Goal: Task Accomplishment & Management: Manage account settings

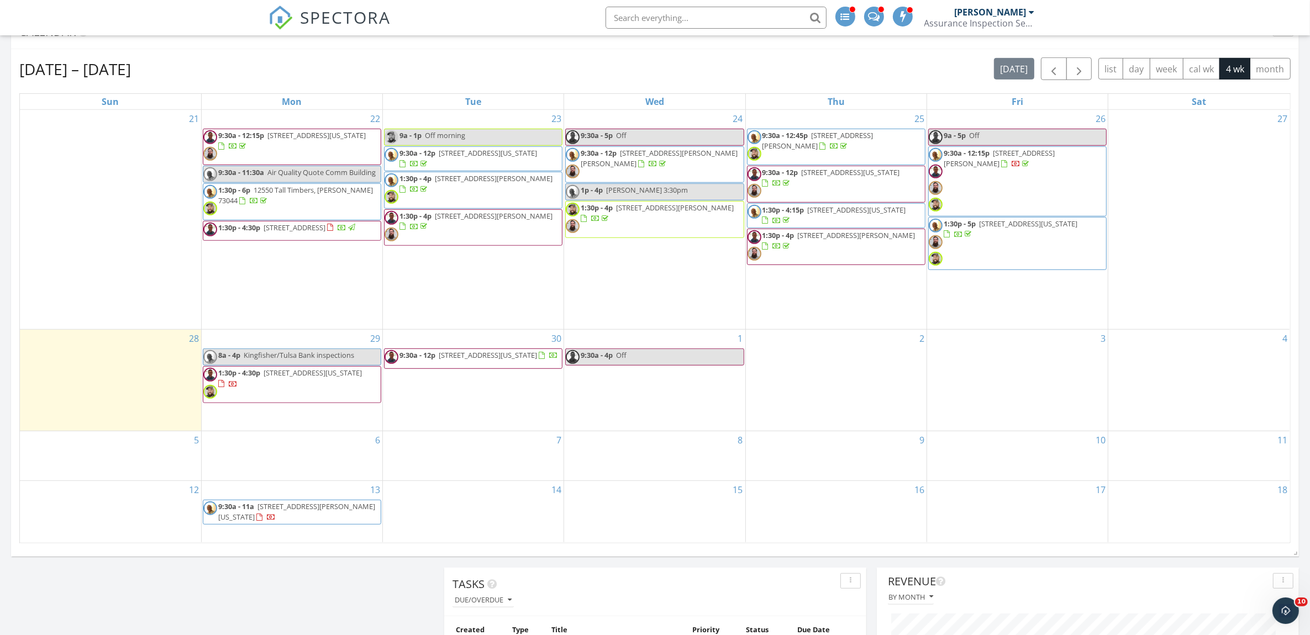
scroll to position [644, 0]
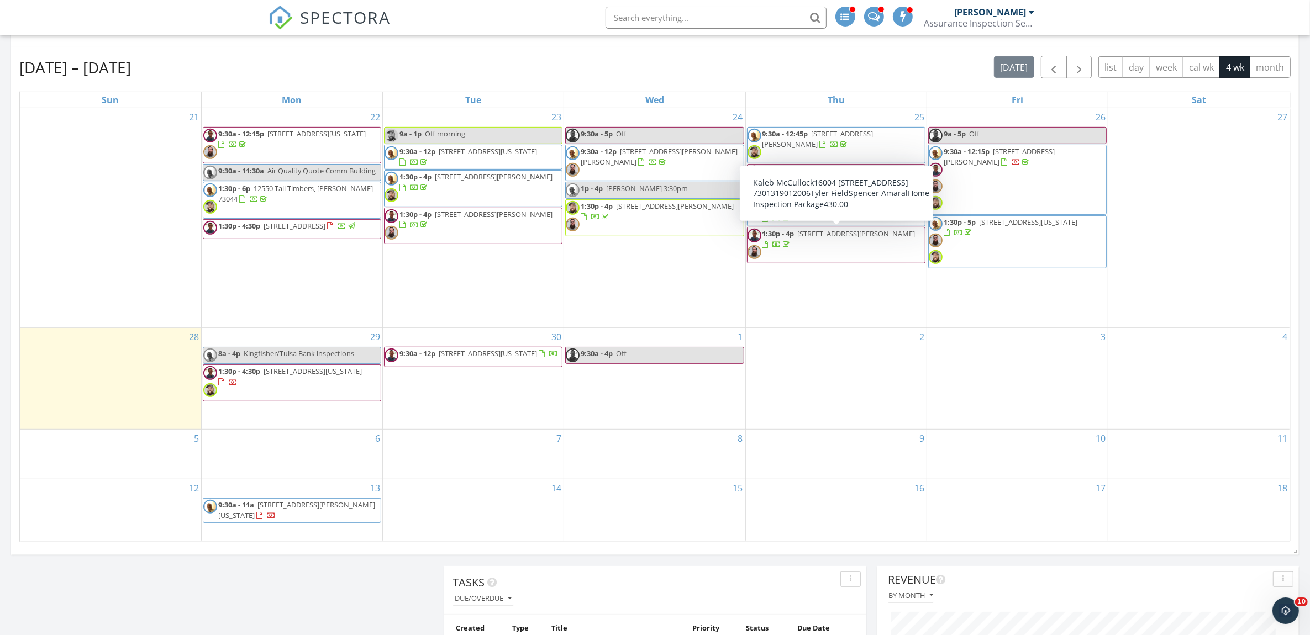
click at [478, 407] on div "30 9:30a - 12p 236 Edgemere Ct, Oklahoma City 73118" at bounding box center [473, 378] width 181 height 101
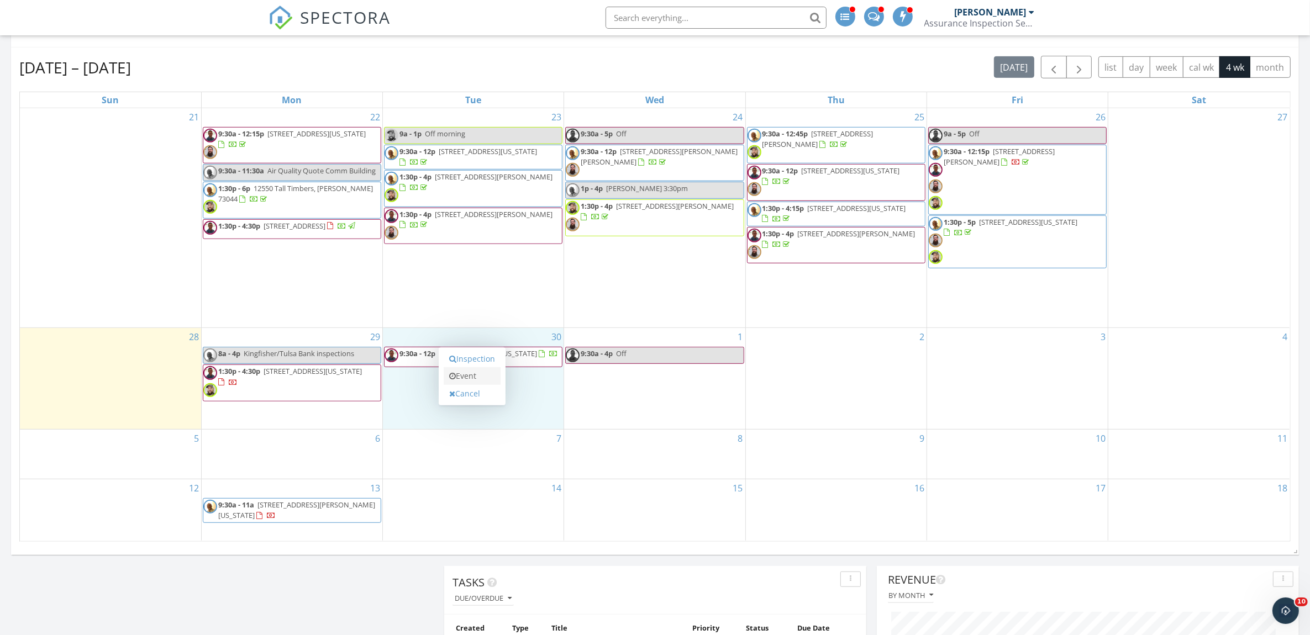
click at [471, 379] on link "Event" at bounding box center [472, 376] width 57 height 18
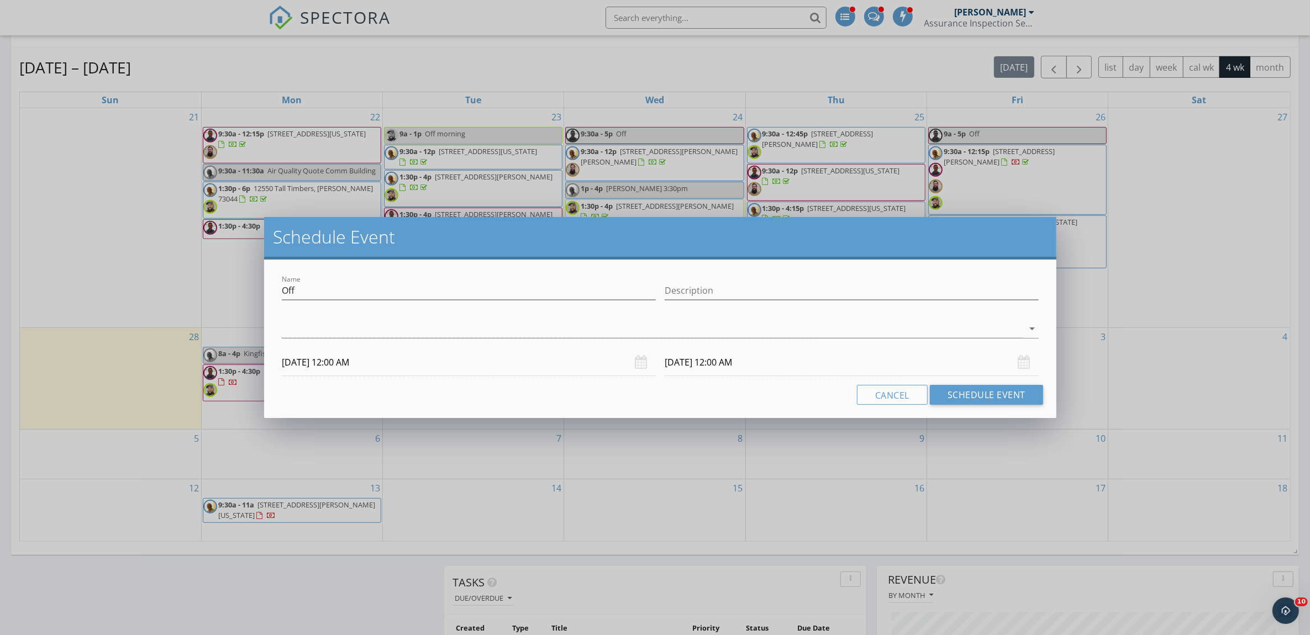
click at [459, 412] on div "Name Off Description arrow_drop_down 09/30/2025 12:00 AM 10/01/2025 12:00 AM Ca…" at bounding box center [660, 339] width 792 height 159
click at [1205, 332] on div "Schedule Event Name Off Description arrow_drop_down 09/30/2025 12:00 AM 10/01/2…" at bounding box center [655, 317] width 1310 height 635
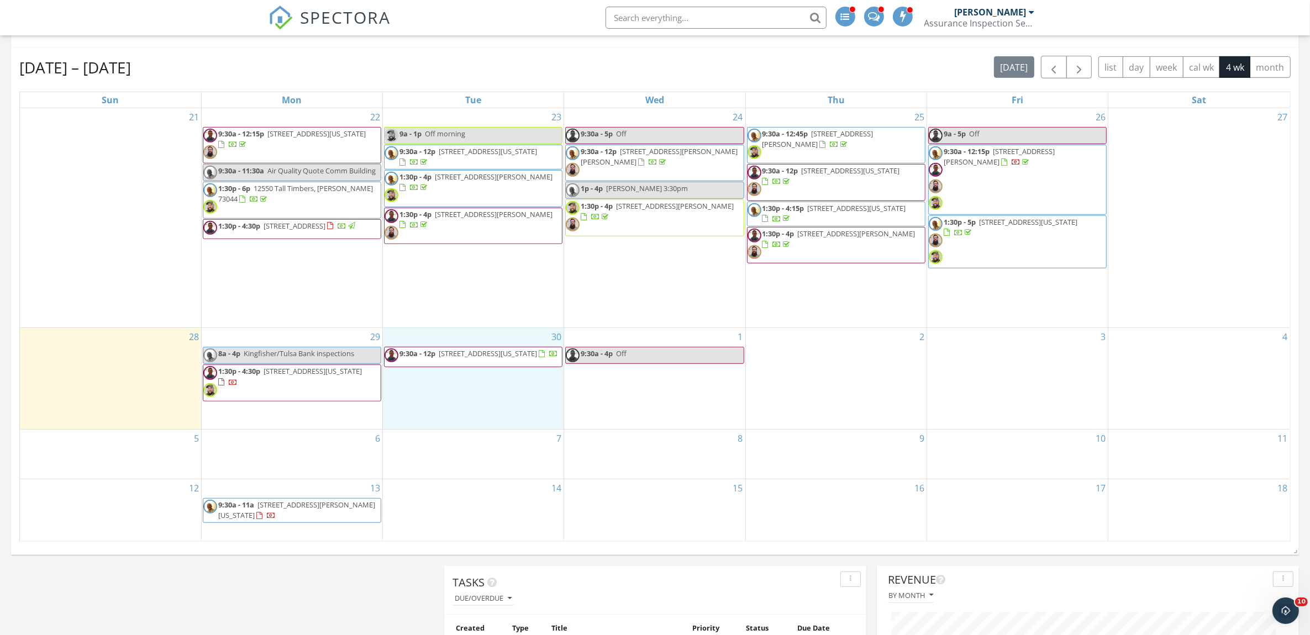
click at [470, 399] on div "30 9:30a - 12p 236 Edgemere Ct, Oklahoma City 73118" at bounding box center [473, 378] width 181 height 101
click at [474, 351] on link "Inspection" at bounding box center [472, 351] width 57 height 18
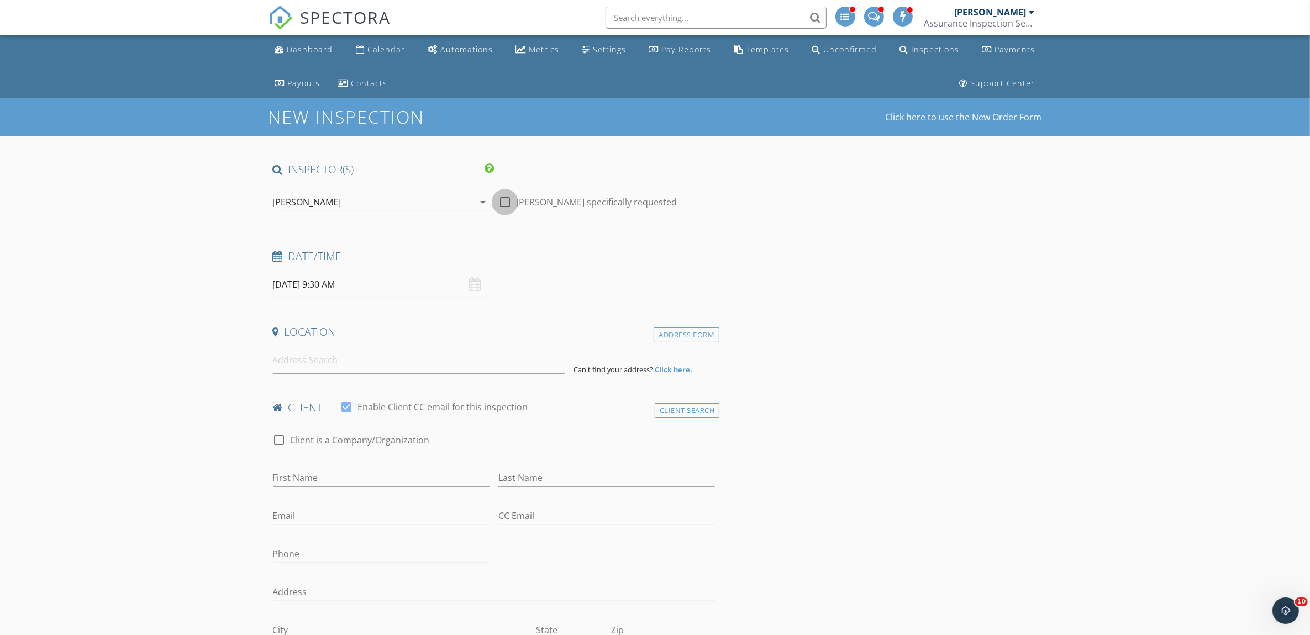
click at [504, 204] on div at bounding box center [505, 202] width 19 height 19
checkbox input "true"
click at [484, 200] on icon "arrow_drop_down" at bounding box center [482, 202] width 13 height 13
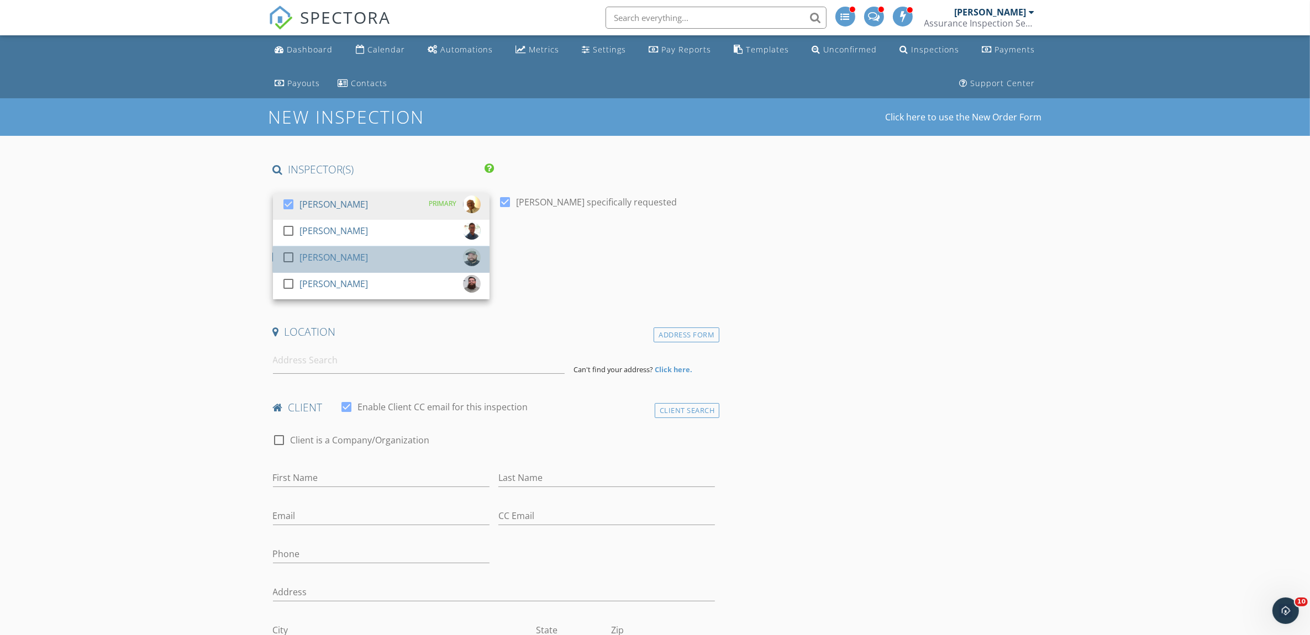
click at [309, 260] on div "[PERSON_NAME]" at bounding box center [333, 258] width 69 height 18
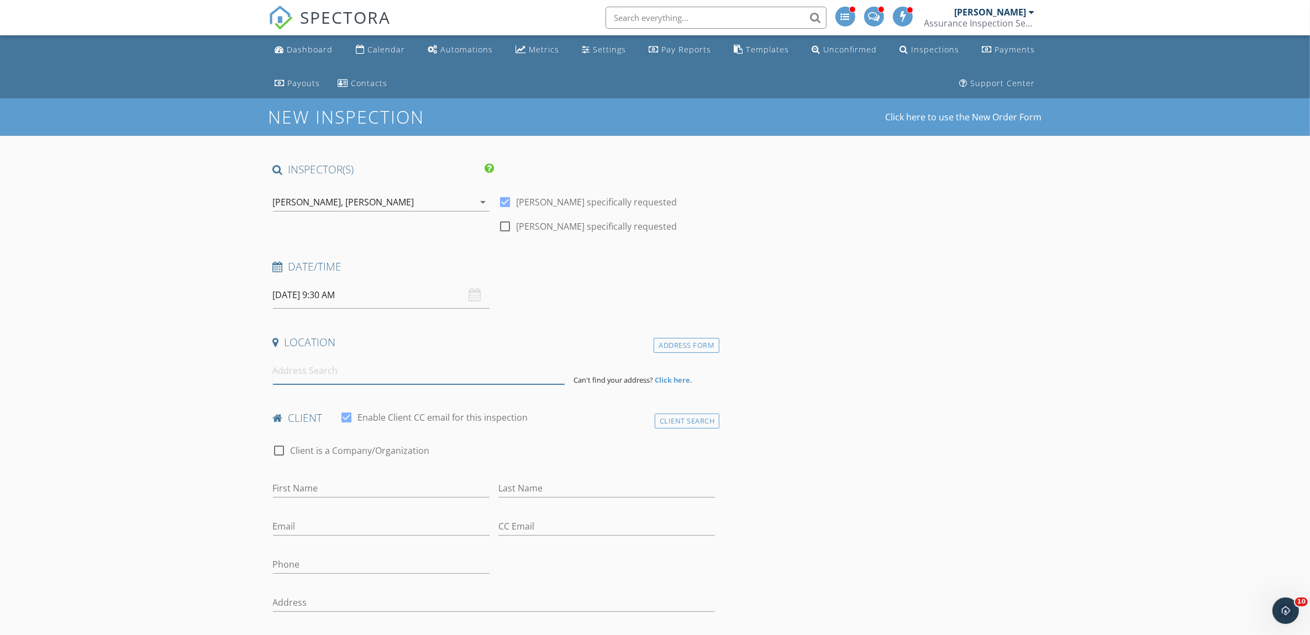
click at [308, 376] on input at bounding box center [419, 370] width 292 height 27
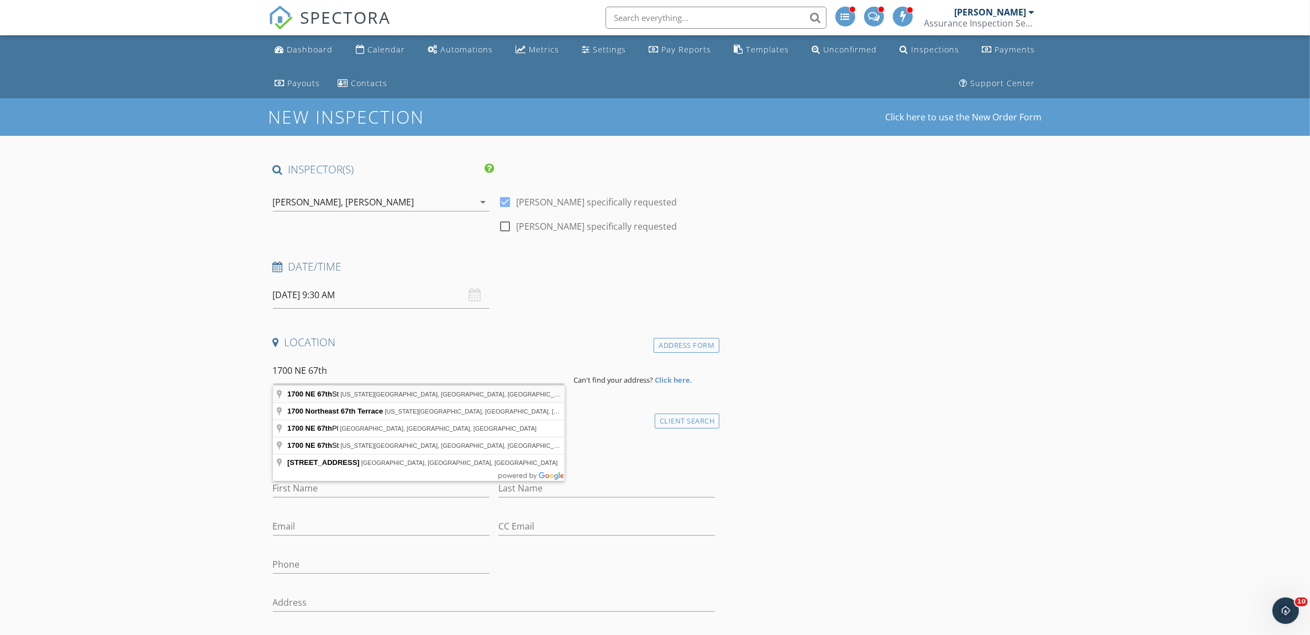
type input "1700 NE 67th St, Oklahoma City, OK, USA"
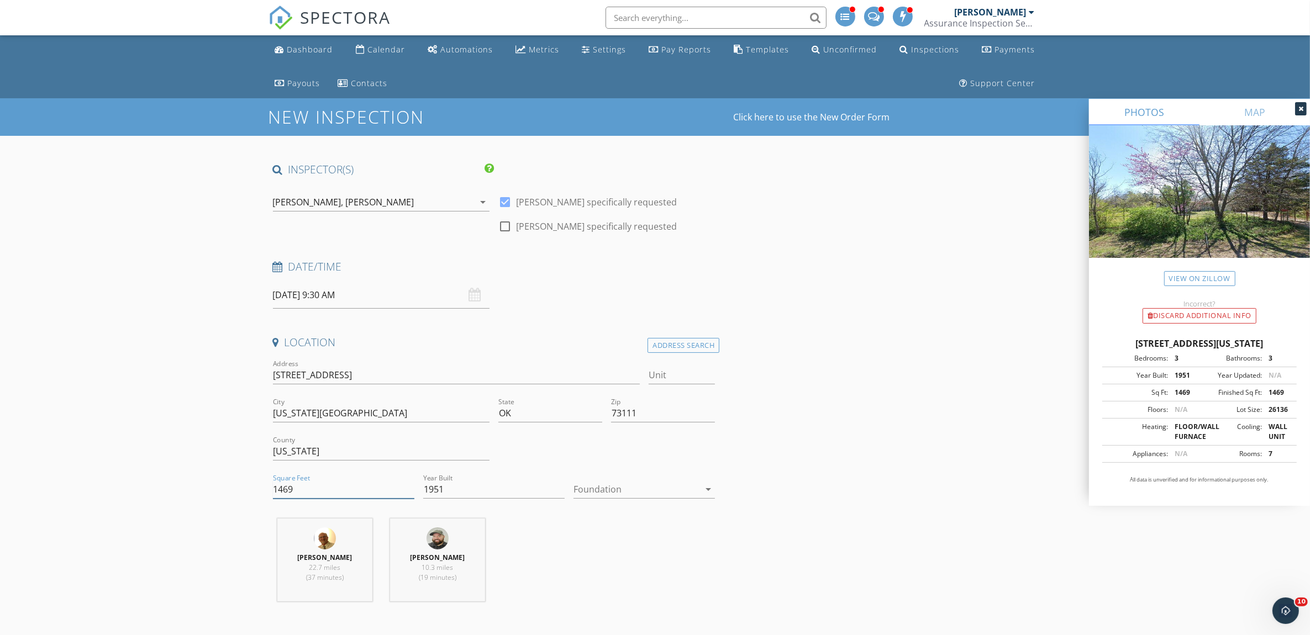
click at [305, 490] on input "1469" at bounding box center [343, 490] width 141 height 18
type input "1"
type input "1813"
click at [707, 487] on icon "arrow_drop_down" at bounding box center [708, 489] width 13 height 13
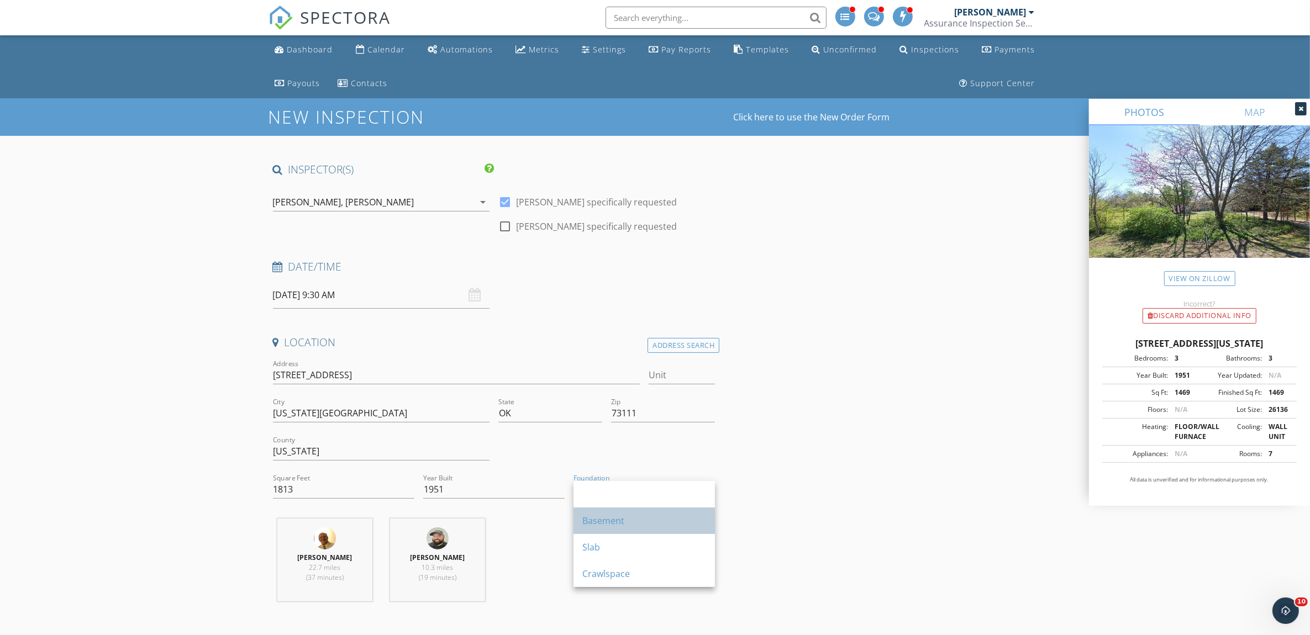
click at [631, 520] on div "Basement" at bounding box center [644, 520] width 124 height 13
click at [708, 487] on icon "arrow_drop_down" at bounding box center [708, 489] width 13 height 13
drag, startPoint x: 640, startPoint y: 572, endPoint x: 688, endPoint y: 539, distance: 58.4
click at [640, 570] on div "Crawlspace" at bounding box center [644, 573] width 124 height 13
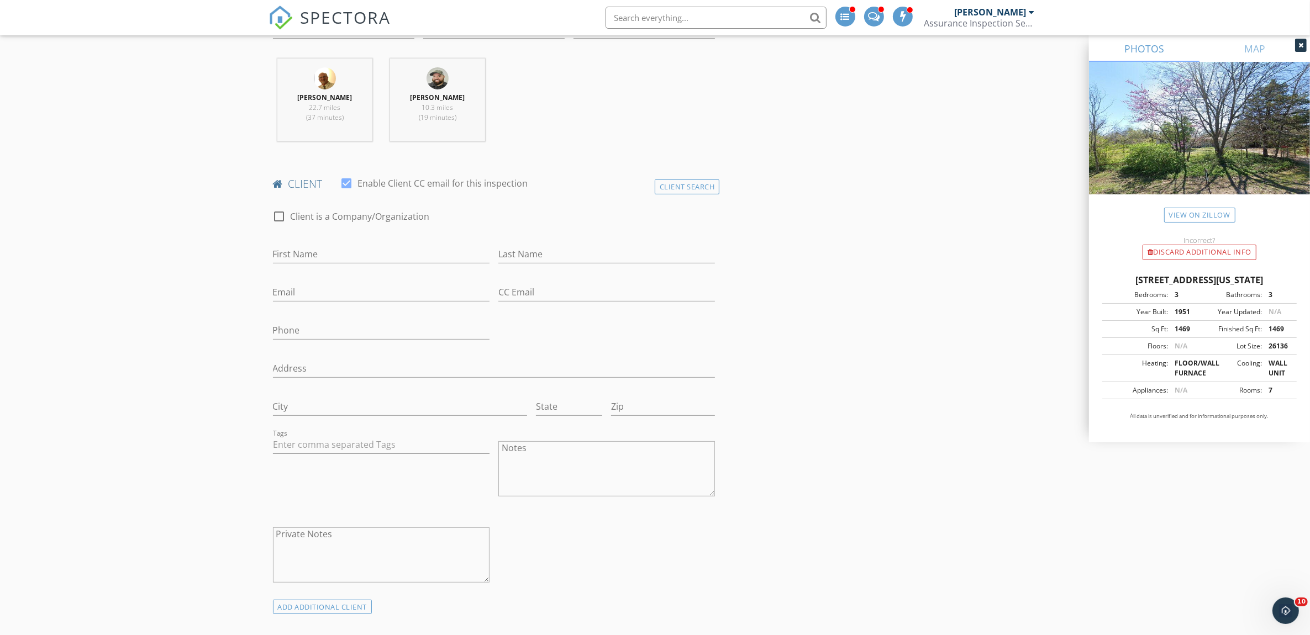
scroll to position [414, 0]
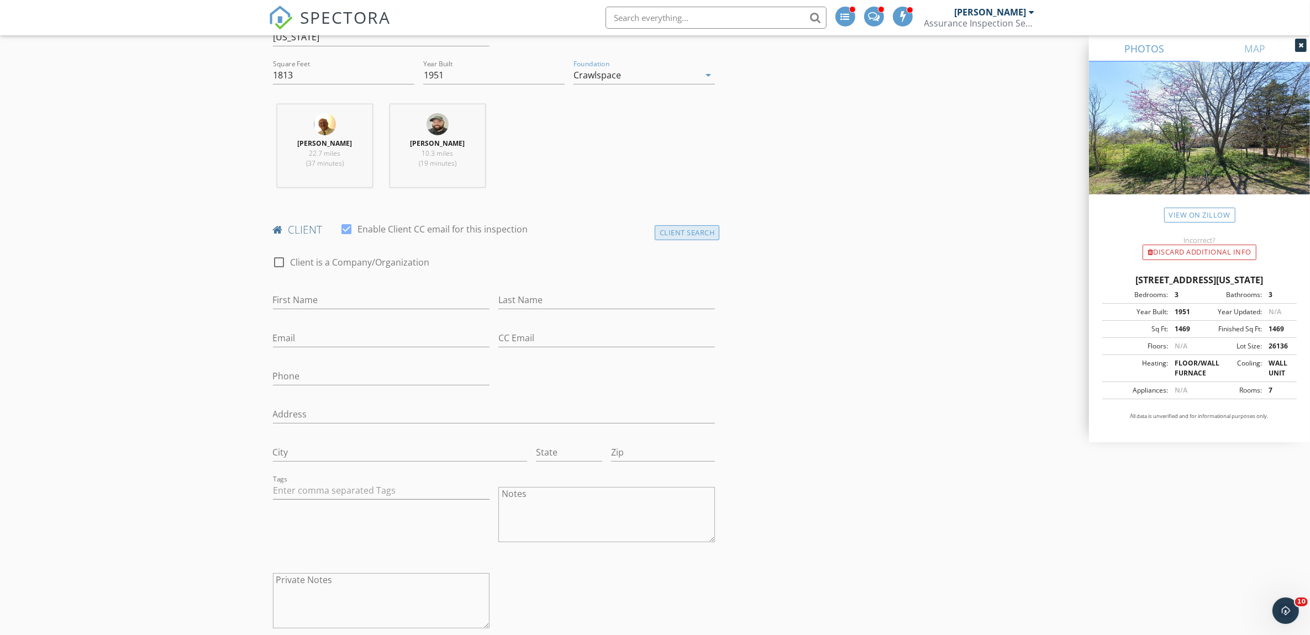
click at [693, 236] on div "Client Search" at bounding box center [687, 232] width 65 height 15
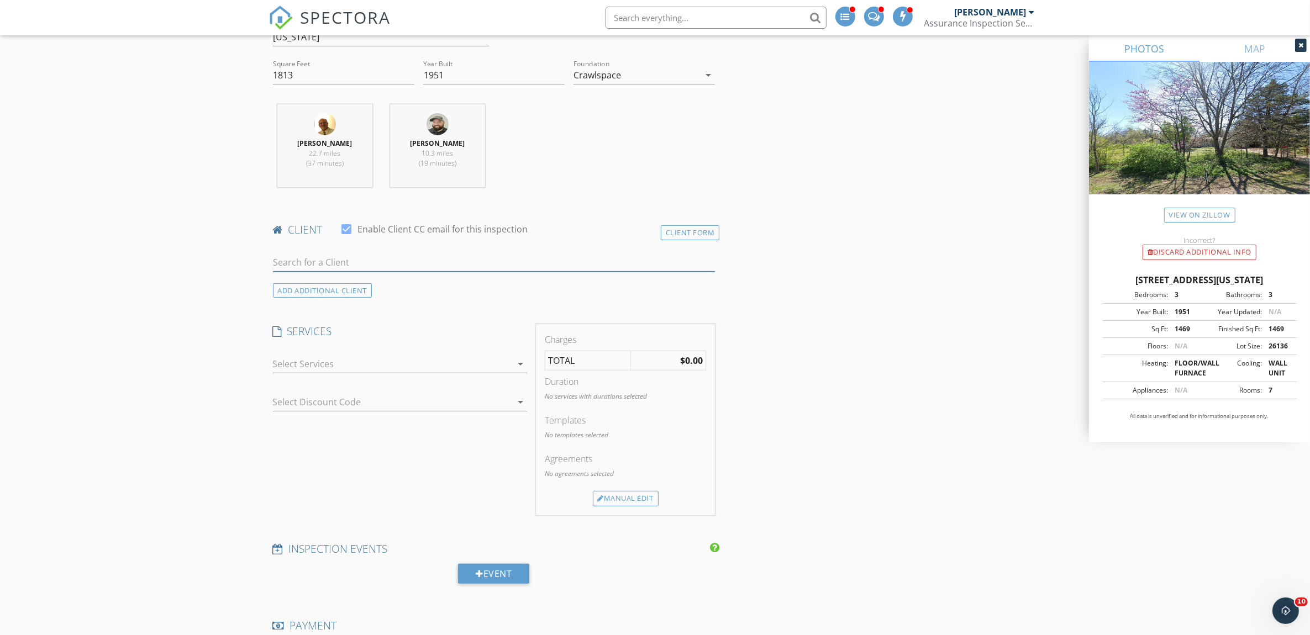
click at [293, 263] on input "text" at bounding box center [494, 263] width 443 height 18
type input "Jerra"
click at [362, 286] on div "Jerra Jones" at bounding box center [360, 282] width 112 height 13
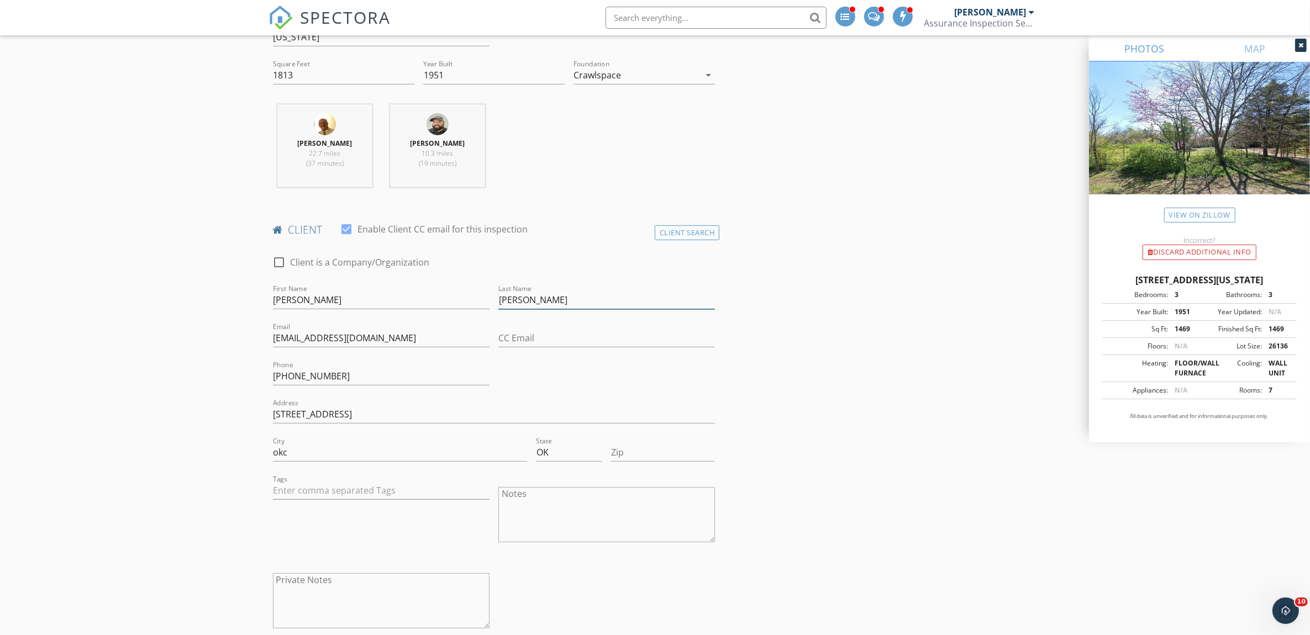
click at [526, 299] on input "Jones" at bounding box center [606, 300] width 217 height 18
type input "J"
type input "[PERSON_NAME]"
drag, startPoint x: 255, startPoint y: 355, endPoint x: 247, endPoint y: 355, distance: 7.7
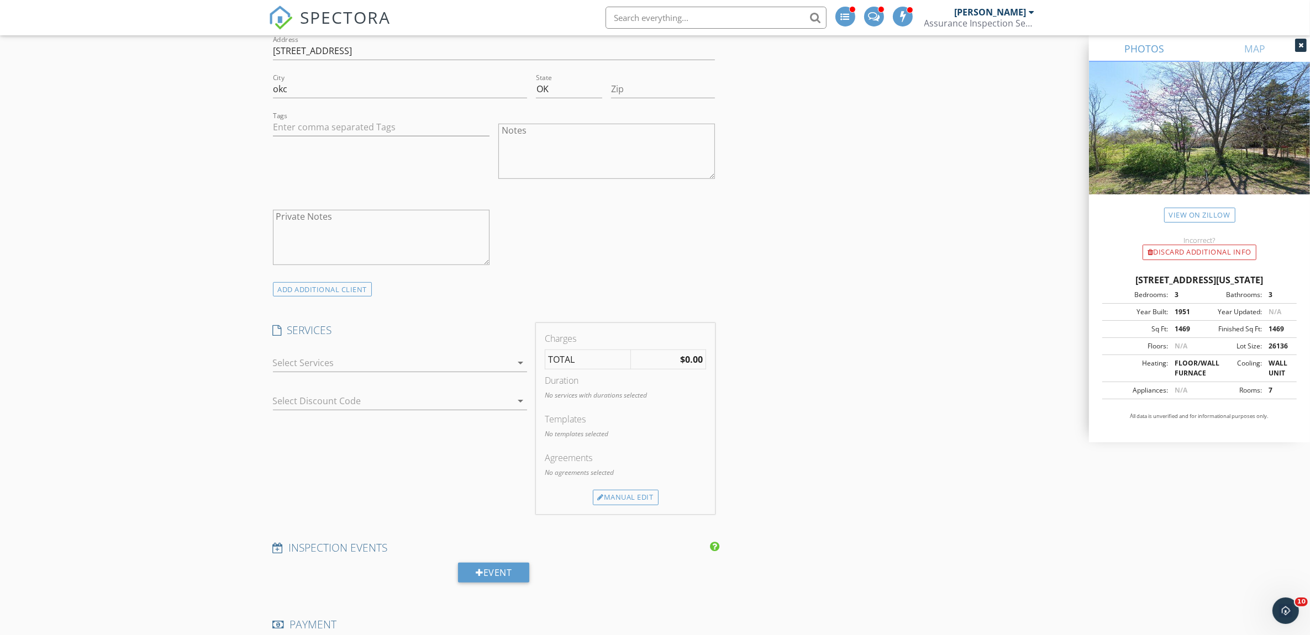
scroll to position [782, 0]
click at [517, 360] on icon "arrow_drop_down" at bounding box center [520, 358] width 13 height 13
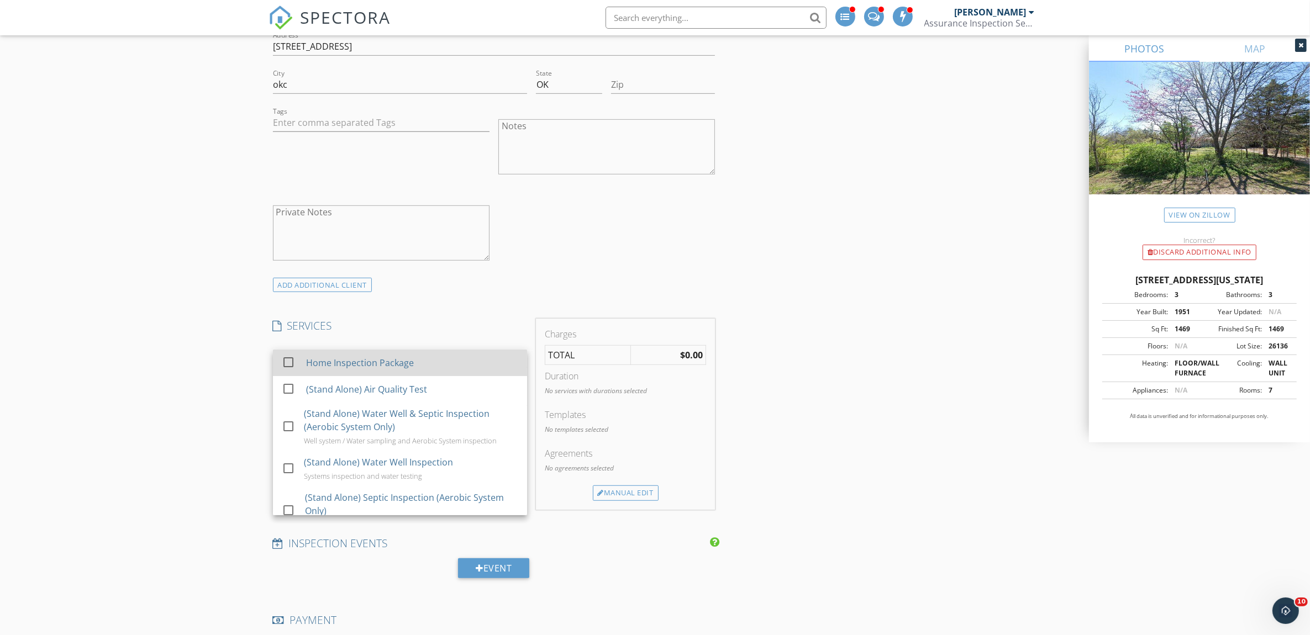
click at [356, 355] on div "Home Inspection Package" at bounding box center [412, 363] width 212 height 22
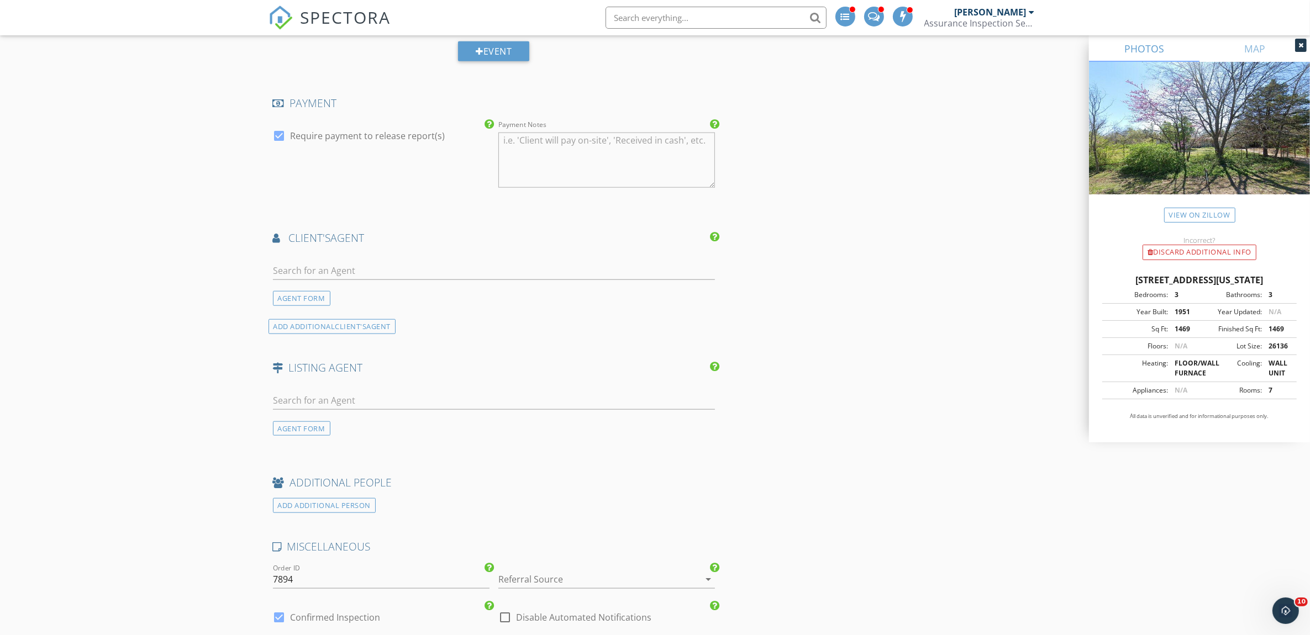
scroll to position [1335, 0]
click at [311, 269] on input "text" at bounding box center [494, 270] width 443 height 18
type input "[PERSON_NAME]"
click at [356, 294] on div "Terri Barnett" at bounding box center [364, 289] width 120 height 13
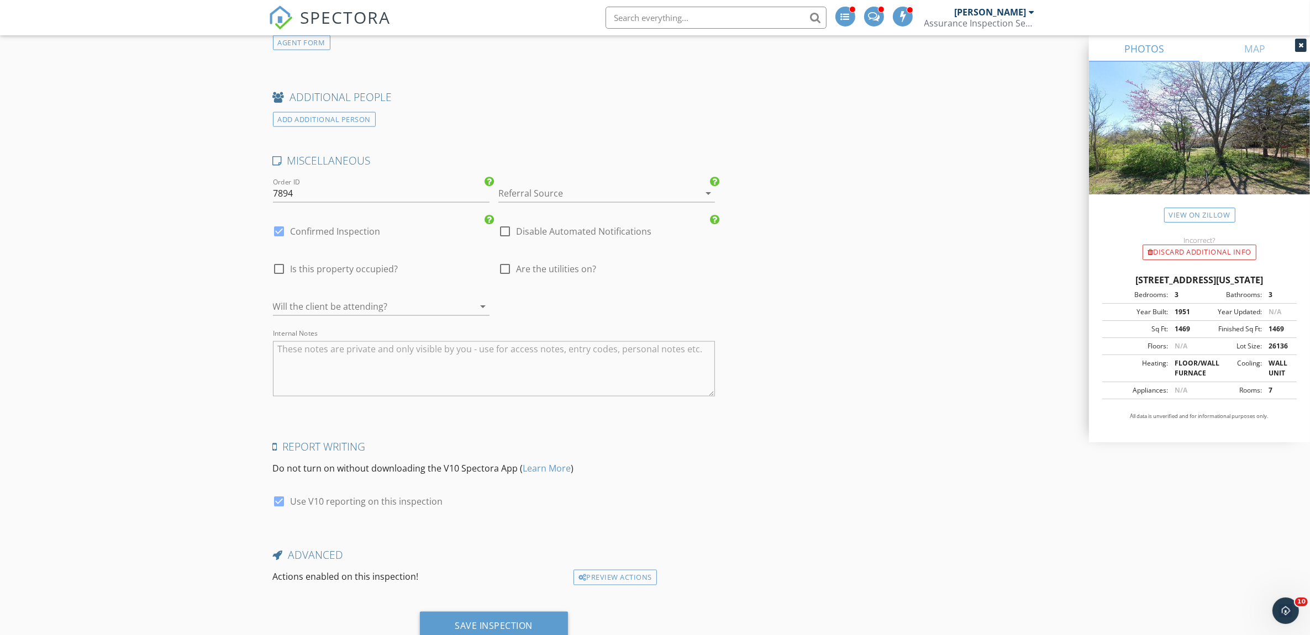
scroll to position [2050, 0]
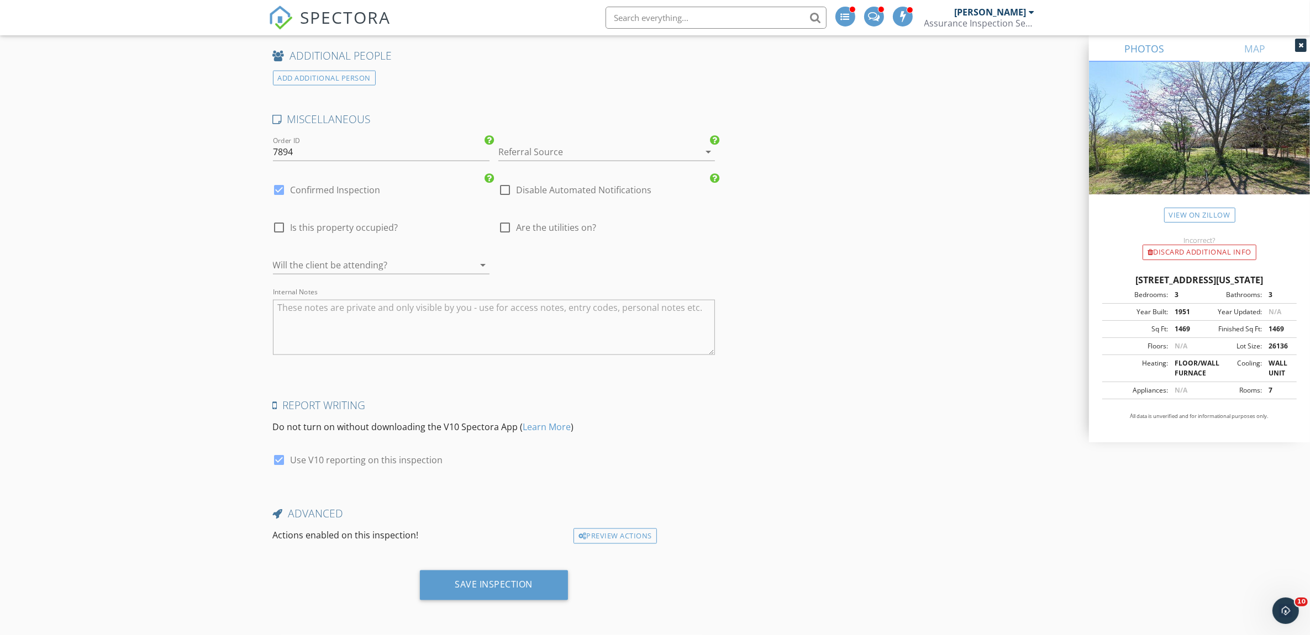
click at [280, 191] on div at bounding box center [279, 190] width 19 height 19
checkbox input "false"
checkbox input "true"
drag, startPoint x: 503, startPoint y: 576, endPoint x: 494, endPoint y: 576, distance: 8.3
click at [501, 576] on div "Save Inspection" at bounding box center [494, 586] width 149 height 30
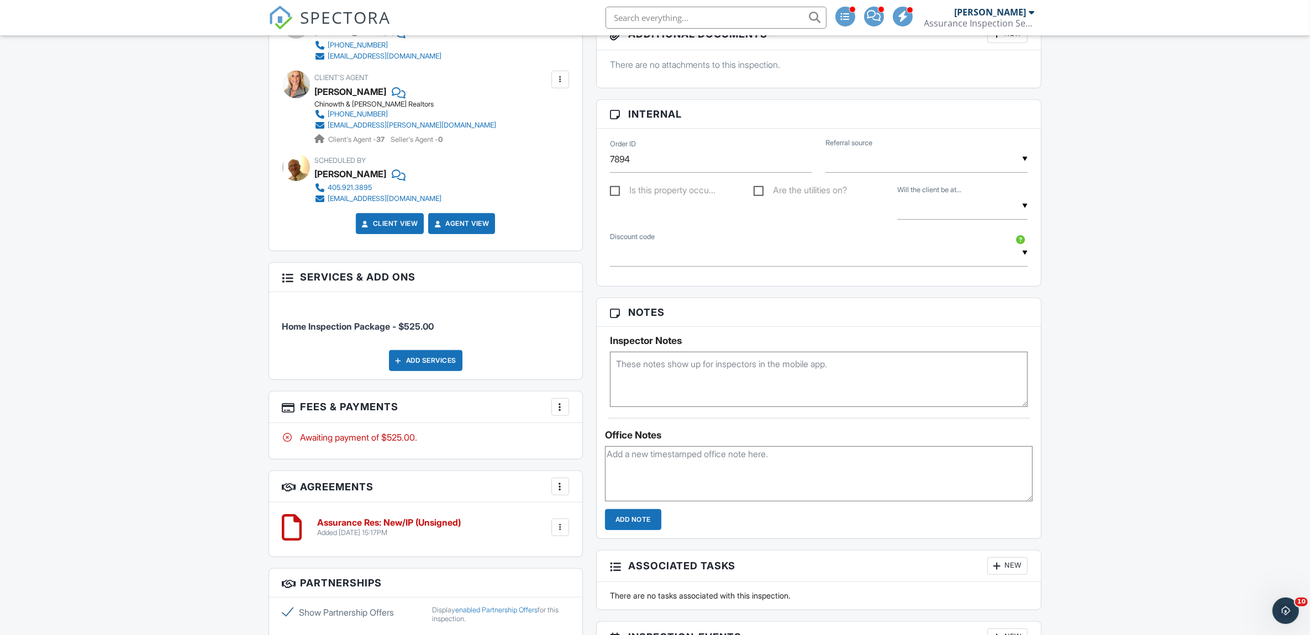
scroll to position [644, 0]
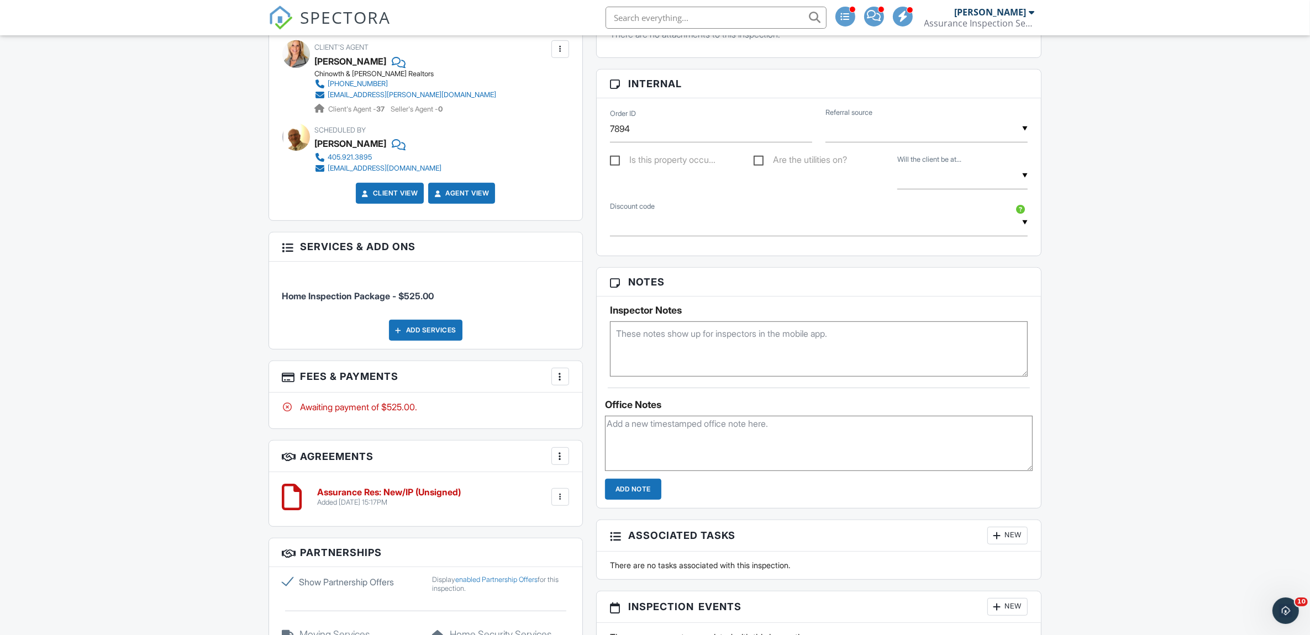
click at [631, 440] on textarea at bounding box center [819, 443] width 428 height 55
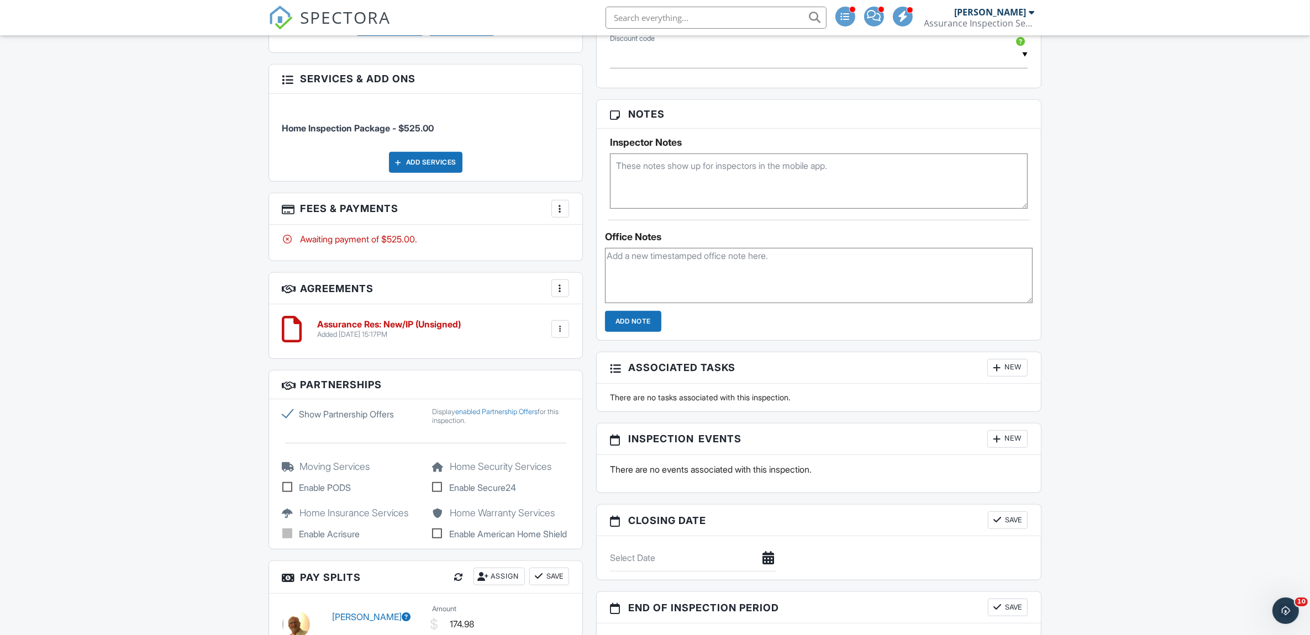
scroll to position [829, 0]
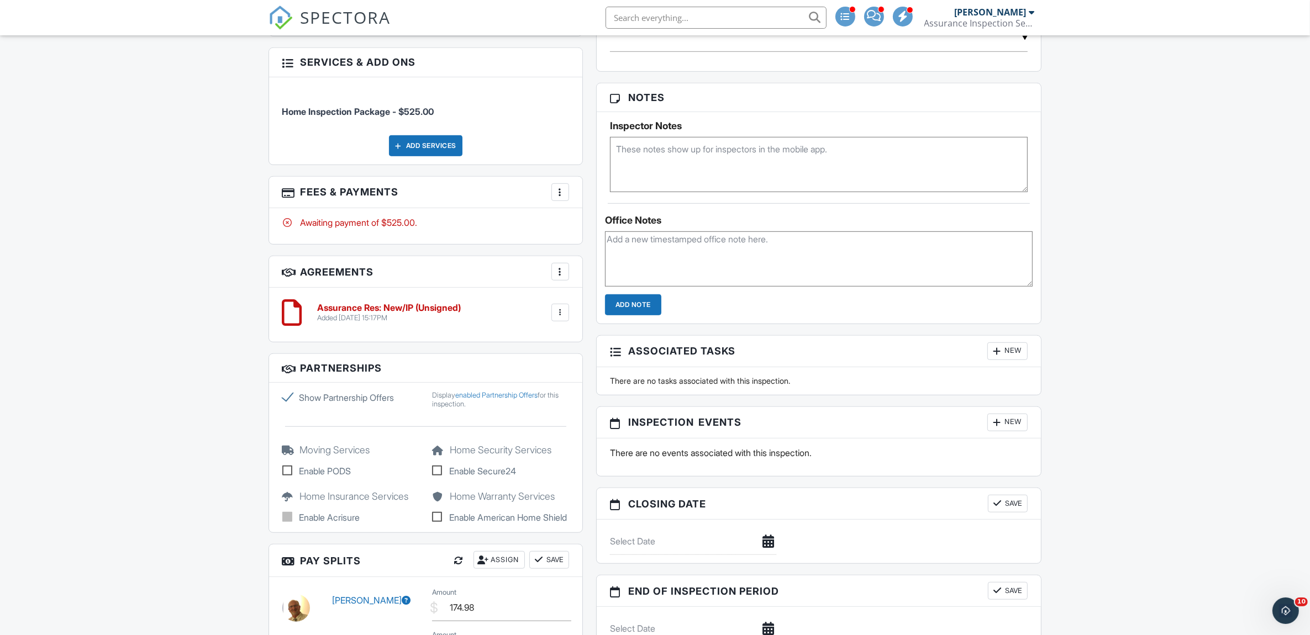
click at [643, 260] on textarea at bounding box center [819, 259] width 428 height 55
type textarea "Waiting on conformation form the agent."
click at [640, 307] on input "Add Note" at bounding box center [633, 304] width 56 height 21
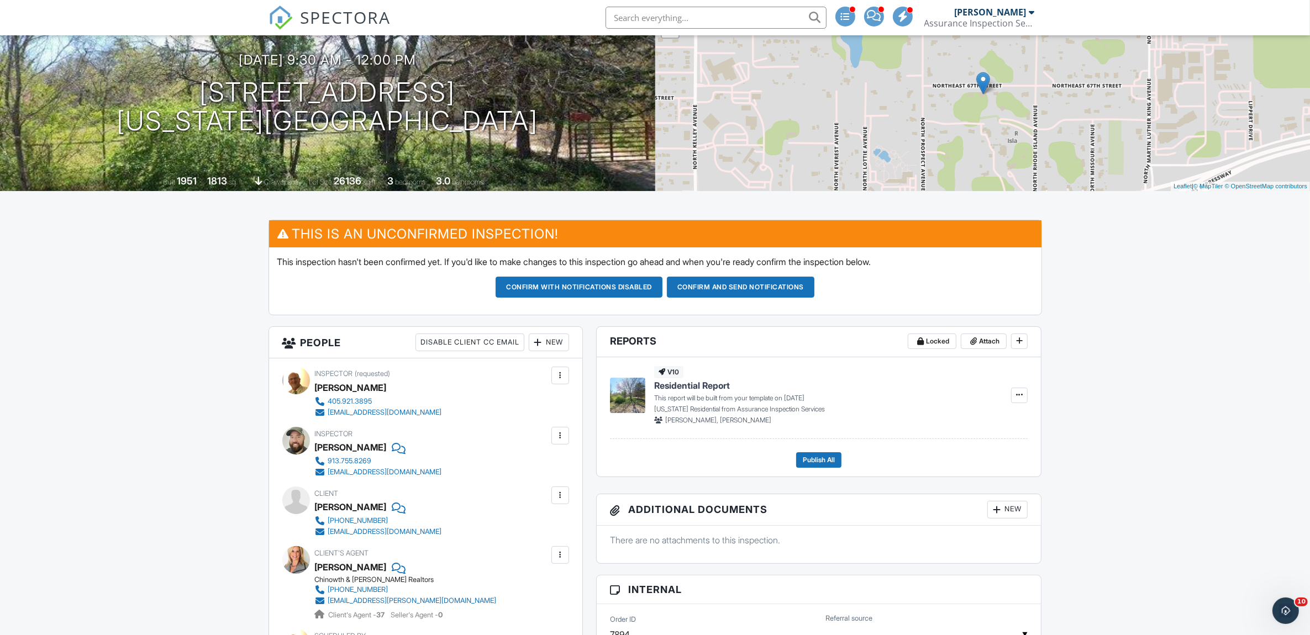
scroll to position [0, 0]
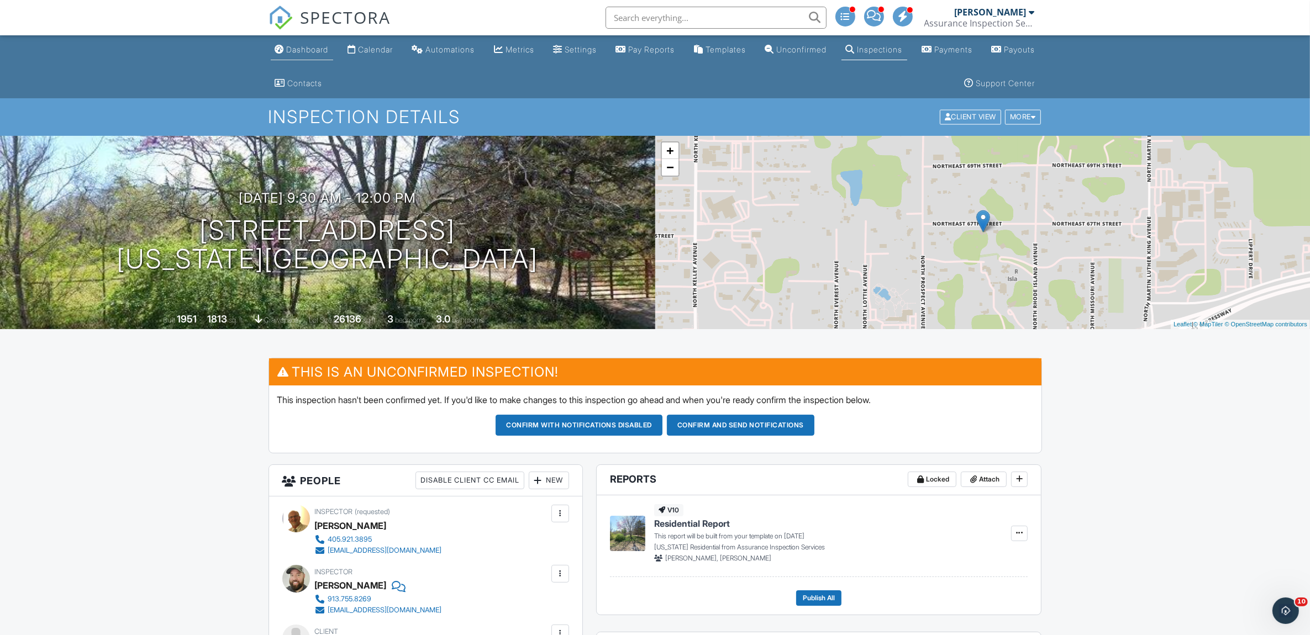
click at [319, 50] on div "Dashboard" at bounding box center [308, 49] width 42 height 9
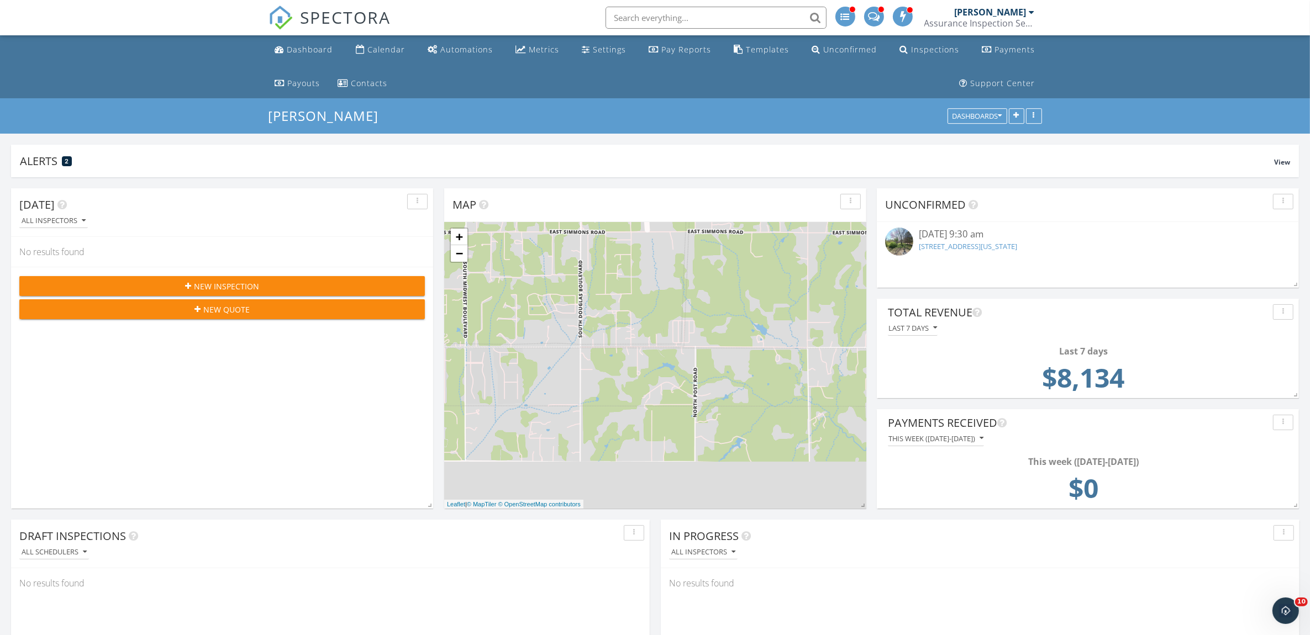
click at [645, 14] on input "text" at bounding box center [716, 18] width 221 height 22
click at [814, 15] on input "Jarra Chambers" at bounding box center [716, 18] width 221 height 22
click at [815, 15] on input "Jarra" at bounding box center [716, 18] width 221 height 22
click at [650, 22] on input "Jarra" at bounding box center [716, 18] width 221 height 22
type input "J"
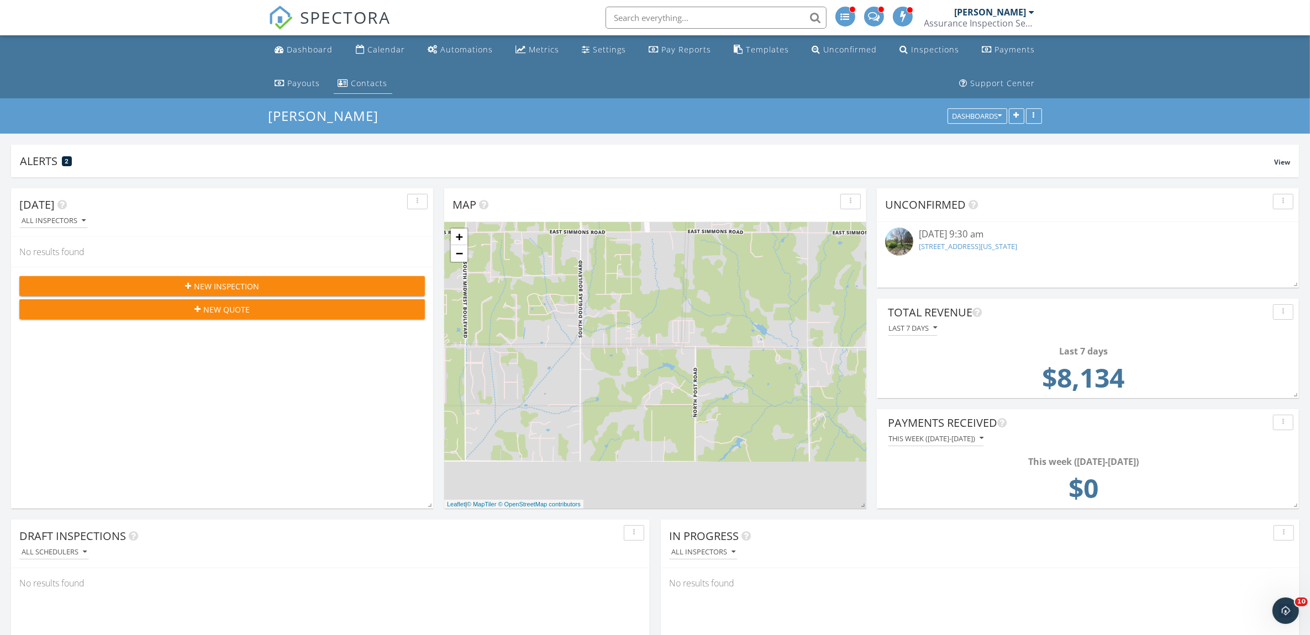
click at [369, 81] on div "Contacts" at bounding box center [369, 83] width 36 height 10
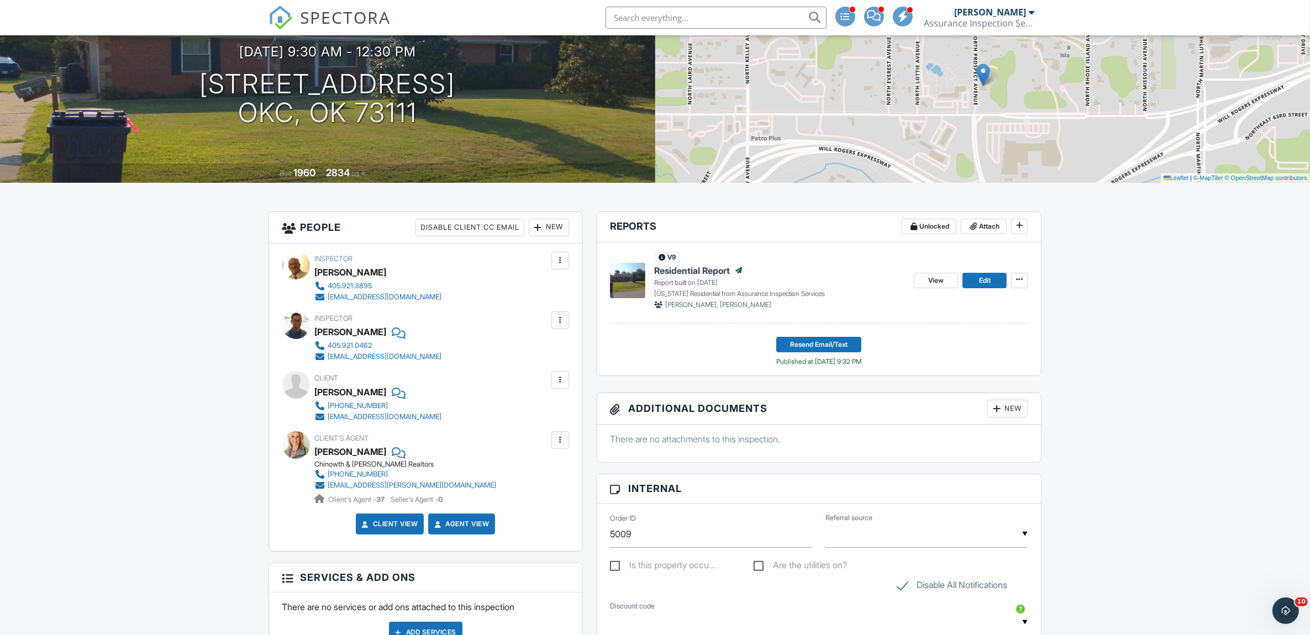
scroll to position [54, 0]
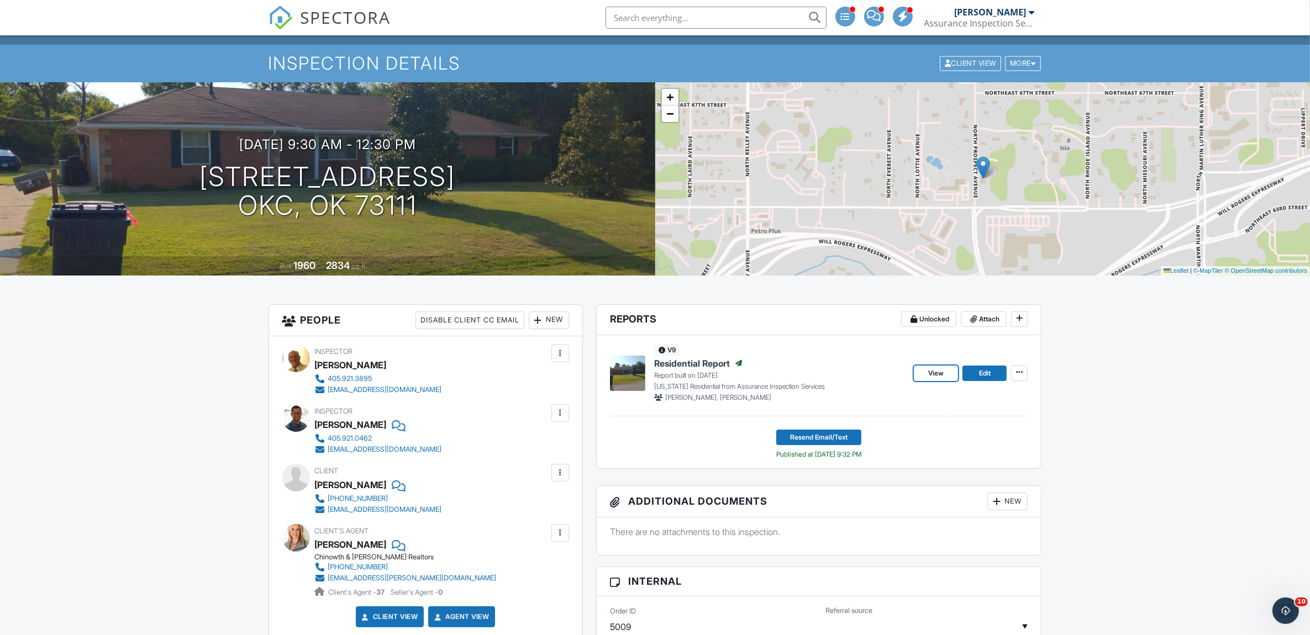
click at [929, 374] on span "View" at bounding box center [935, 373] width 15 height 11
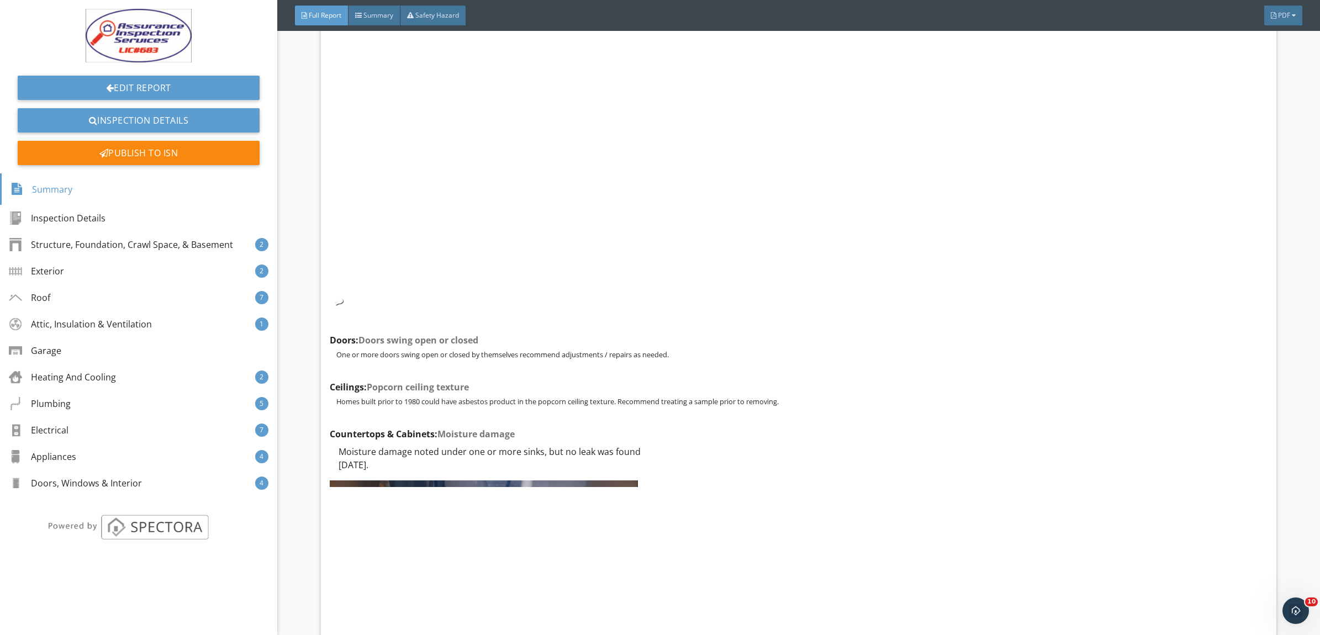
scroll to position [15024, 0]
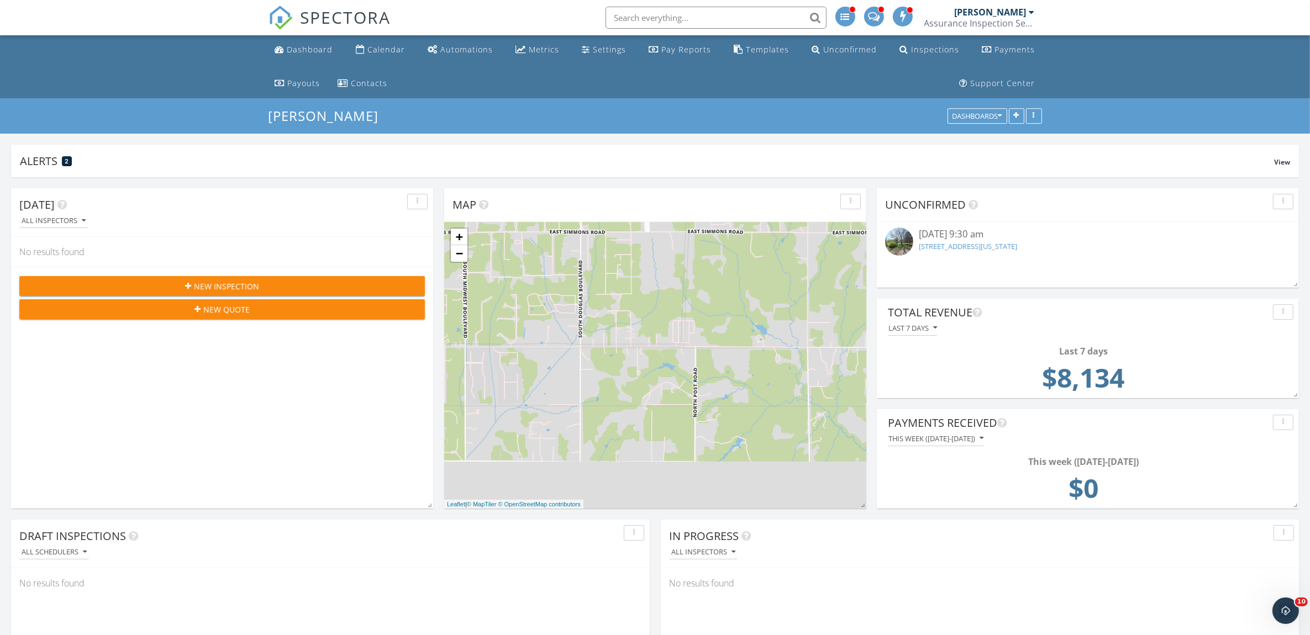
click at [1033, 10] on div at bounding box center [1032, 12] width 6 height 9
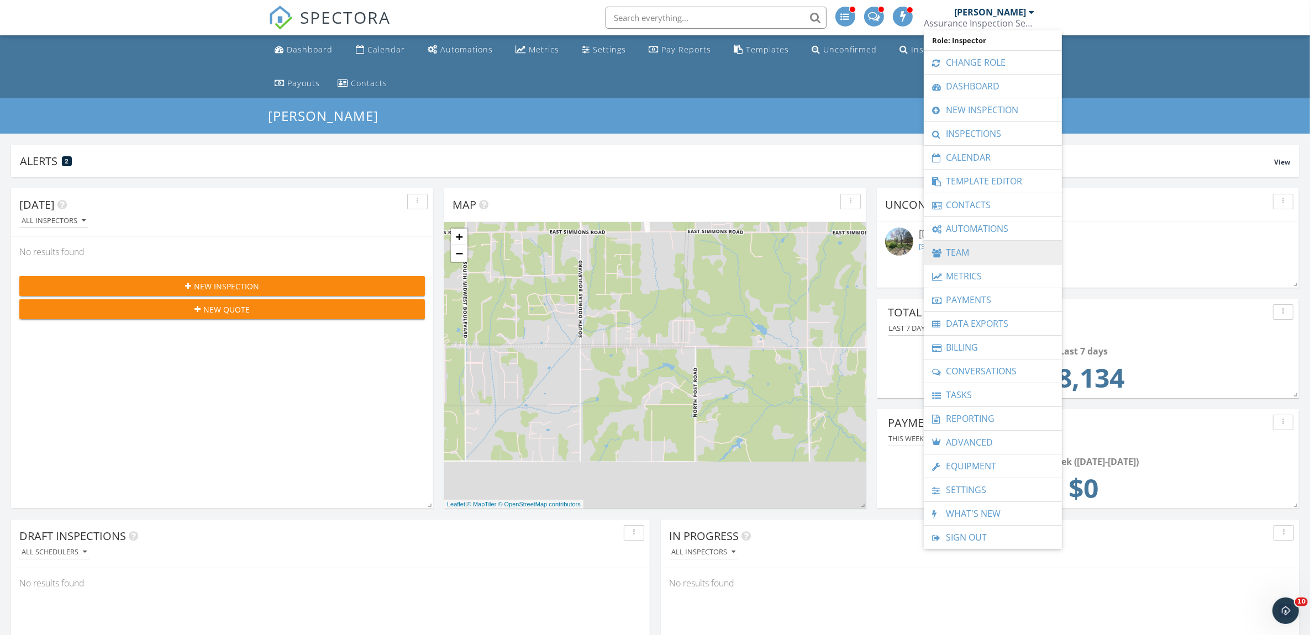
click at [975, 255] on link "Team" at bounding box center [992, 252] width 127 height 23
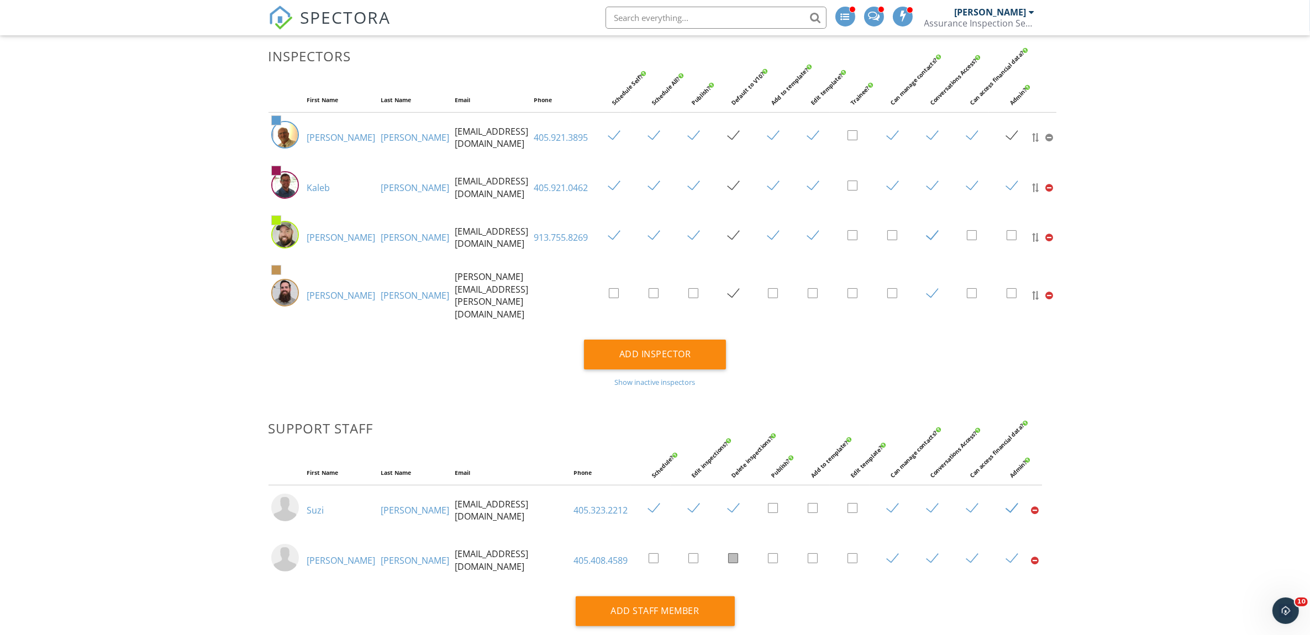
scroll to position [58, 0]
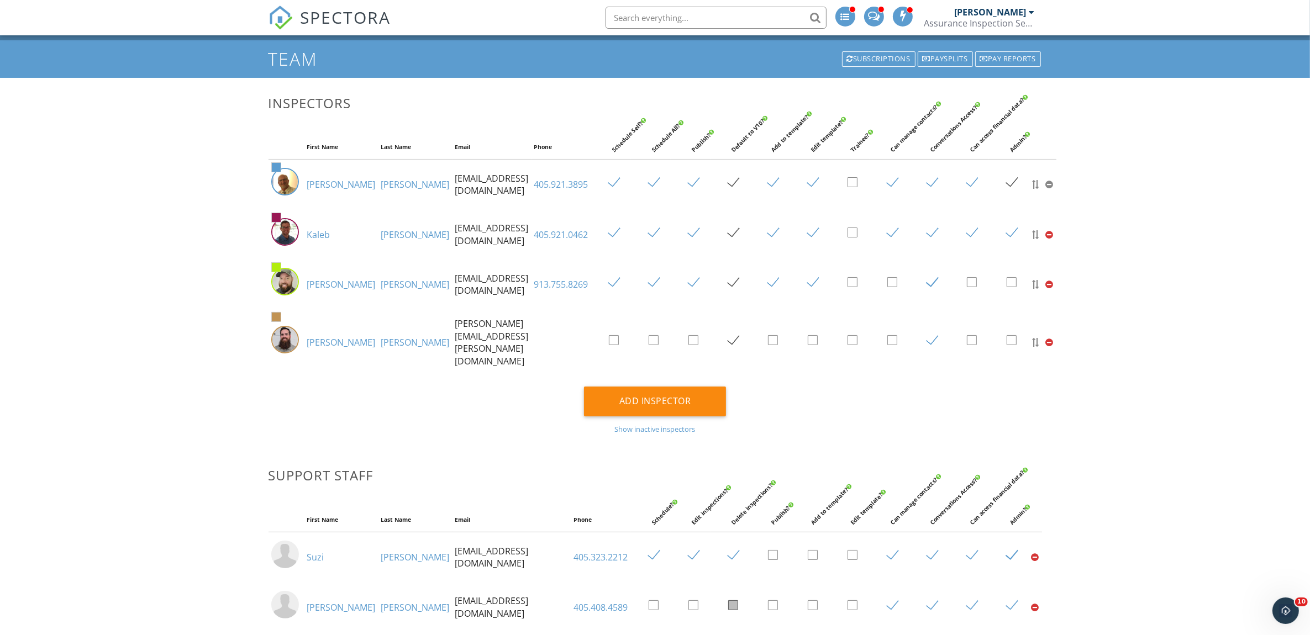
click at [293, 294] on img at bounding box center [285, 282] width 28 height 28
click at [319, 291] on link "Greg" at bounding box center [341, 284] width 69 height 12
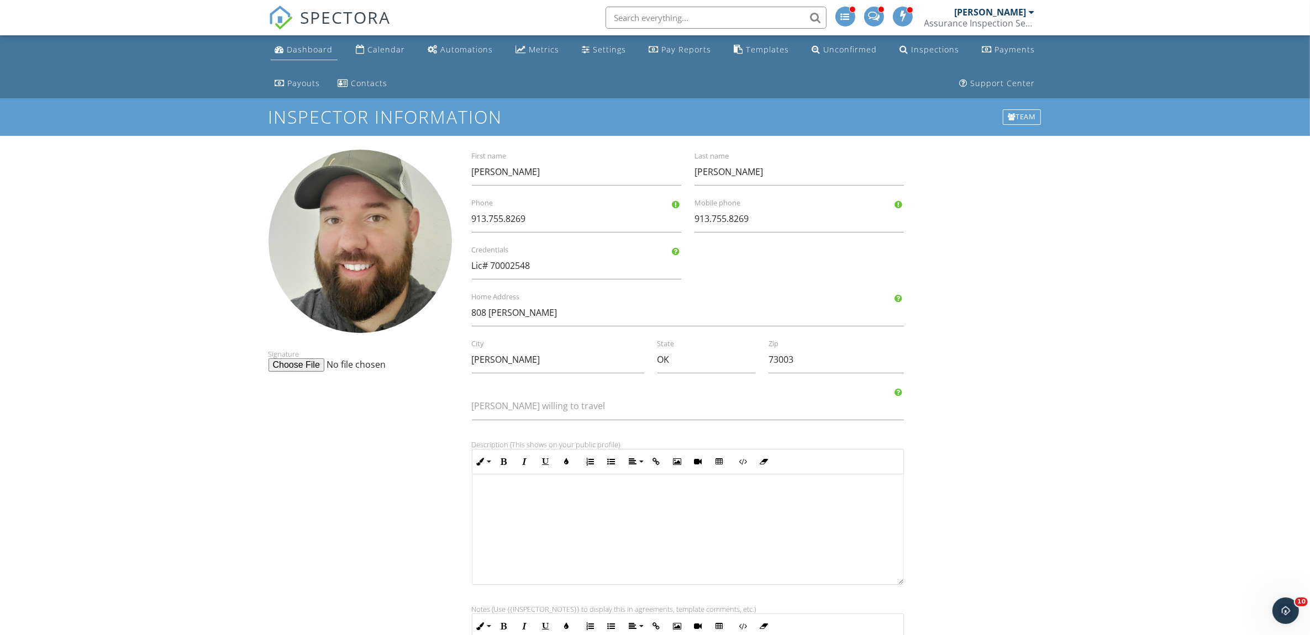
click at [288, 45] on div "Dashboard" at bounding box center [310, 49] width 46 height 10
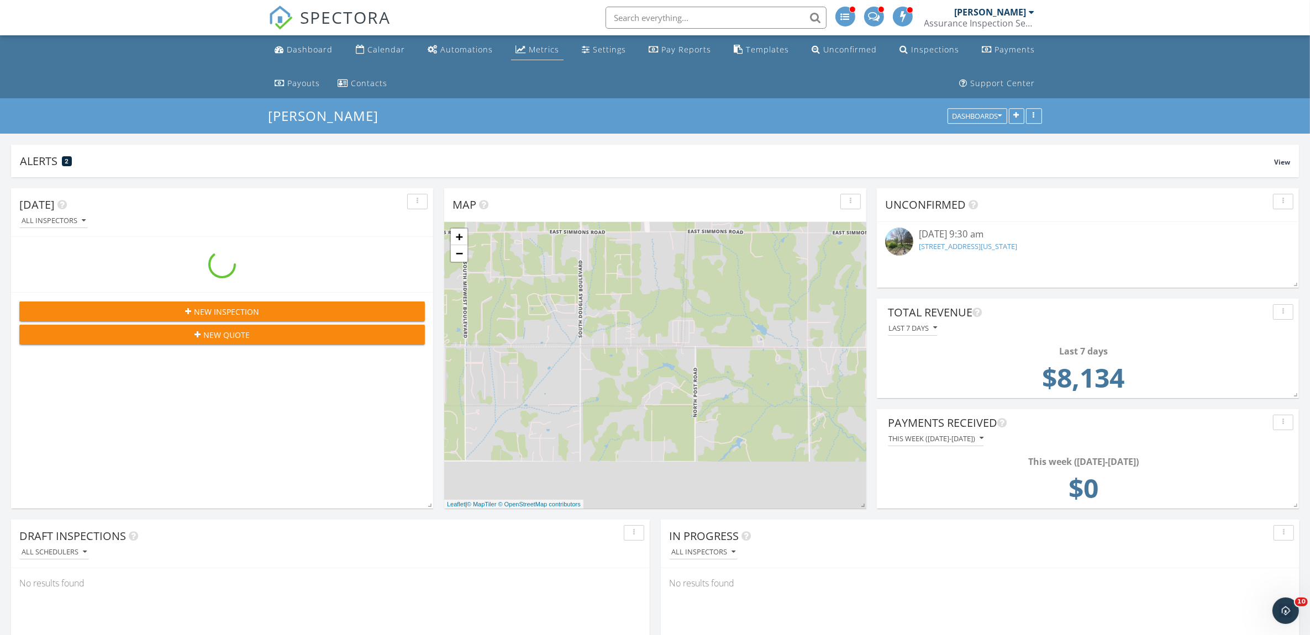
scroll to position [1717, 1332]
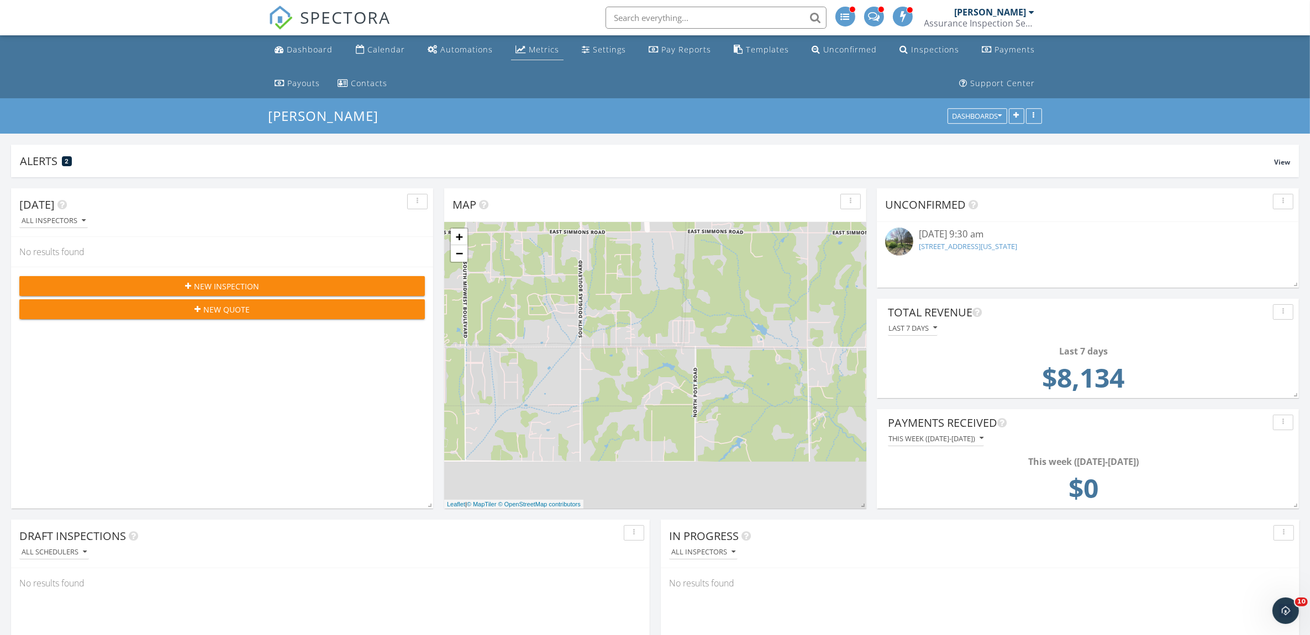
click at [545, 48] on div "Metrics" at bounding box center [544, 49] width 30 height 10
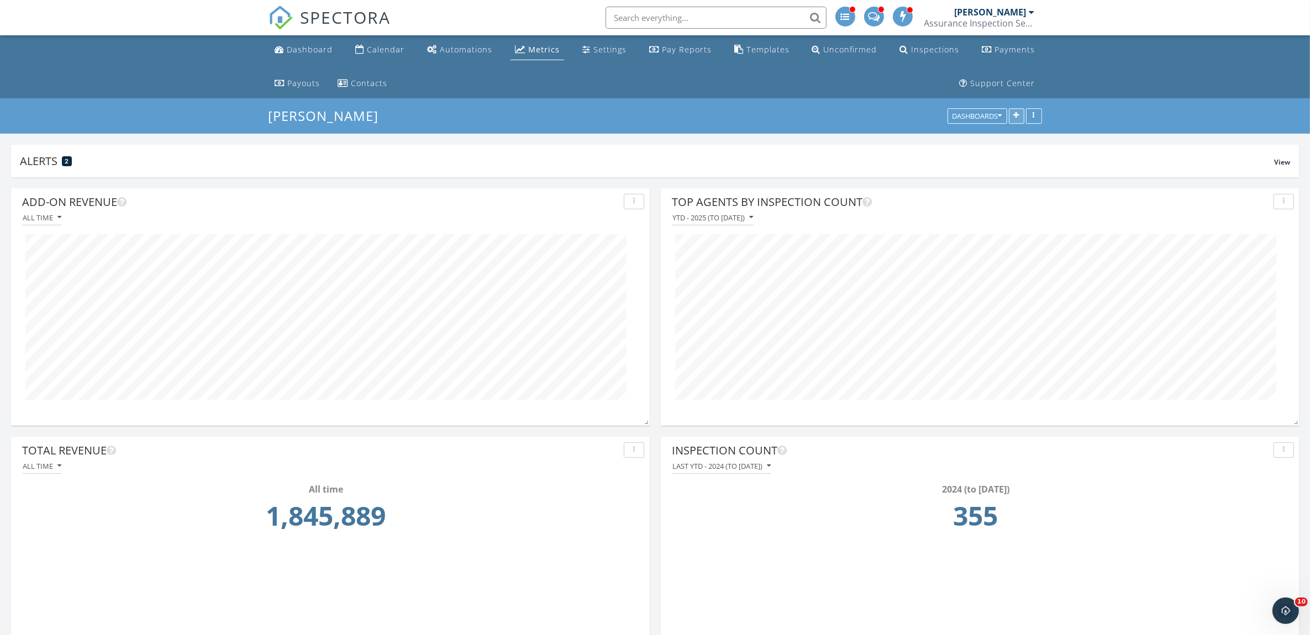
click at [1017, 117] on icon "button" at bounding box center [1017, 117] width 6 height 8
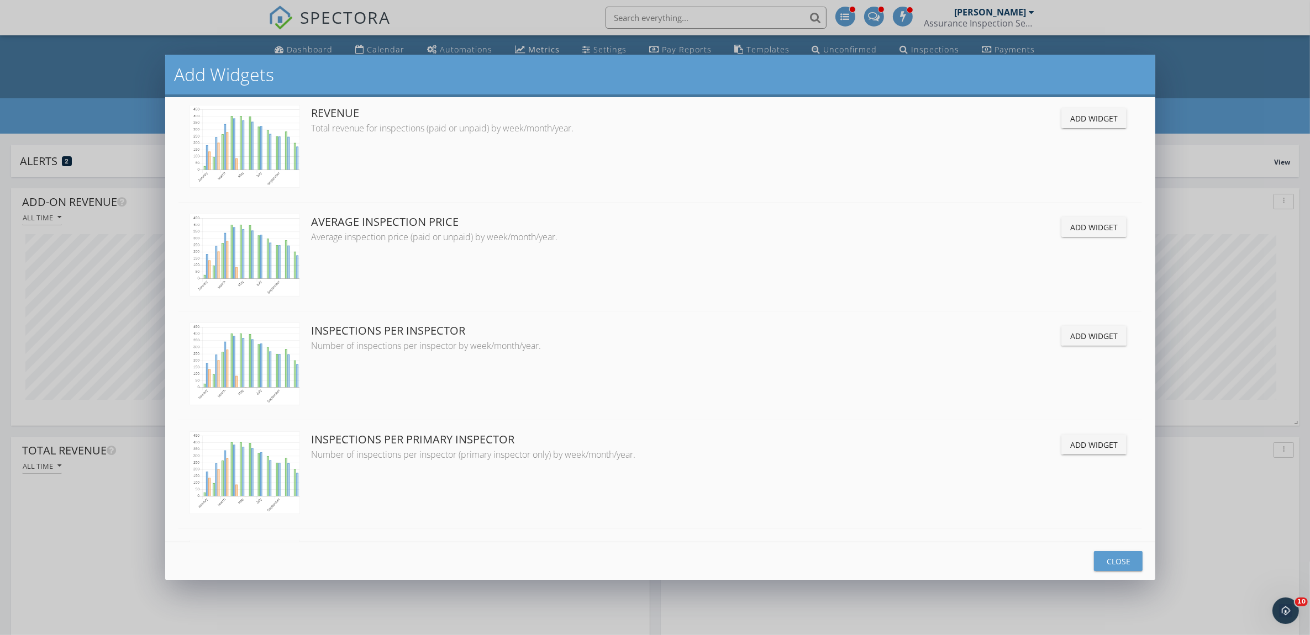
scroll to position [553, 0]
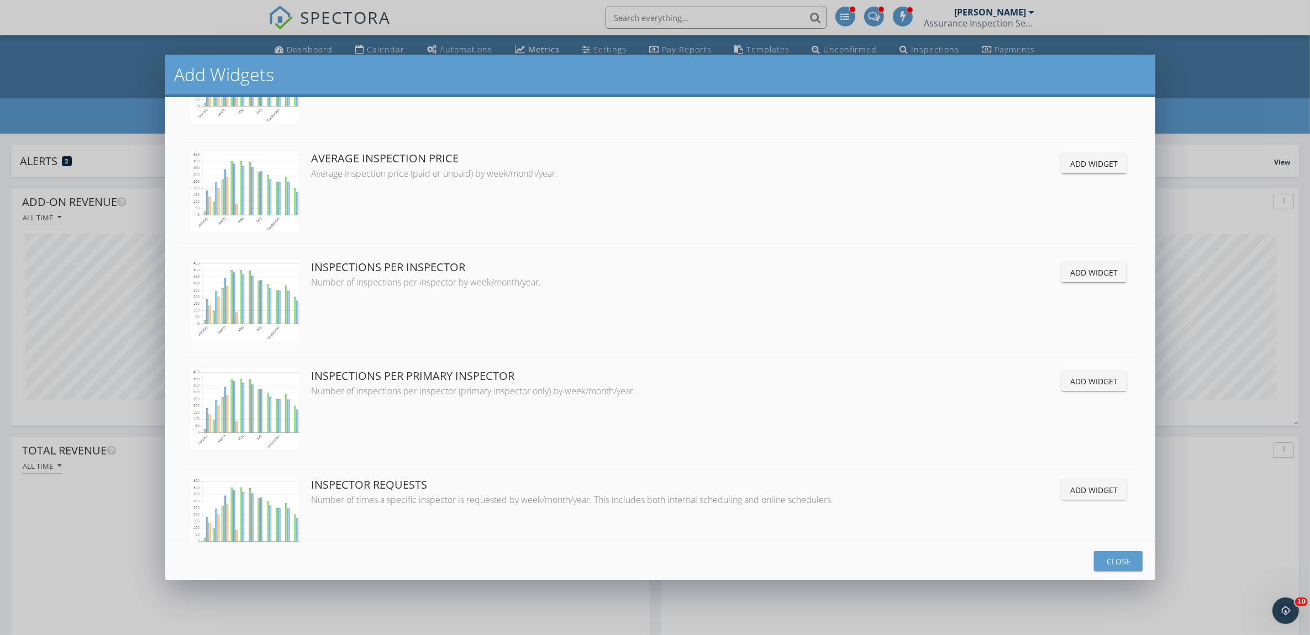
click at [1086, 277] on div "Add Widget" at bounding box center [1094, 273] width 48 height 12
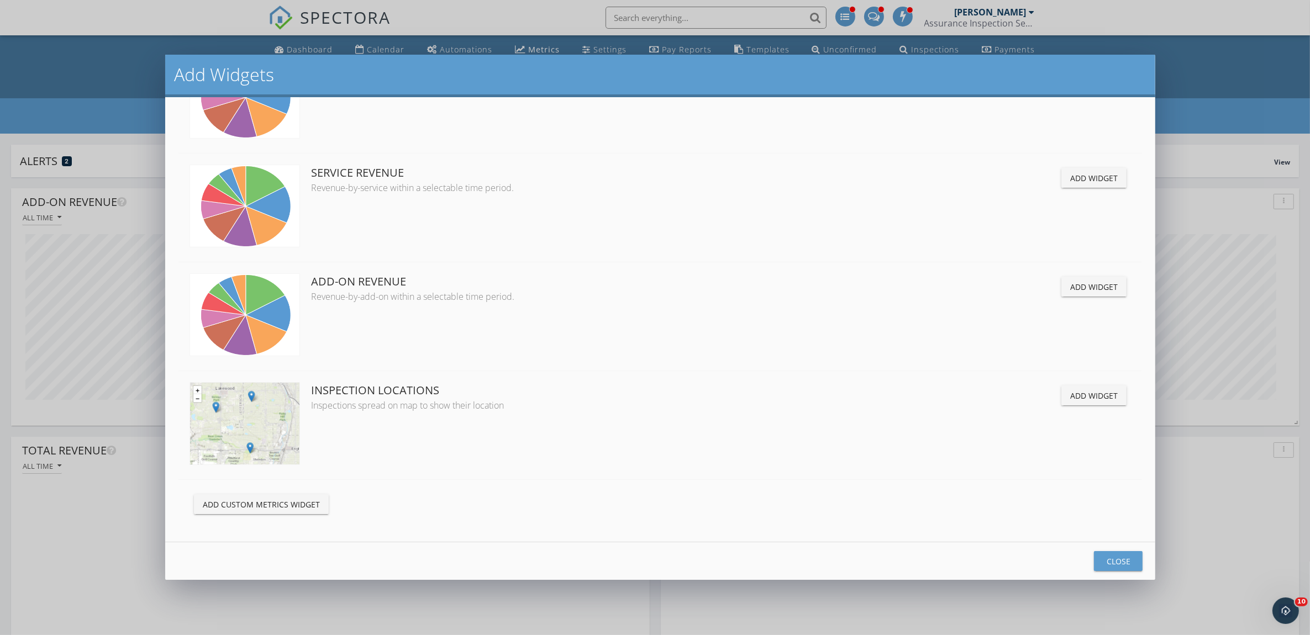
scroll to position [2073, 0]
click at [1122, 554] on button "Close" at bounding box center [1118, 561] width 49 height 20
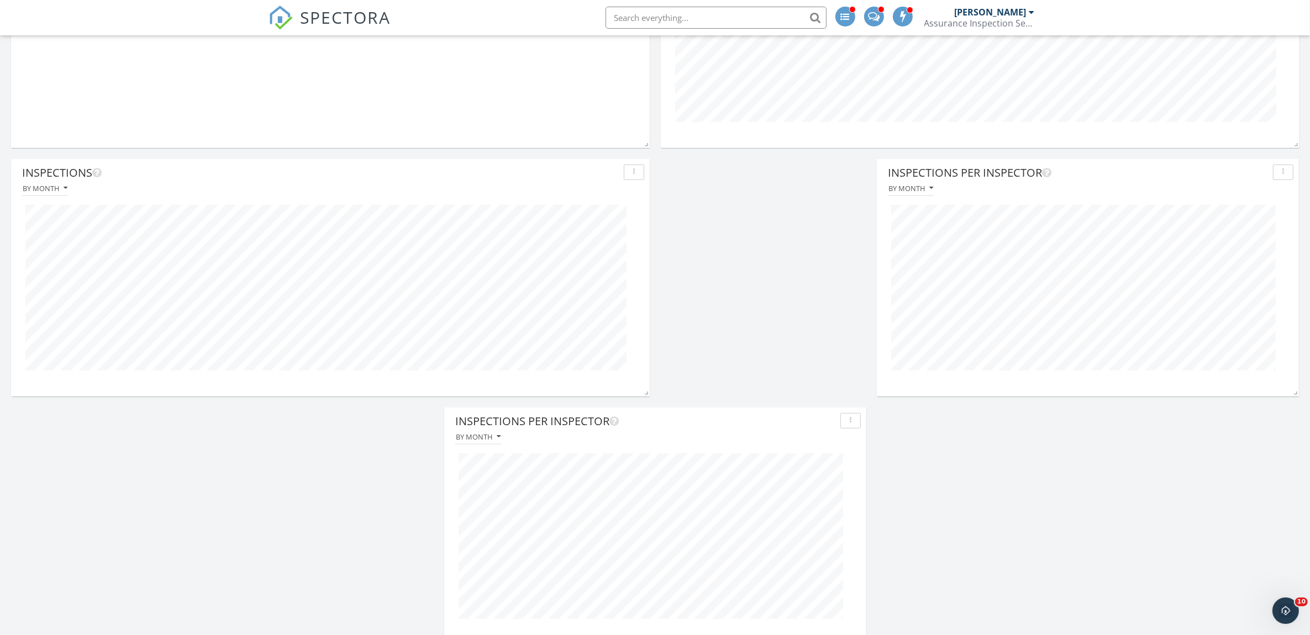
scroll to position [797, 0]
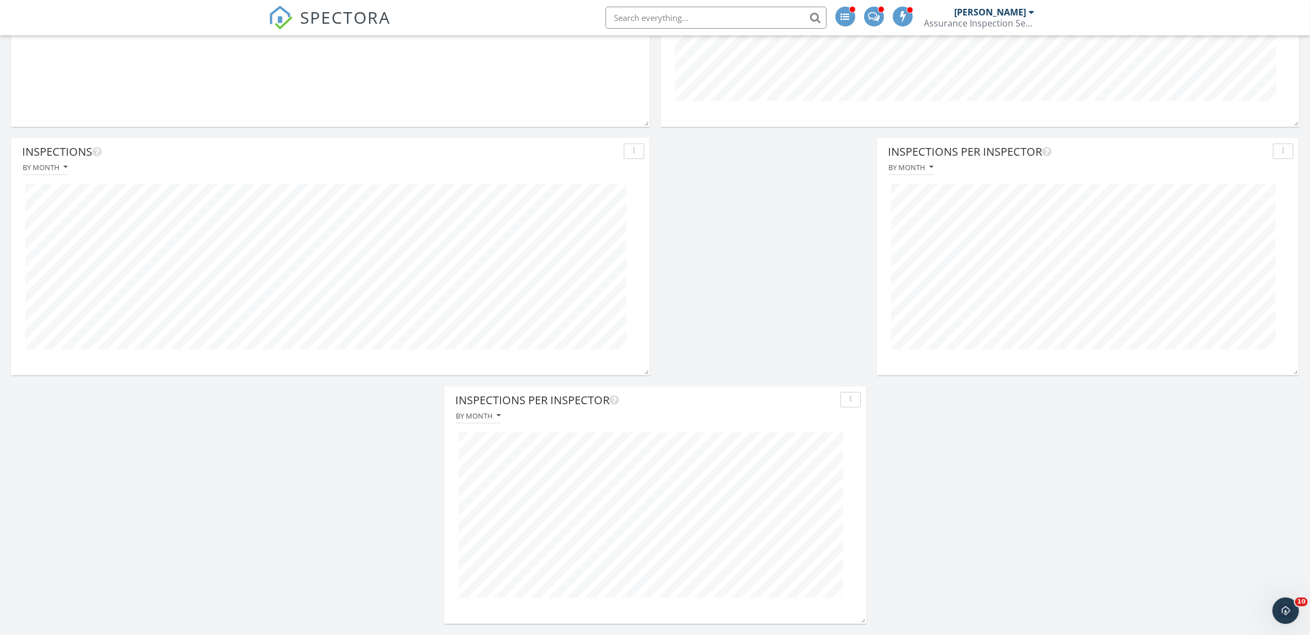
drag, startPoint x: 1163, startPoint y: 162, endPoint x: 993, endPoint y: 181, distance: 171.3
click at [993, 181] on div "Inspections Per Inspector By month" at bounding box center [1088, 251] width 422 height 226
click at [1285, 154] on div "button" at bounding box center [1283, 152] width 10 height 8
click at [1278, 178] on div "Show Legend" at bounding box center [1260, 177] width 64 height 13
click at [932, 164] on icon "button" at bounding box center [931, 168] width 4 height 8
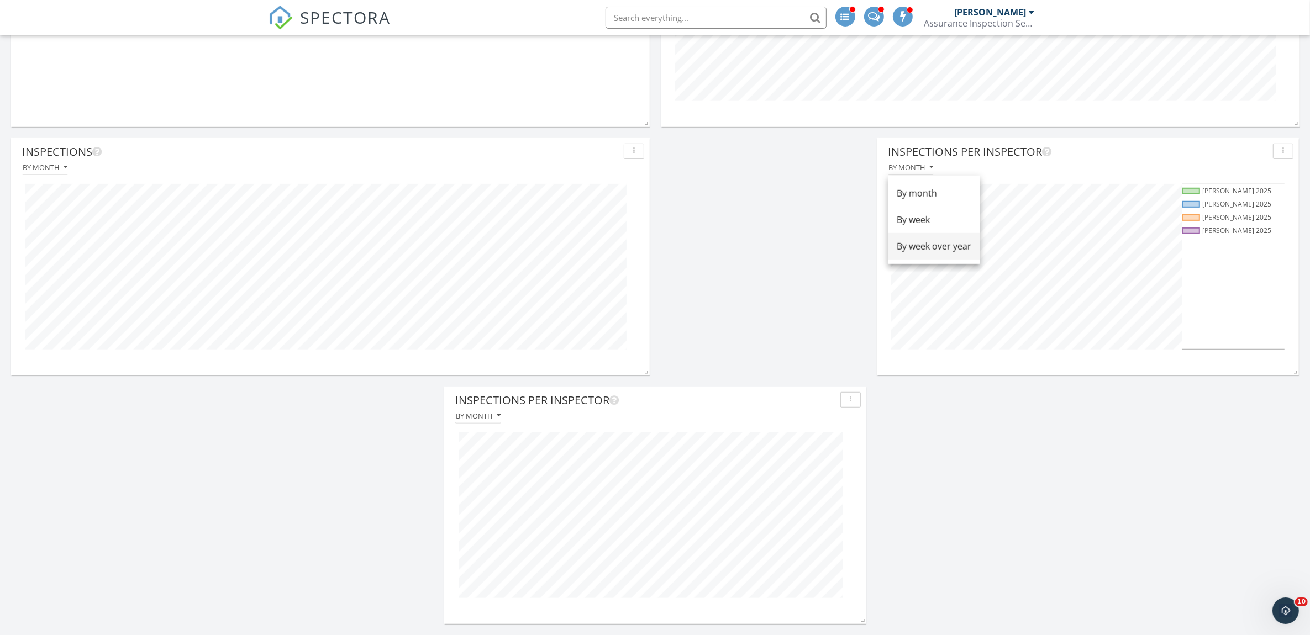
click at [937, 248] on div "By week over year" at bounding box center [934, 246] width 75 height 13
click at [1282, 154] on icon "button" at bounding box center [1283, 152] width 2 height 8
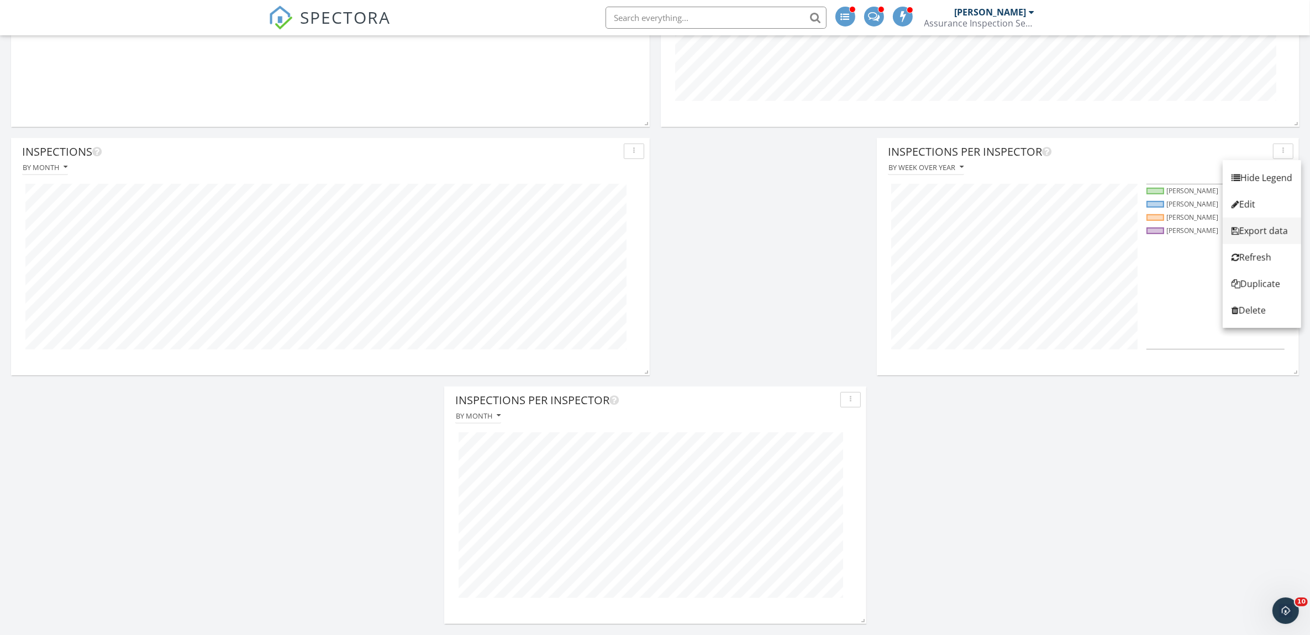
click at [1262, 225] on div "Export data" at bounding box center [1262, 230] width 61 height 13
click at [1137, 492] on div "Add-On Revenue All time Top Agents by Inspection Count YTD - 2025 (to [DATE]) T…" at bounding box center [655, 8] width 1310 height 1254
click at [1166, 191] on div "[PERSON_NAME]" at bounding box center [1215, 191] width 138 height 13
click at [1155, 199] on div "[PERSON_NAME]" at bounding box center [1215, 204] width 138 height 13
click at [1155, 217] on div at bounding box center [1155, 217] width 18 height 7
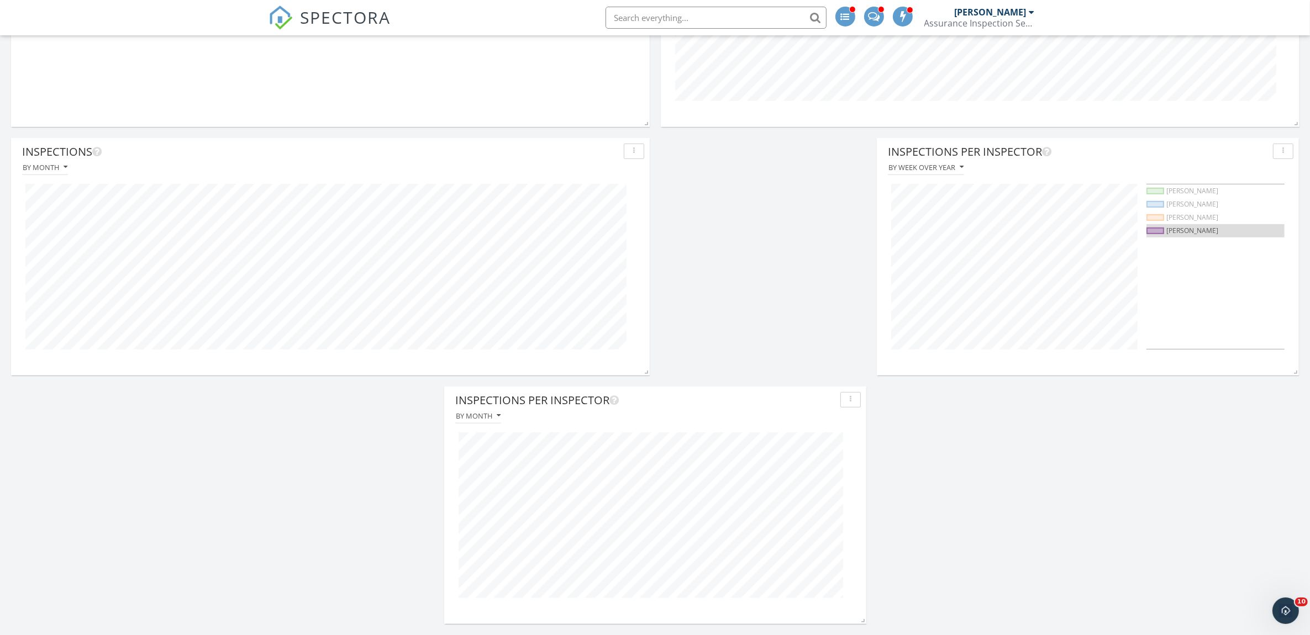
click at [1153, 229] on div at bounding box center [1155, 231] width 18 height 7
click at [1199, 297] on div "[PERSON_NAME] [PERSON_NAME] [PERSON_NAME] [PERSON_NAME]" at bounding box center [1215, 267] width 138 height 166
click at [1158, 189] on div at bounding box center [1155, 191] width 18 height 7
drag, startPoint x: 1211, startPoint y: 279, endPoint x: 1211, endPoint y: 298, distance: 19.3
click at [1210, 279] on div "[PERSON_NAME] [PERSON_NAME] [PERSON_NAME] [PERSON_NAME]" at bounding box center [1215, 267] width 138 height 166
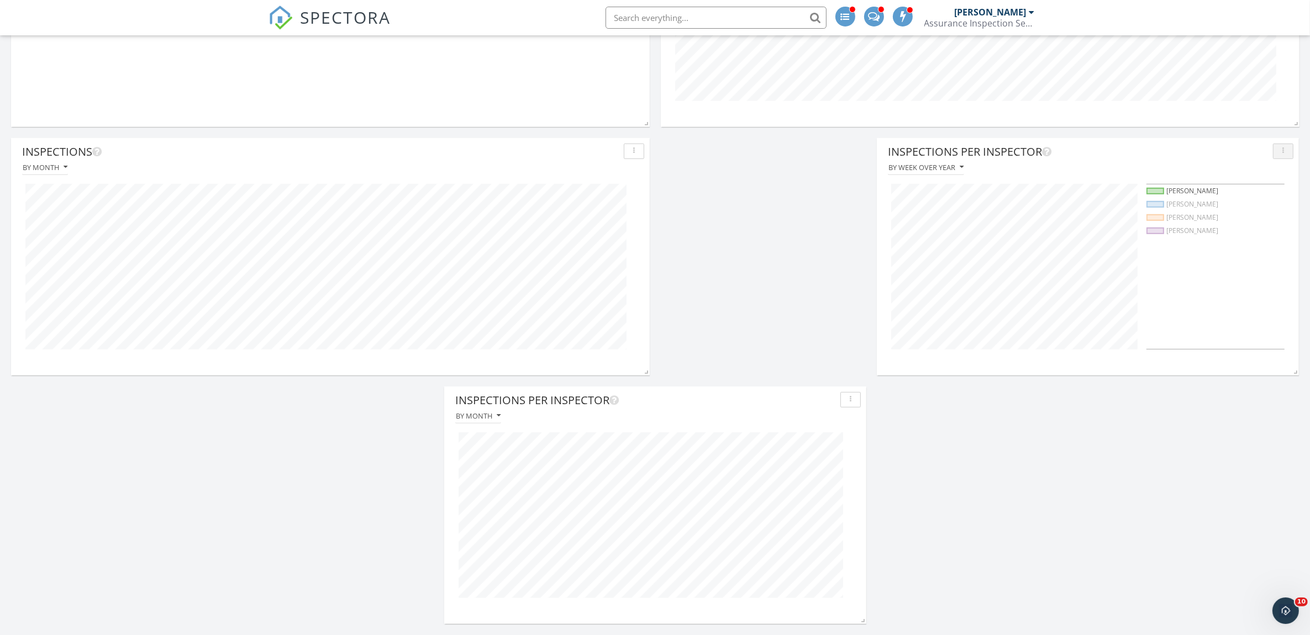
click at [1287, 146] on button "button" at bounding box center [1283, 151] width 20 height 15
click at [1269, 178] on div "Hide Legend" at bounding box center [1262, 177] width 61 height 13
click at [1287, 151] on div "button" at bounding box center [1283, 152] width 10 height 8
click at [1251, 202] on div "Edit" at bounding box center [1260, 204] width 64 height 13
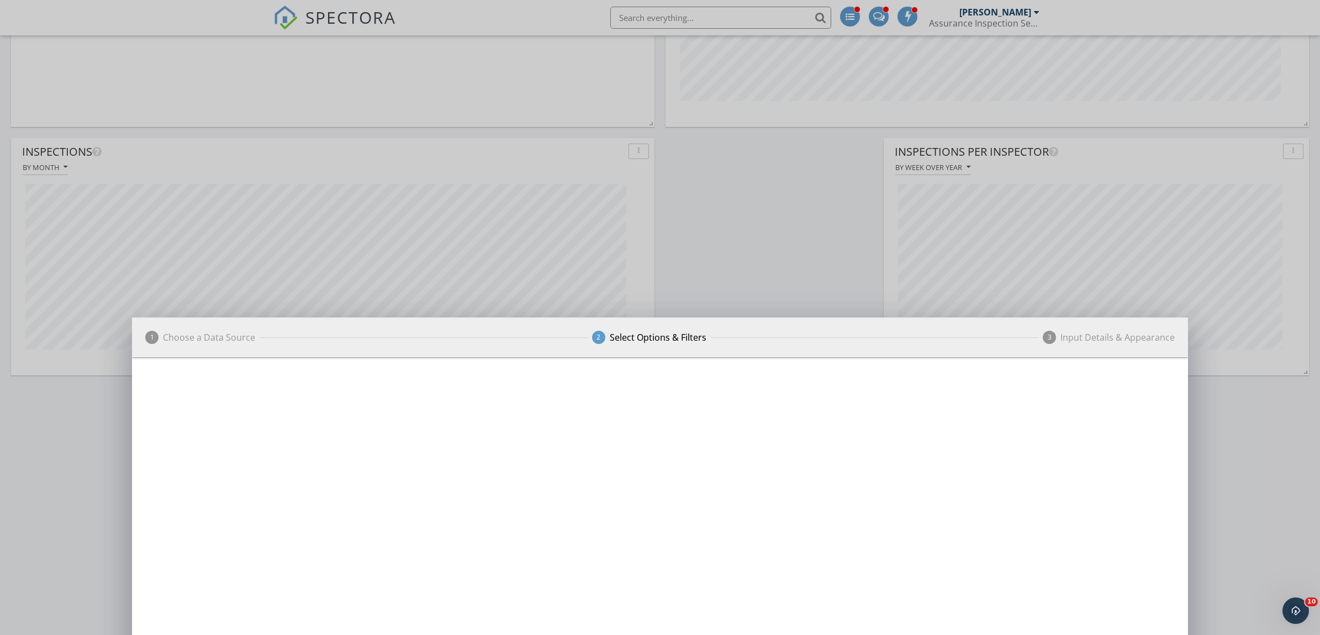
scroll to position [238, 644]
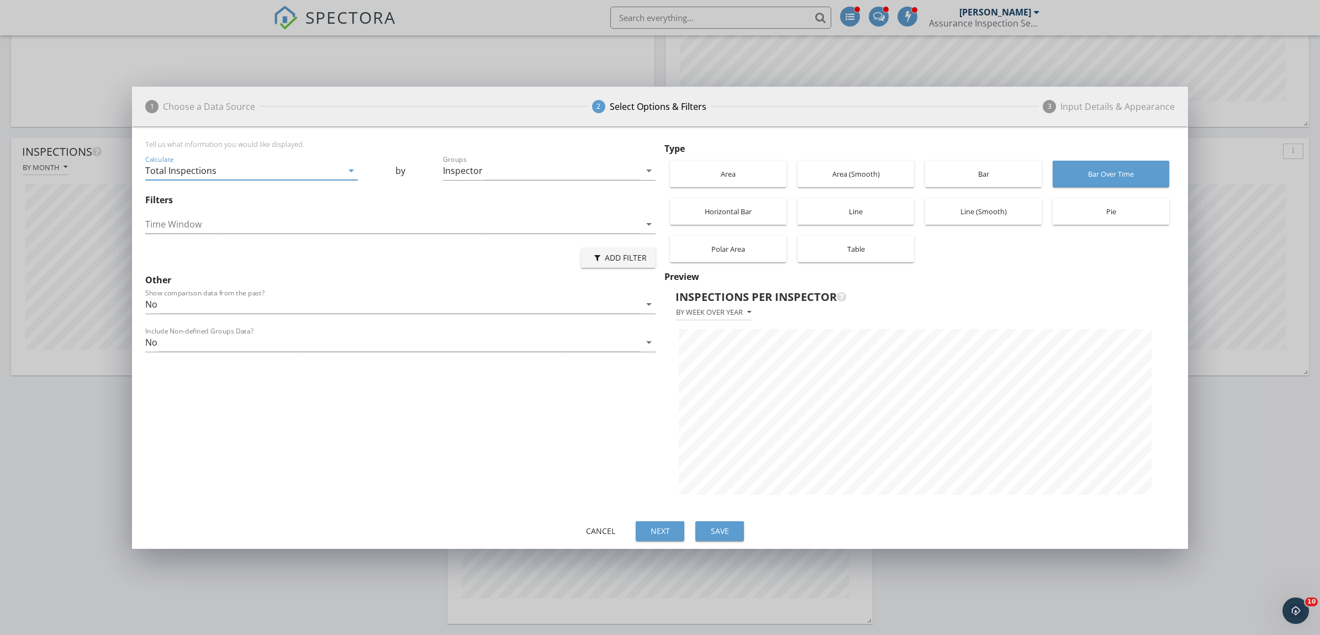
click at [1003, 177] on div "Bar" at bounding box center [984, 174] width 106 height 27
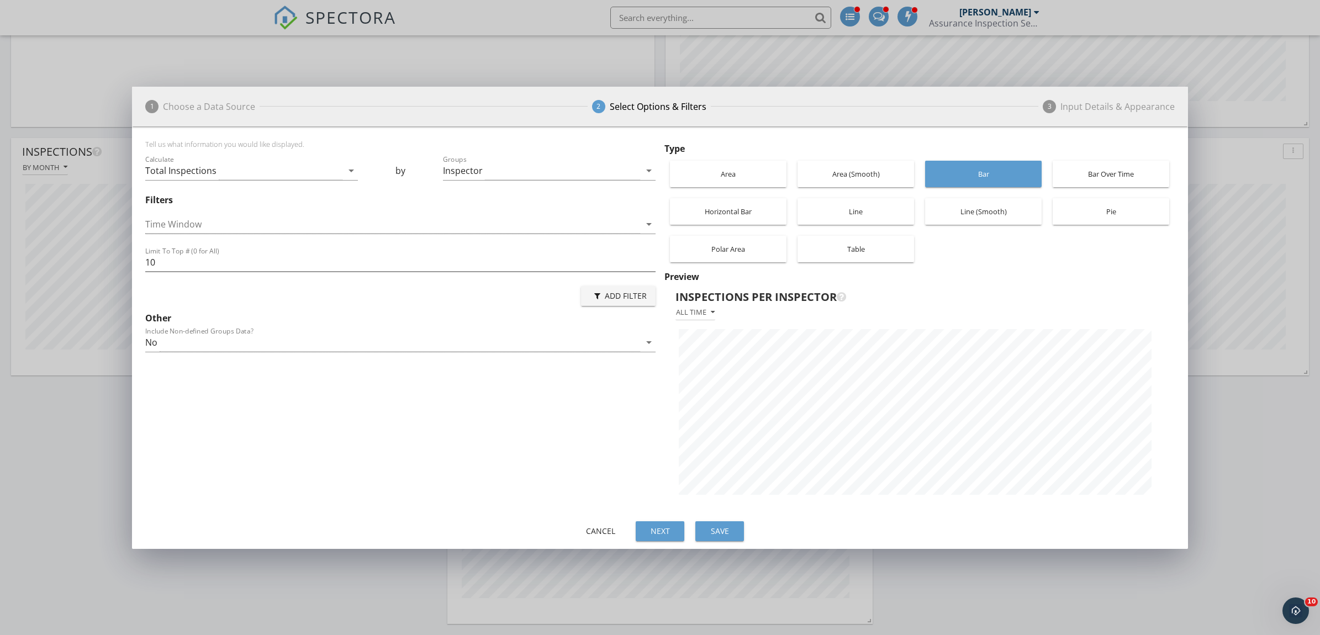
scroll to position [391, 1056]
click at [750, 176] on div "Area" at bounding box center [729, 174] width 106 height 27
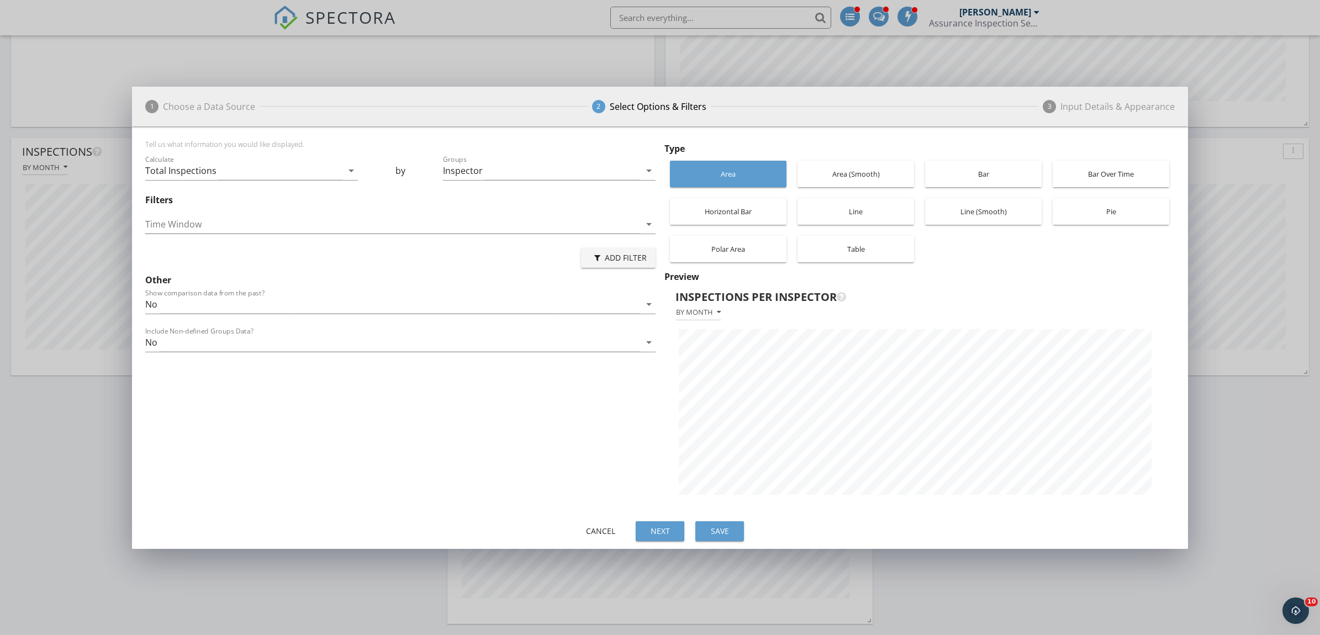
click at [876, 177] on div "Area (Smooth)" at bounding box center [856, 174] width 106 height 27
click at [764, 215] on div "Horizontal Bar" at bounding box center [729, 211] width 106 height 27
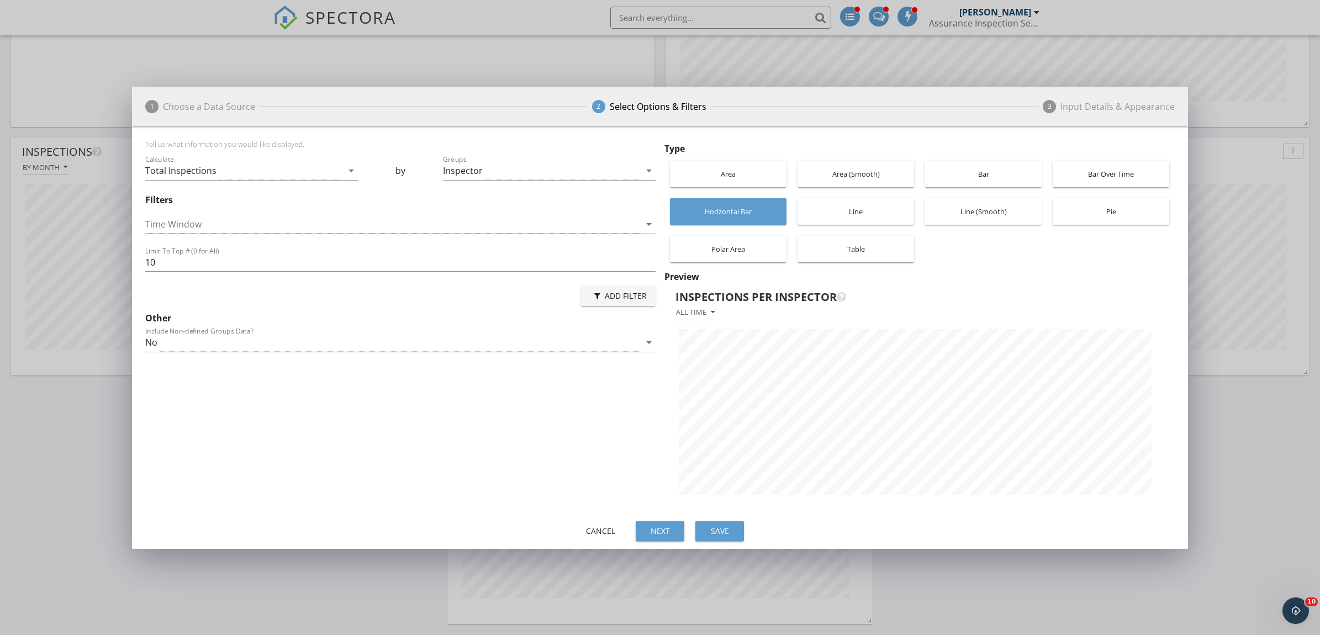
click at [720, 527] on div "Save" at bounding box center [719, 531] width 31 height 12
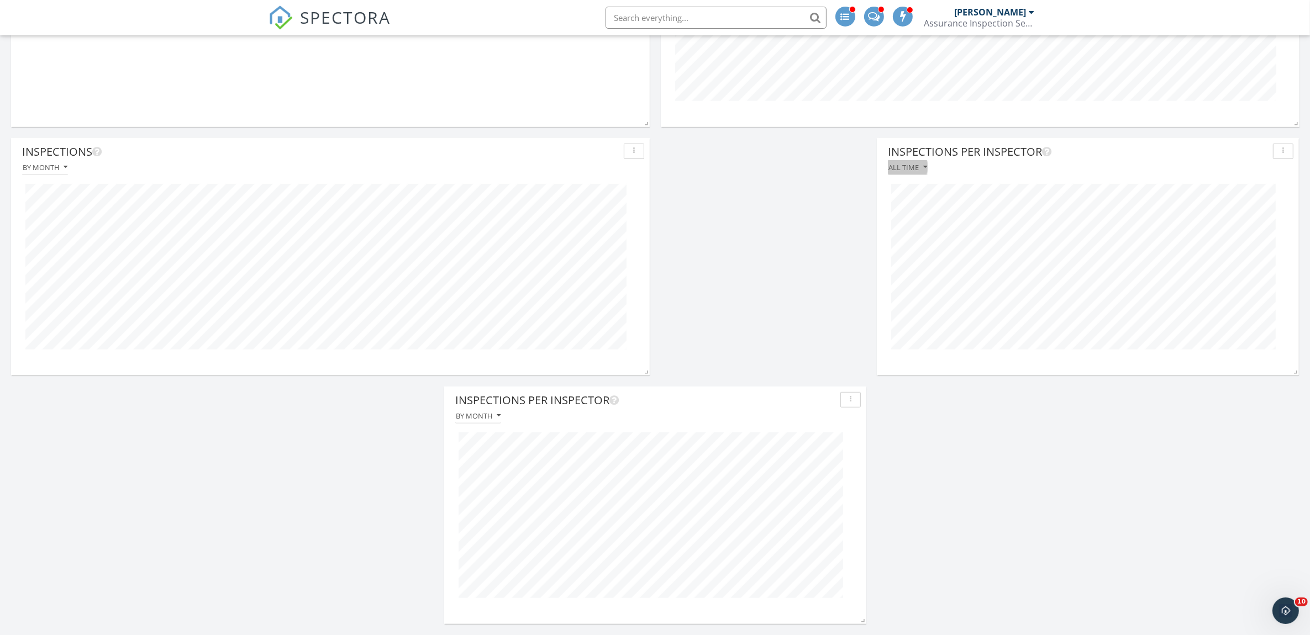
click at [925, 166] on icon "button" at bounding box center [925, 168] width 4 height 8
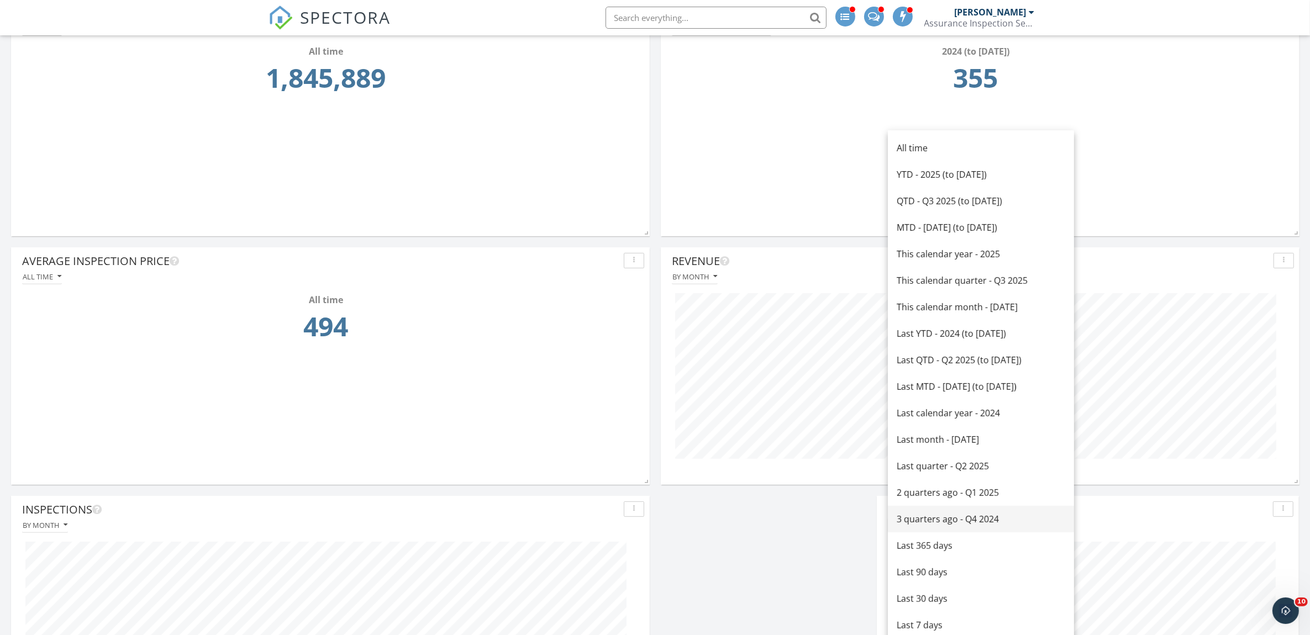
scroll to position [429, 0]
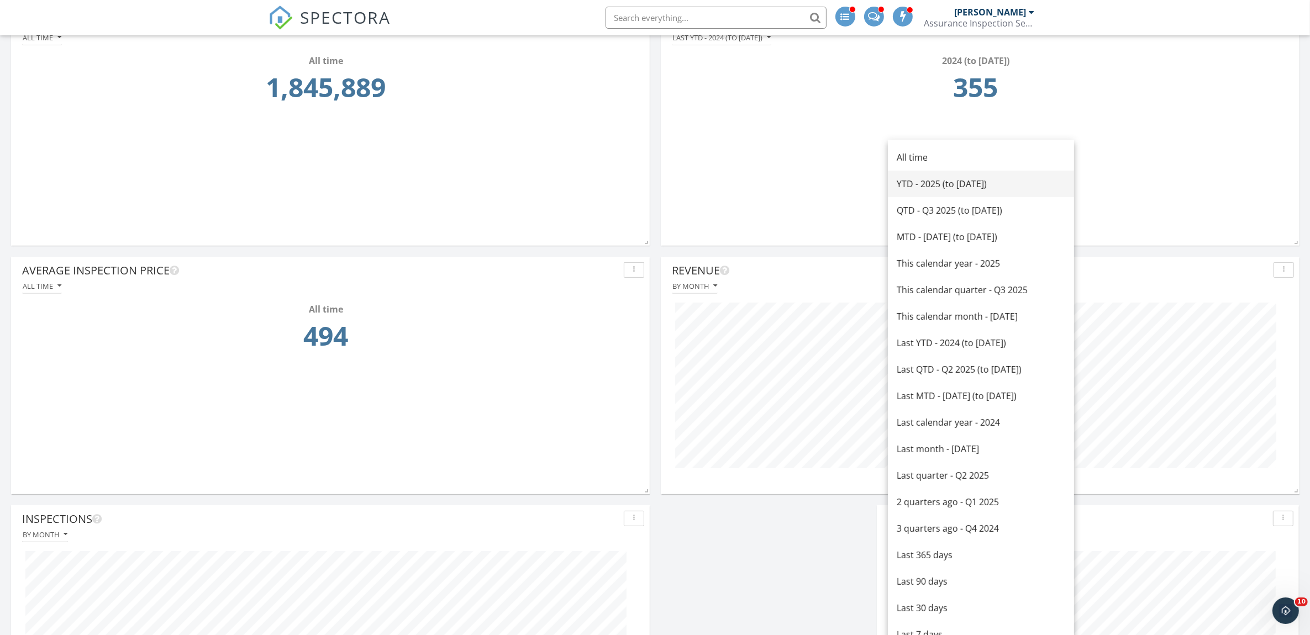
click at [932, 185] on div "YTD - 2025 (to [DATE])" at bounding box center [981, 183] width 169 height 13
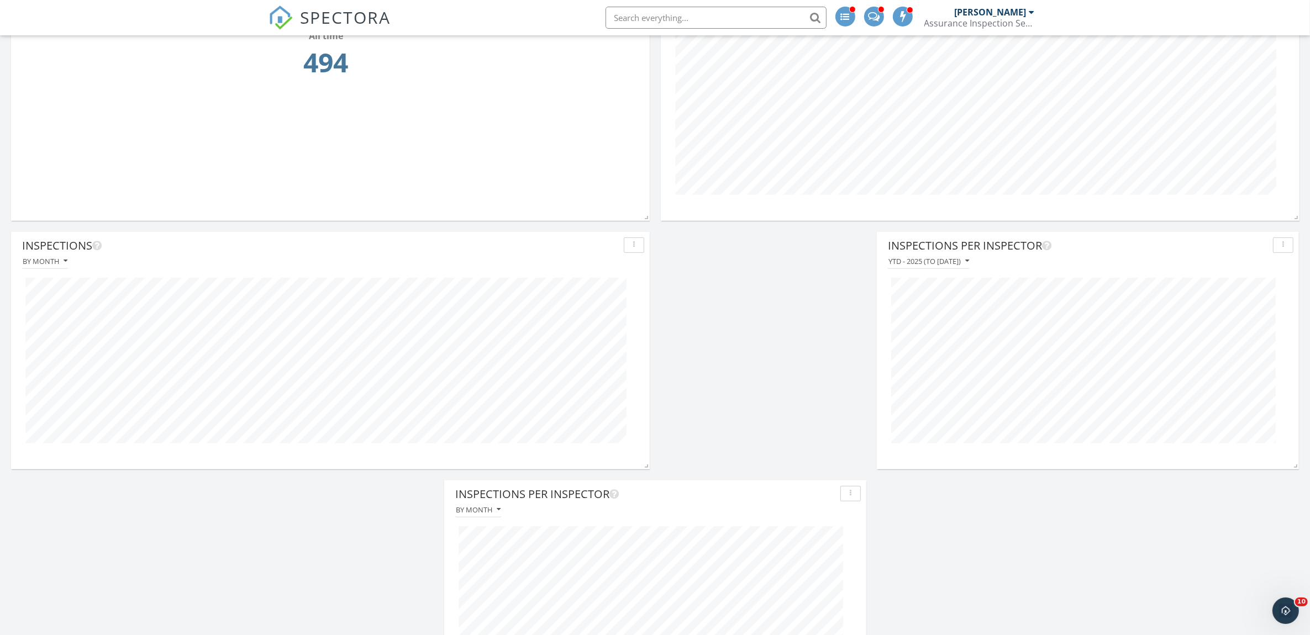
scroll to position [705, 0]
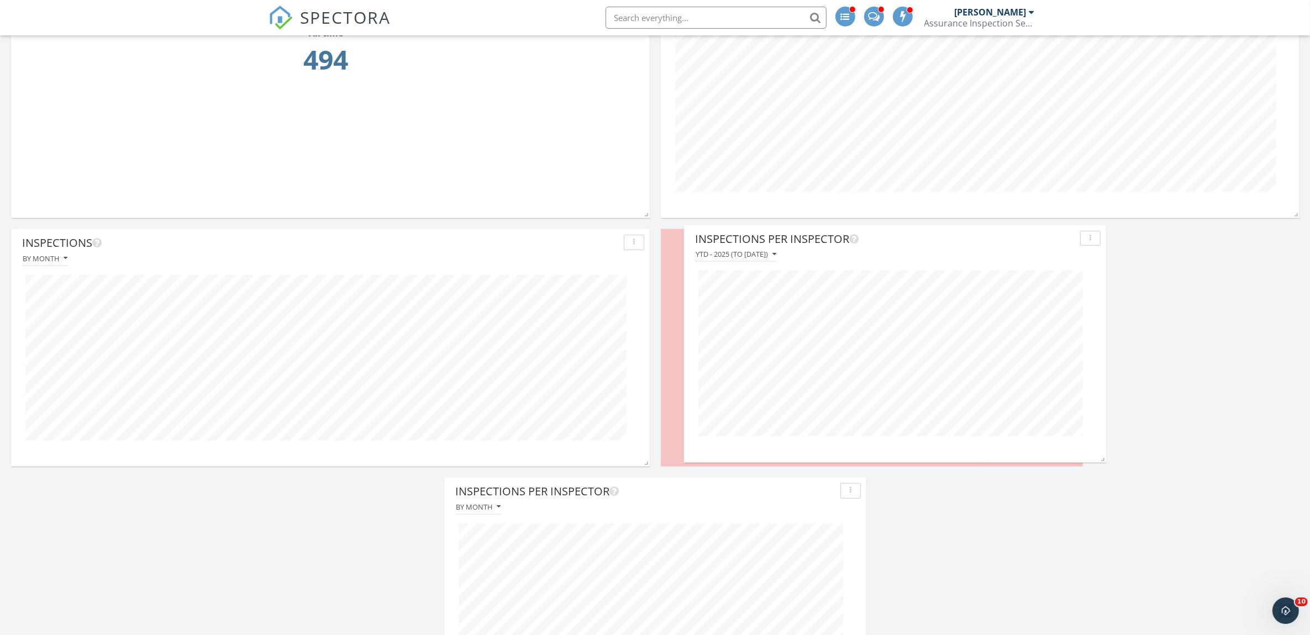
drag, startPoint x: 1111, startPoint y: 236, endPoint x: 918, endPoint y: 232, distance: 192.9
click at [918, 232] on div "Inspections Per Inspector" at bounding box center [885, 239] width 381 height 17
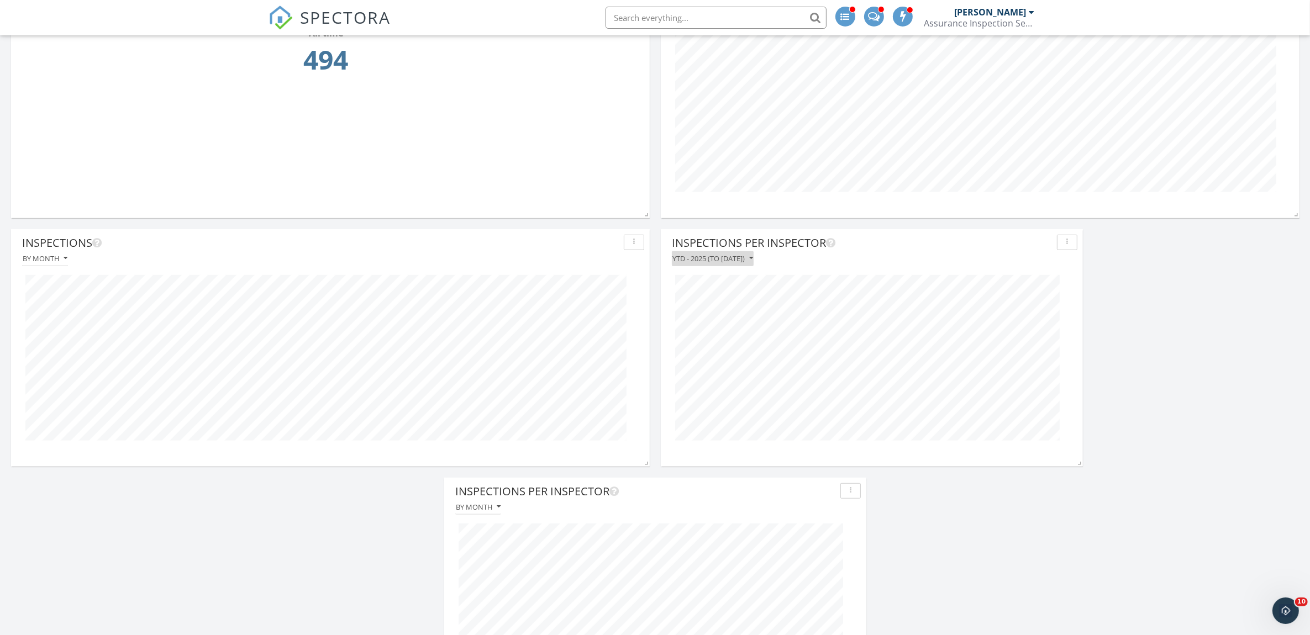
click at [753, 257] on icon "button" at bounding box center [751, 259] width 4 height 8
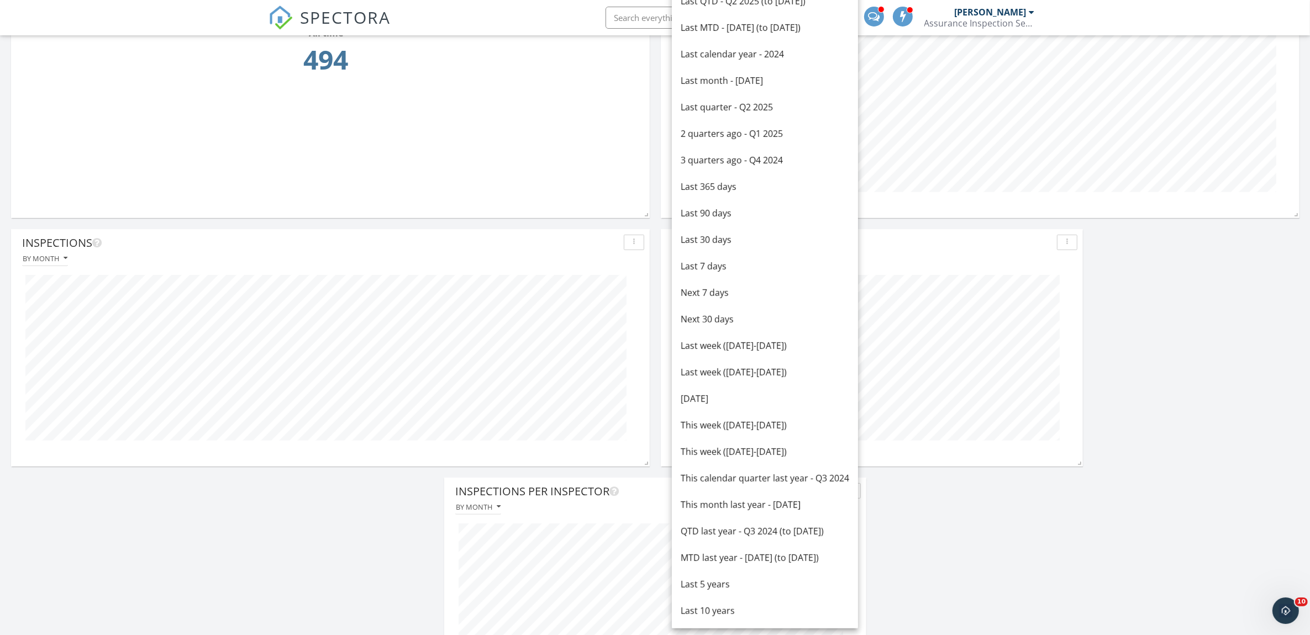
click at [1141, 371] on div "Add-On Revenue All time Top Agents by Inspection Count YTD - 2025 (to [DATE]) T…" at bounding box center [655, 99] width 1310 height 1254
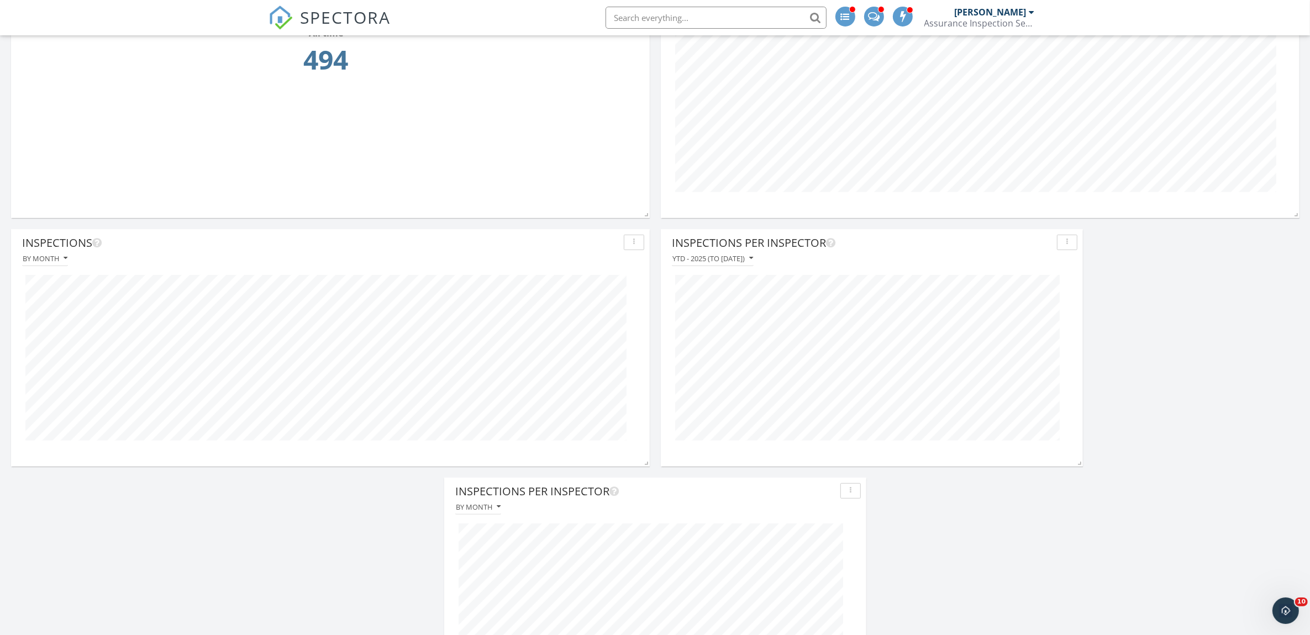
click at [634, 243] on icon "button" at bounding box center [634, 243] width 2 height 8
click at [648, 297] on div "Edit" at bounding box center [665, 294] width 64 height 13
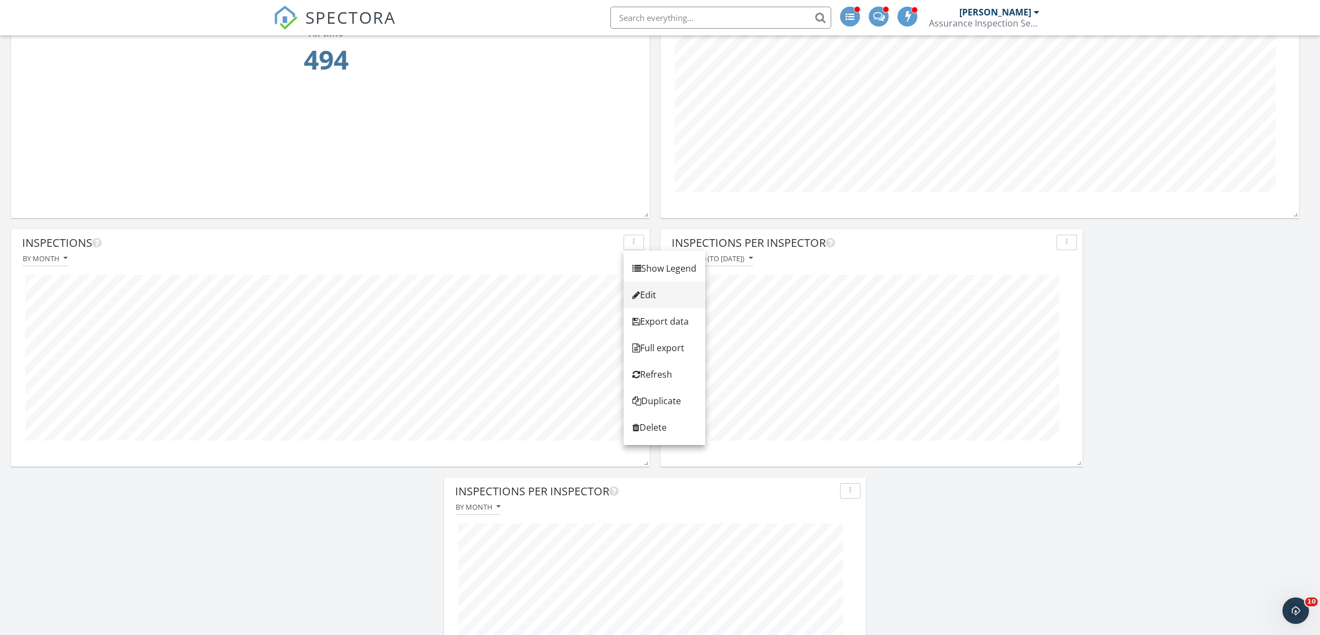
scroll to position [238, 644]
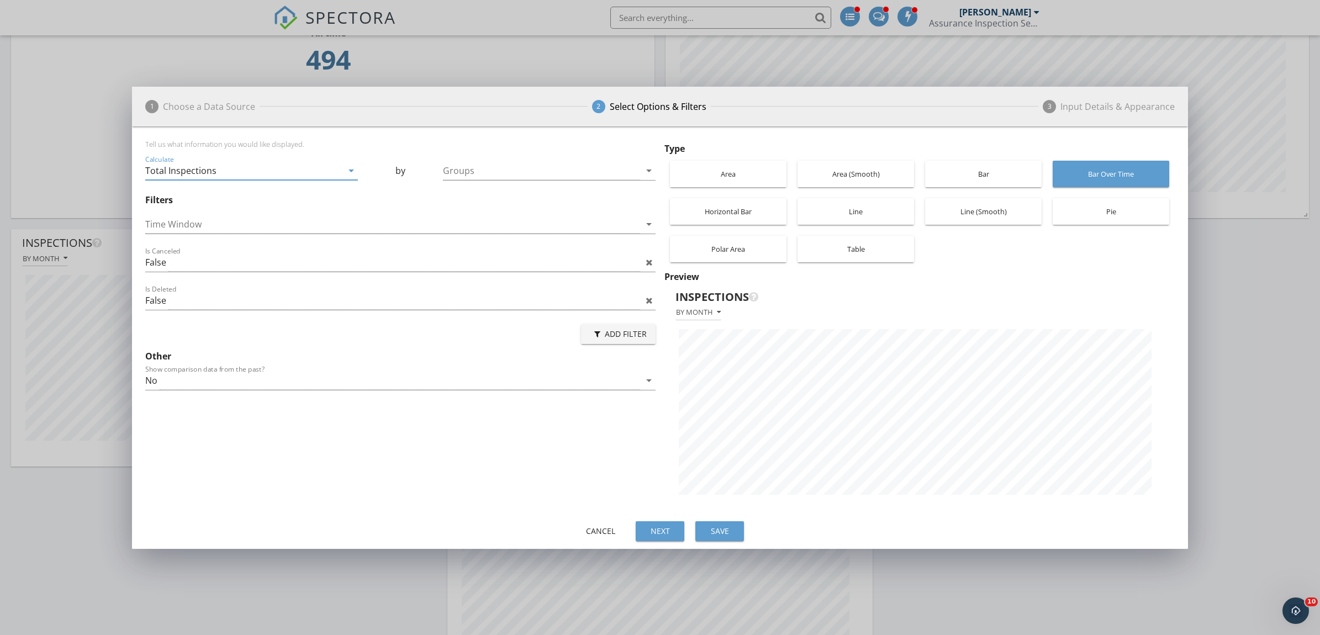
click at [971, 171] on div "Bar" at bounding box center [984, 174] width 106 height 27
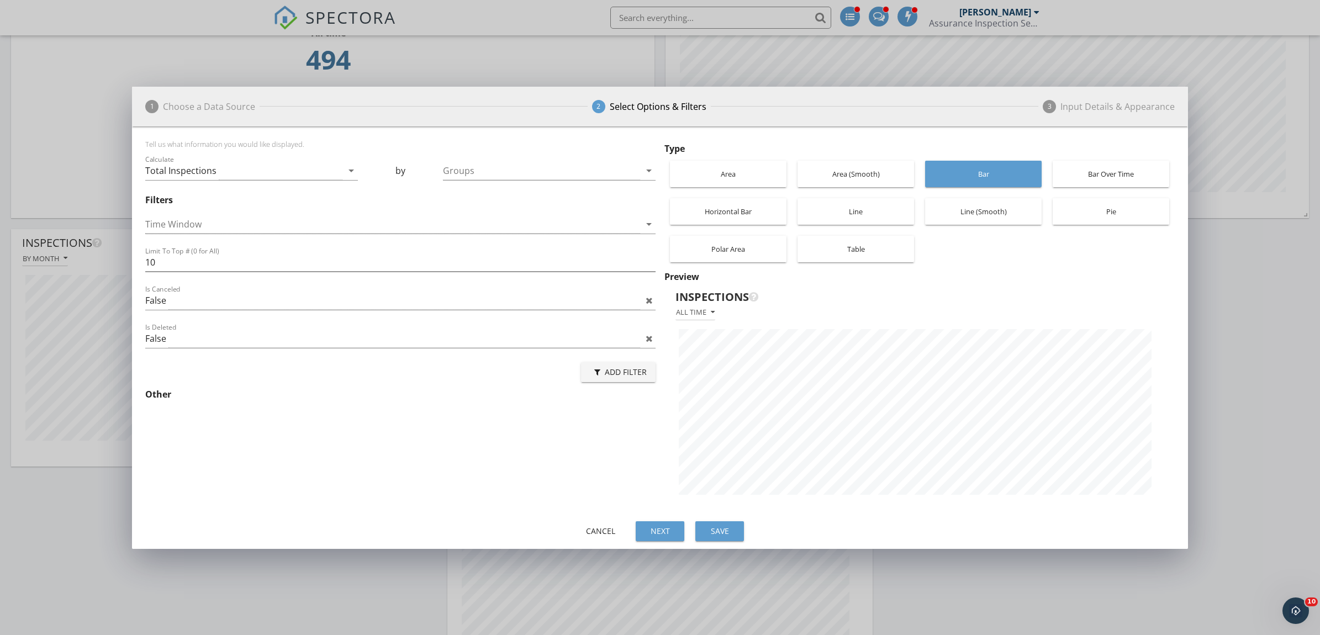
scroll to position [391, 1056]
click at [739, 208] on div "Horizontal Bar" at bounding box center [729, 211] width 106 height 27
click at [869, 208] on div "Line" at bounding box center [856, 211] width 106 height 27
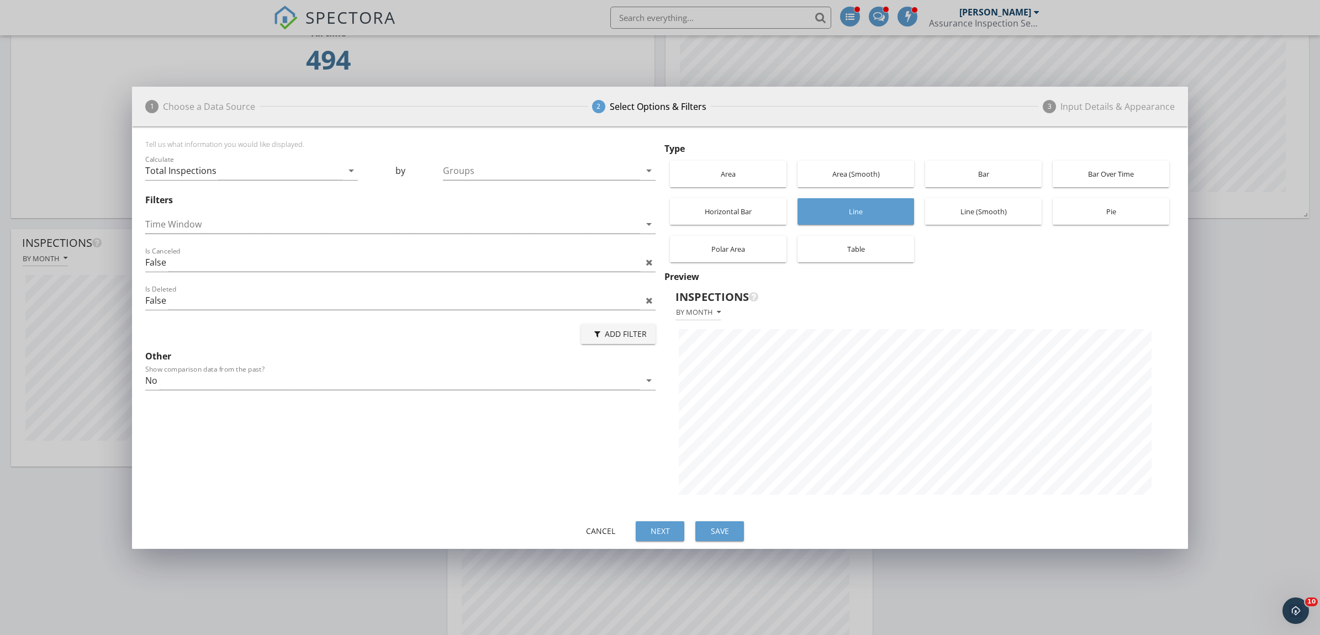
click at [1105, 211] on div "Pie" at bounding box center [1112, 211] width 106 height 27
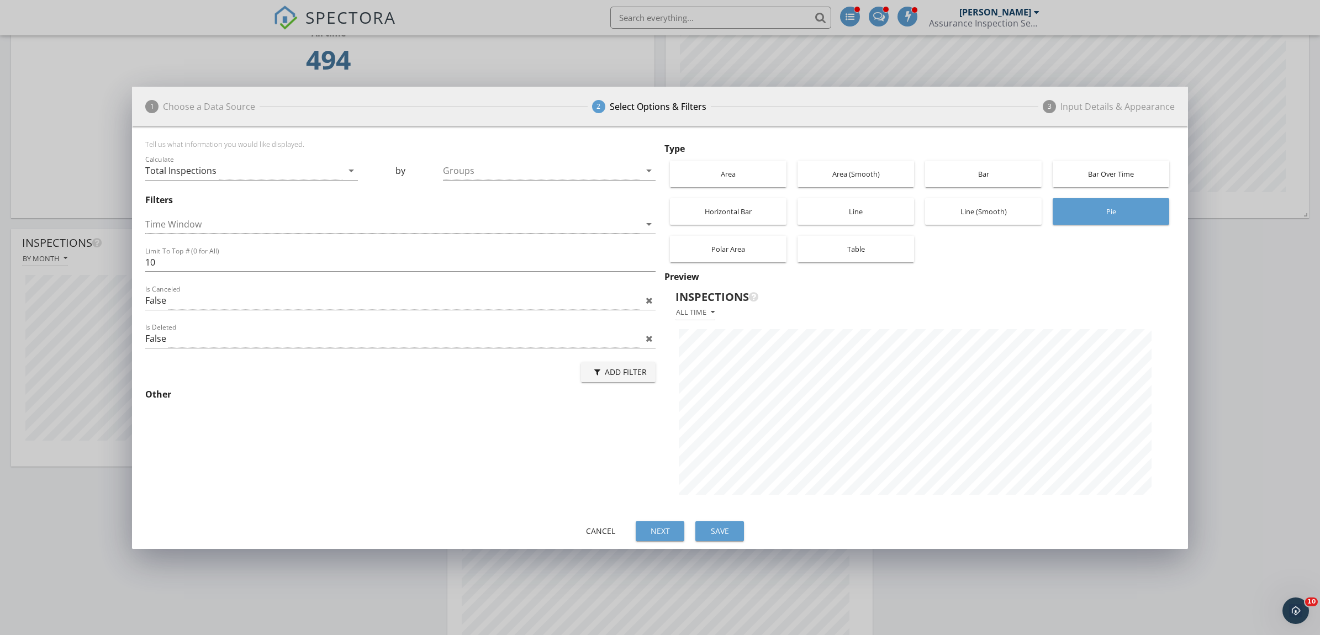
click at [736, 250] on div "Polar Area" at bounding box center [729, 249] width 106 height 27
drag, startPoint x: 736, startPoint y: 250, endPoint x: 851, endPoint y: 254, distance: 114.4
click at [851, 254] on div "Table" at bounding box center [856, 249] width 106 height 27
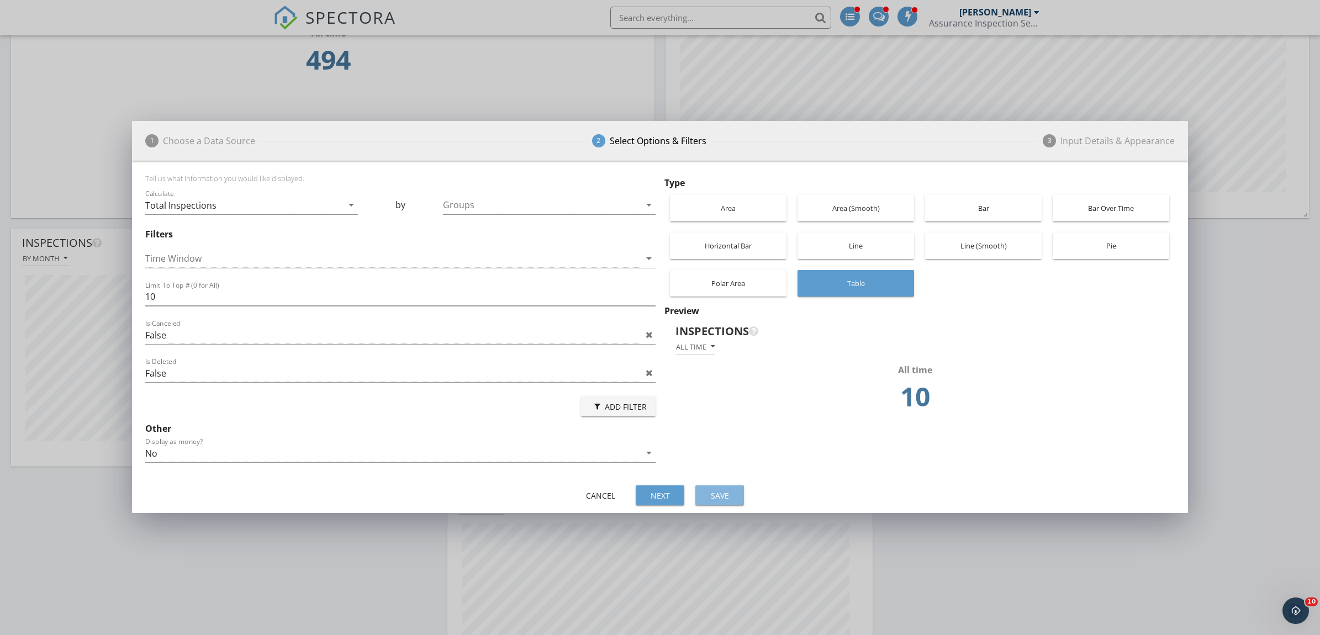
click at [722, 499] on div "Save" at bounding box center [719, 496] width 31 height 12
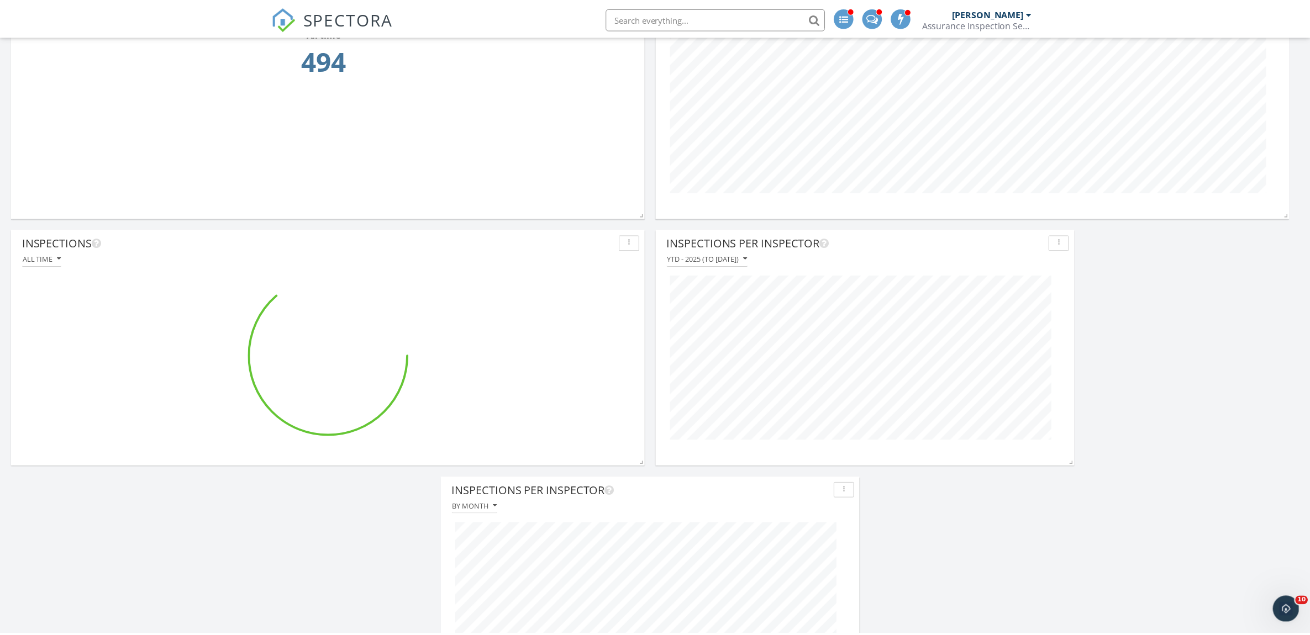
scroll to position [238, 639]
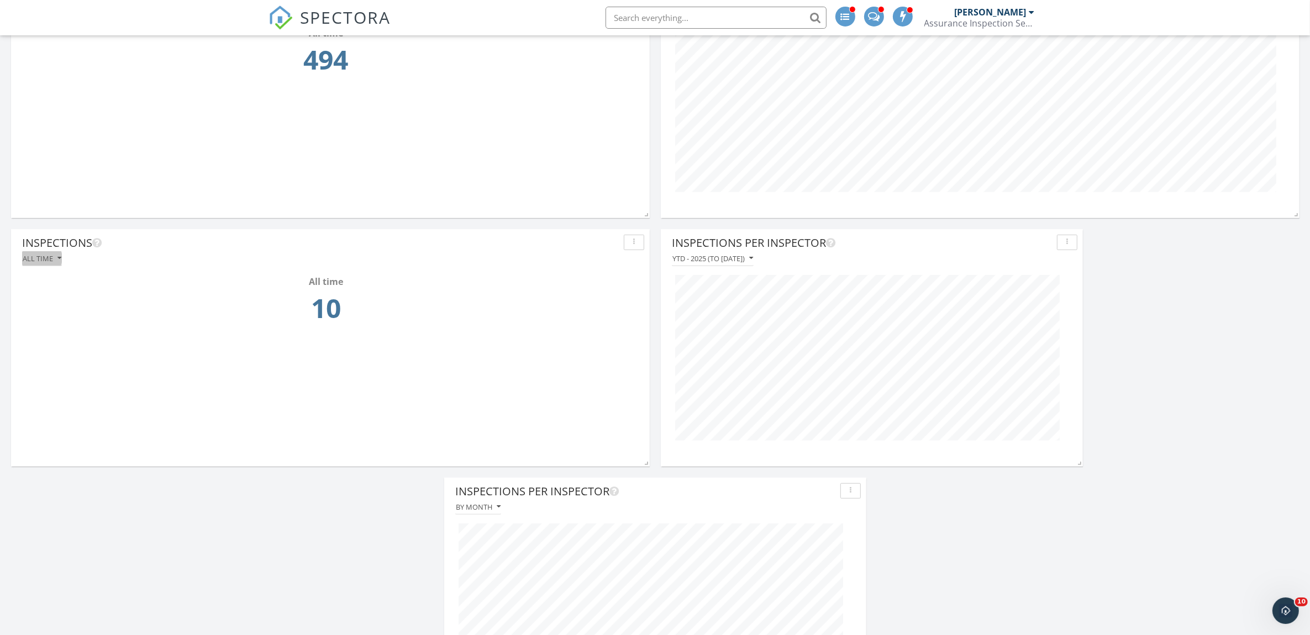
click at [59, 260] on icon "button" at bounding box center [59, 259] width 4 height 8
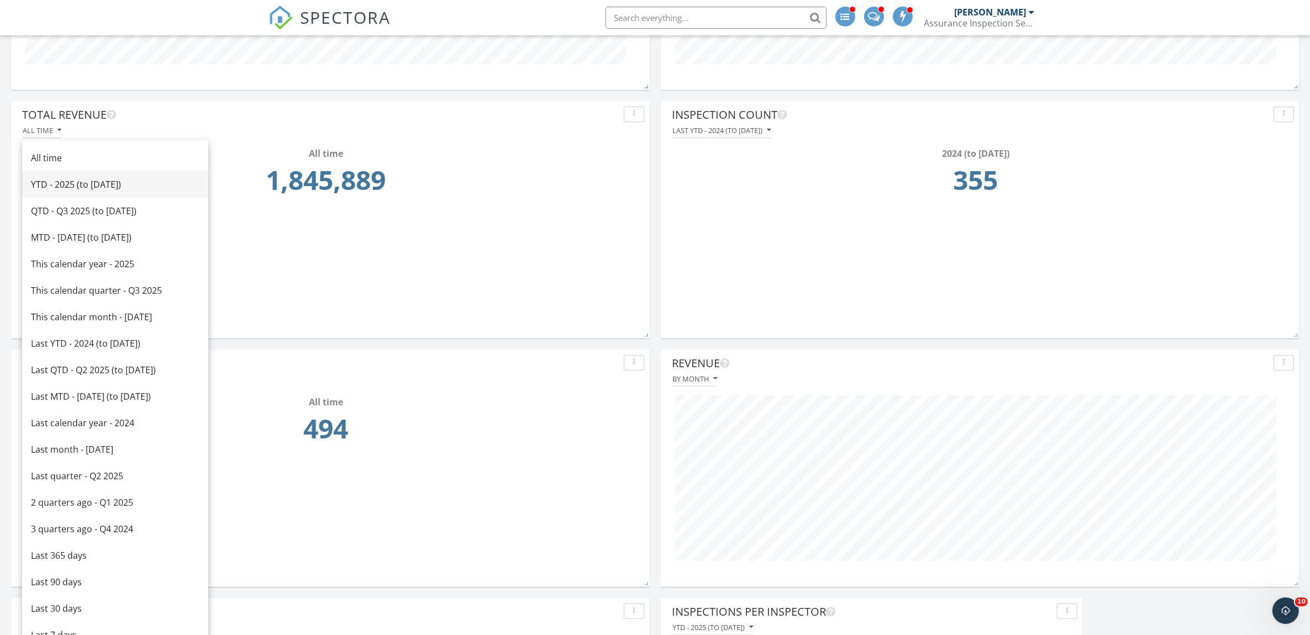
click at [67, 186] on div "YTD - 2025 (to [DATE])" at bounding box center [115, 184] width 169 height 13
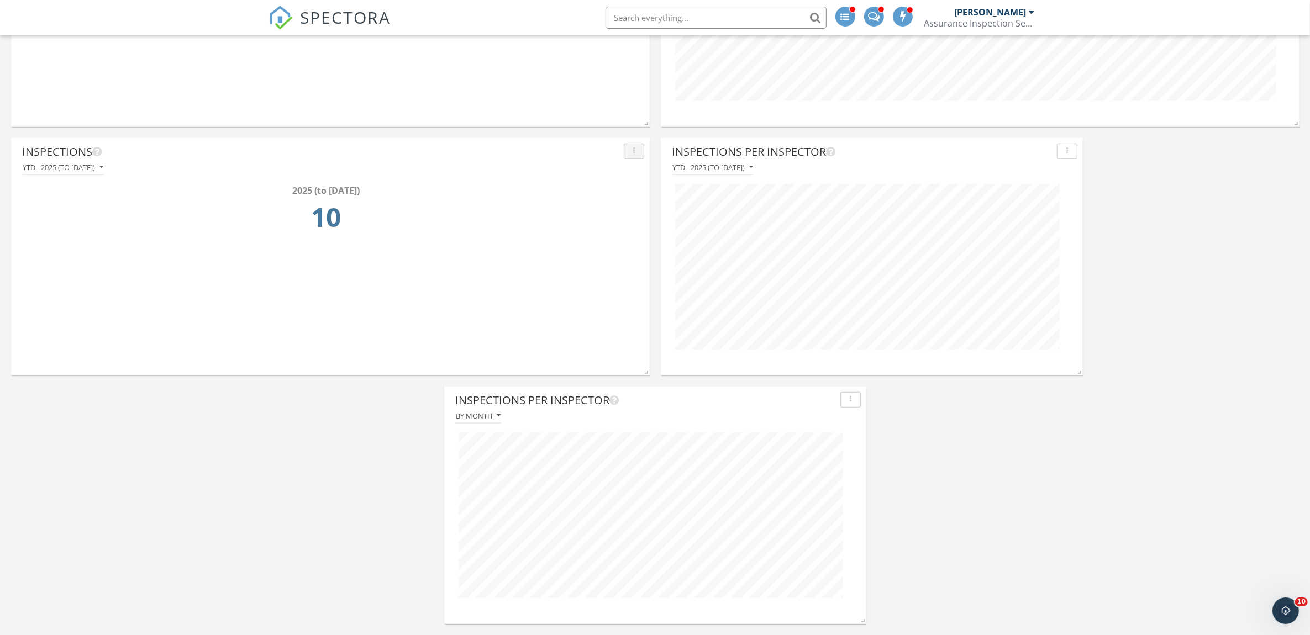
click at [629, 152] on div "button" at bounding box center [634, 152] width 10 height 8
click at [59, 164] on div "YTD - 2025 (to [DATE])" at bounding box center [63, 168] width 81 height 8
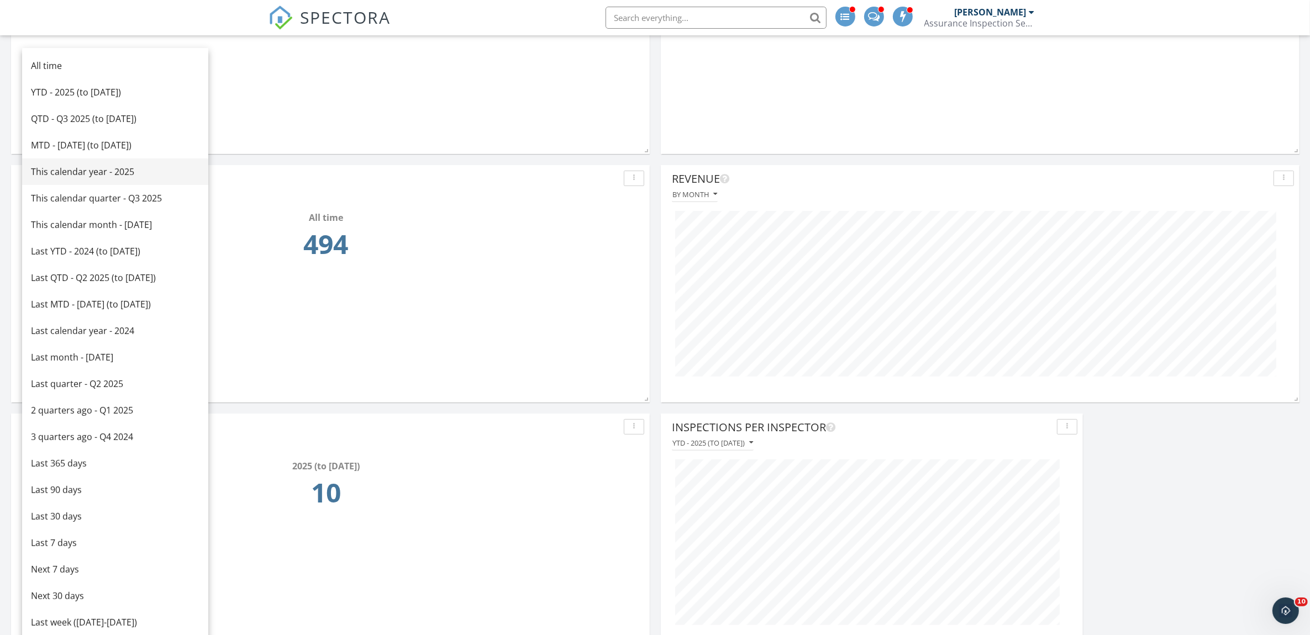
click at [76, 172] on div "This calendar year - 2025" at bounding box center [115, 171] width 169 height 13
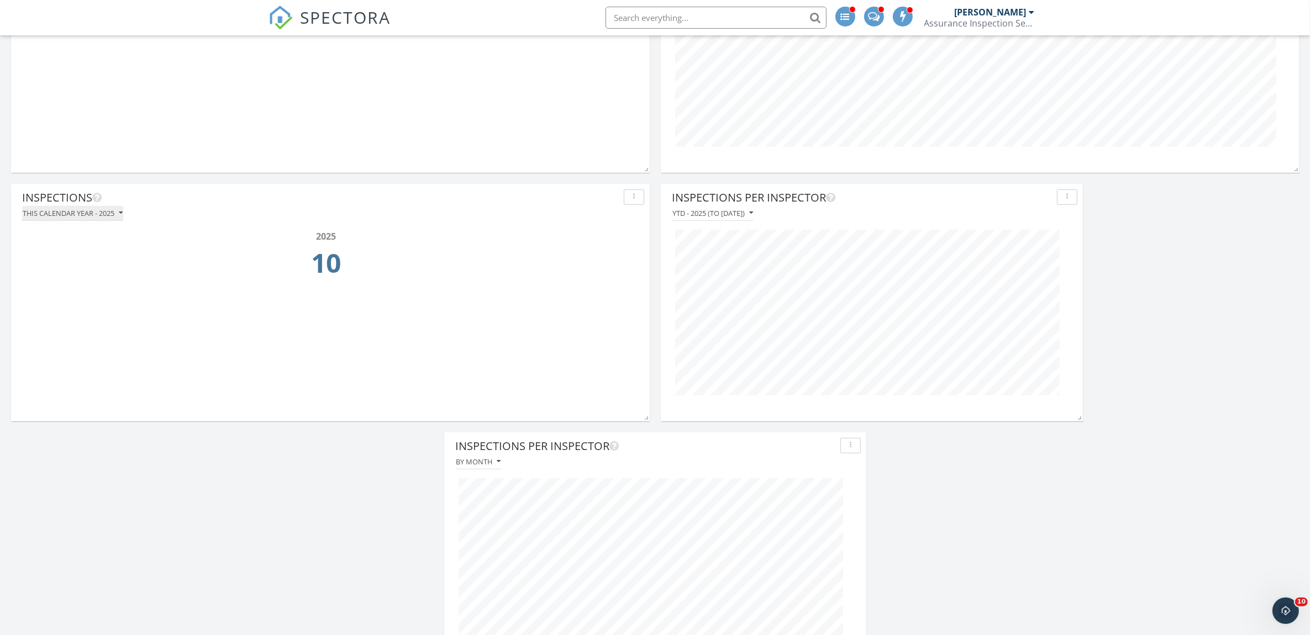
click at [118, 213] on div "This calendar year - 2025" at bounding box center [73, 213] width 100 height 8
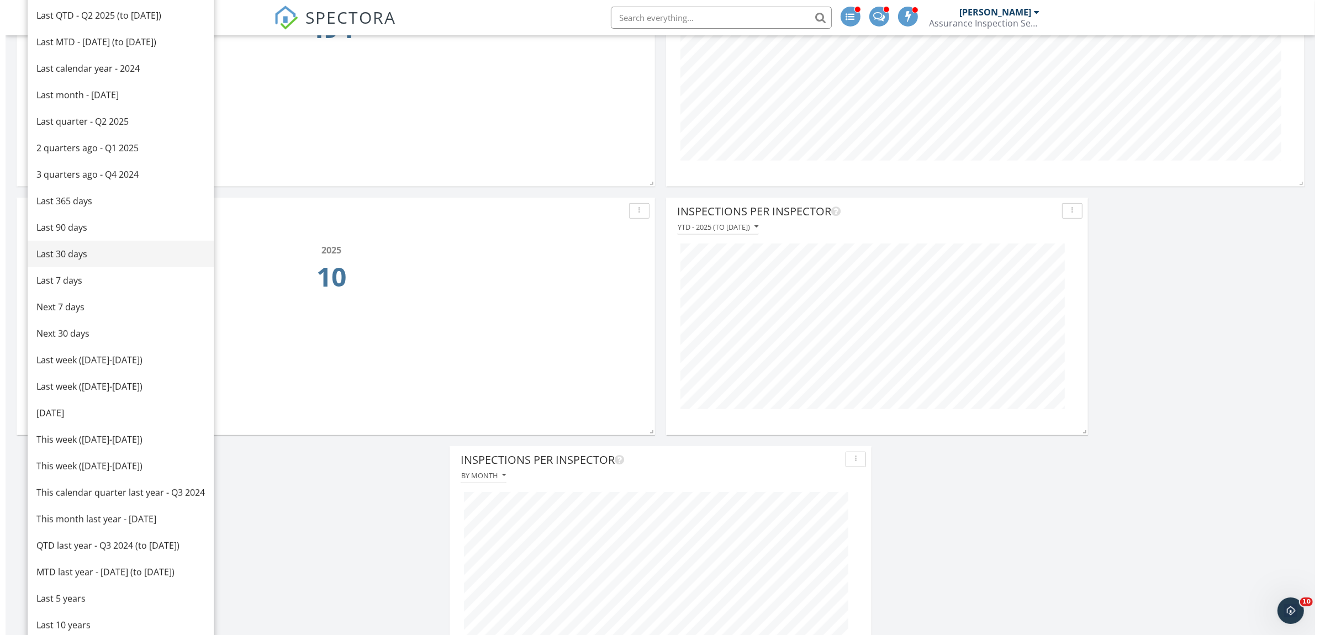
scroll to position [750, 0]
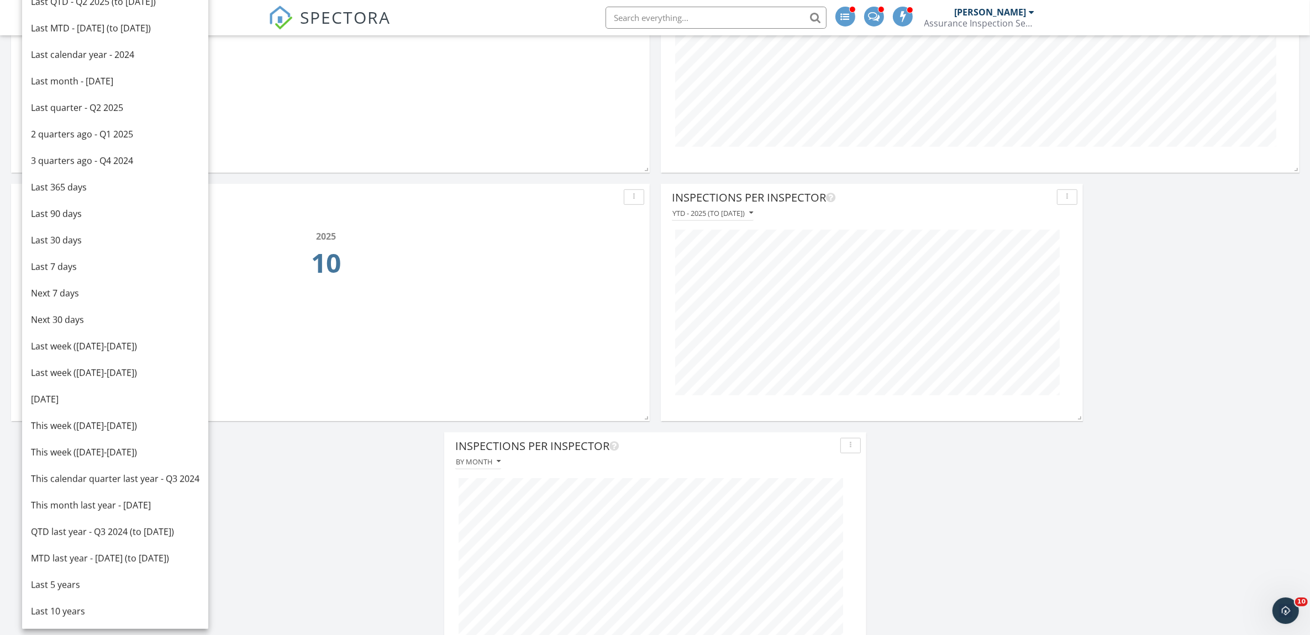
click at [374, 310] on div "Inspections This calendar year - 2025 2025 10" at bounding box center [330, 294] width 639 height 221
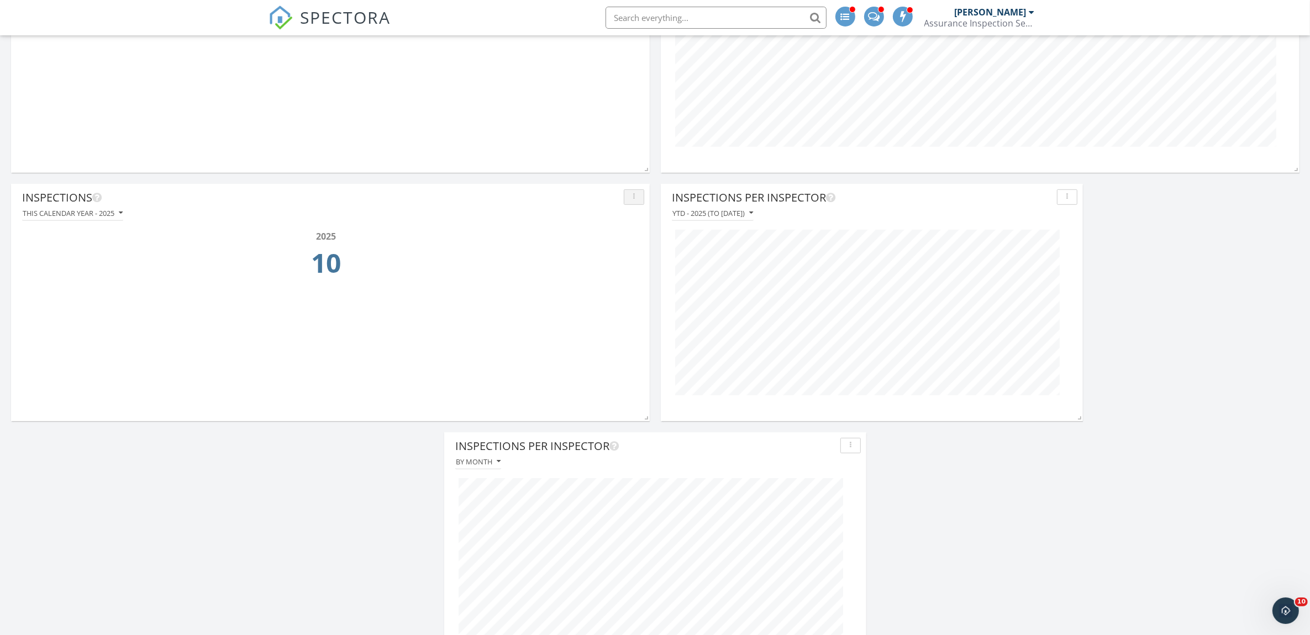
click at [635, 195] on div "button" at bounding box center [634, 197] width 10 height 8
click at [652, 220] on div "Edit" at bounding box center [661, 223] width 56 height 13
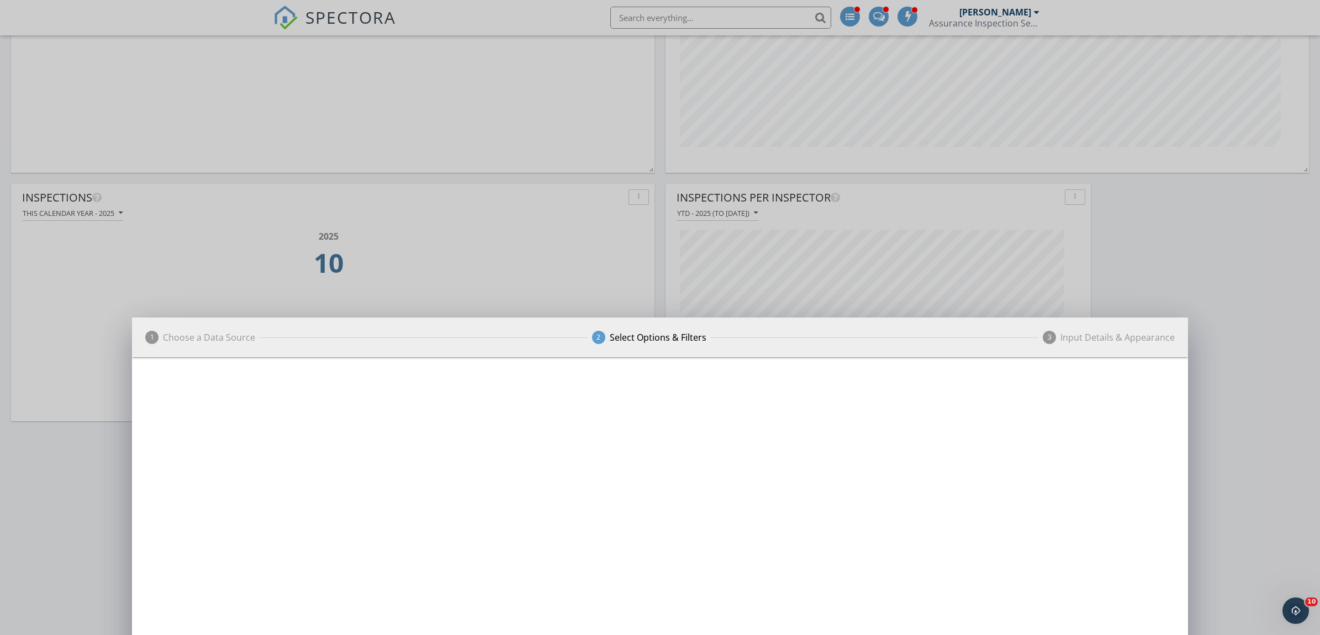
scroll to position [552271, 551865]
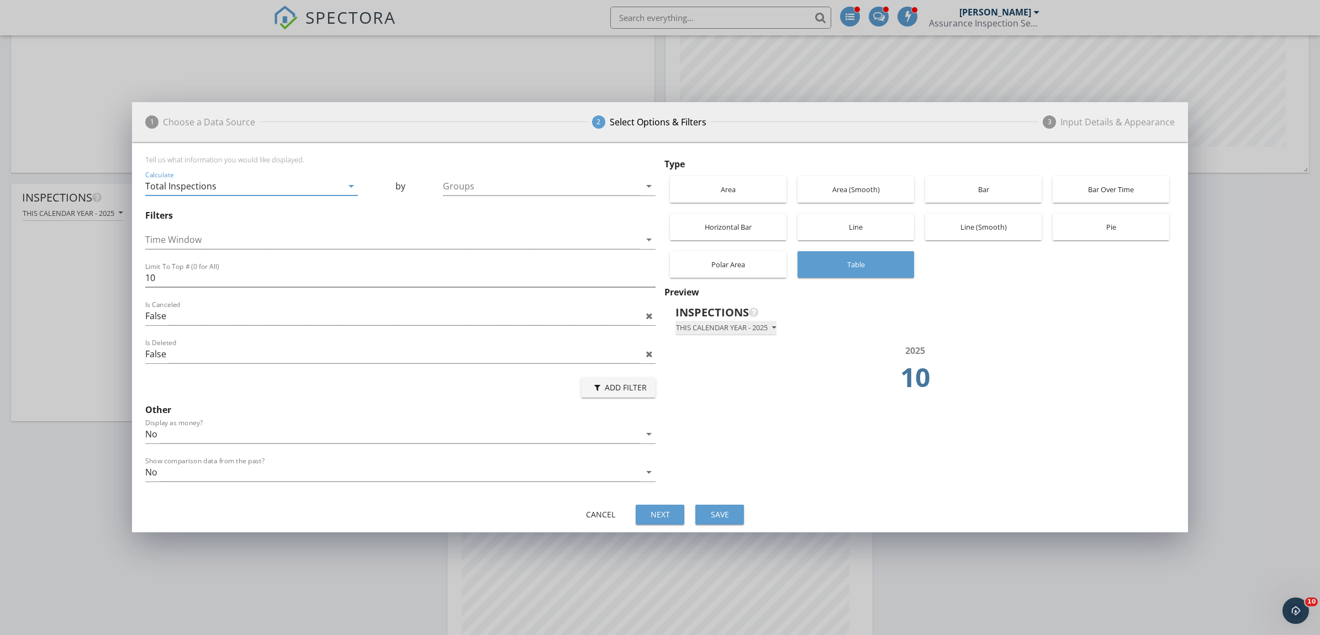
click at [776, 329] on icon "button" at bounding box center [774, 328] width 4 height 8
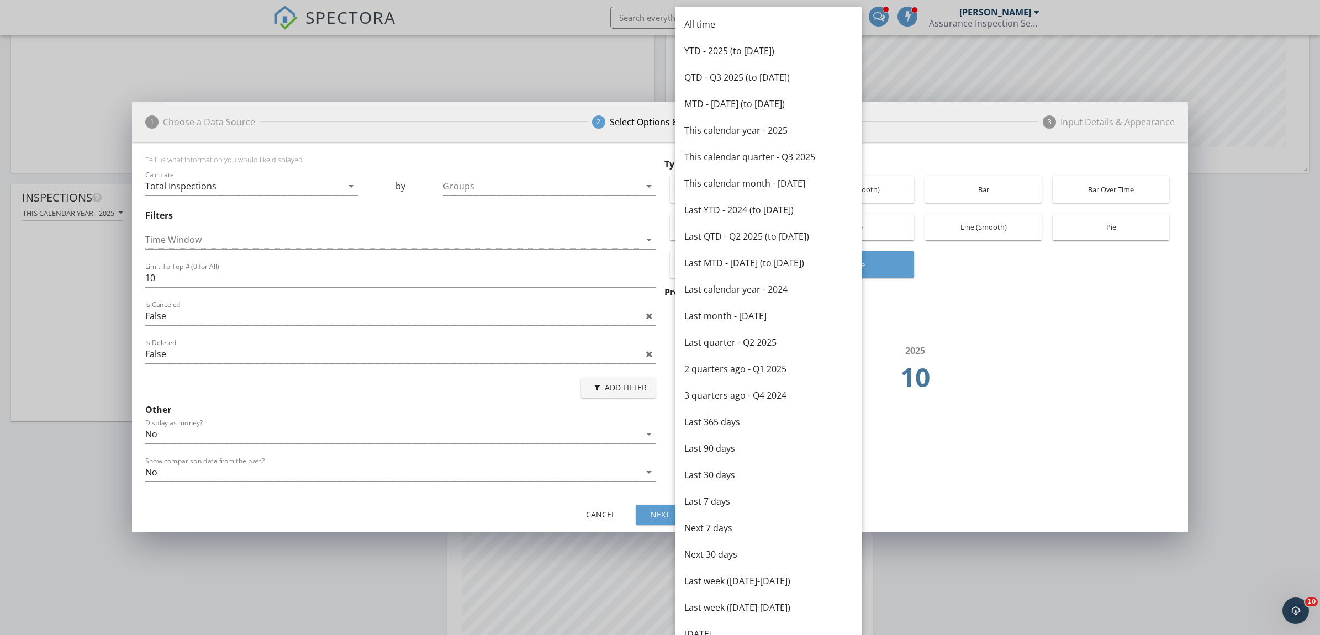
click at [965, 332] on div "This calendar year - 2025" at bounding box center [919, 328] width 499 height 15
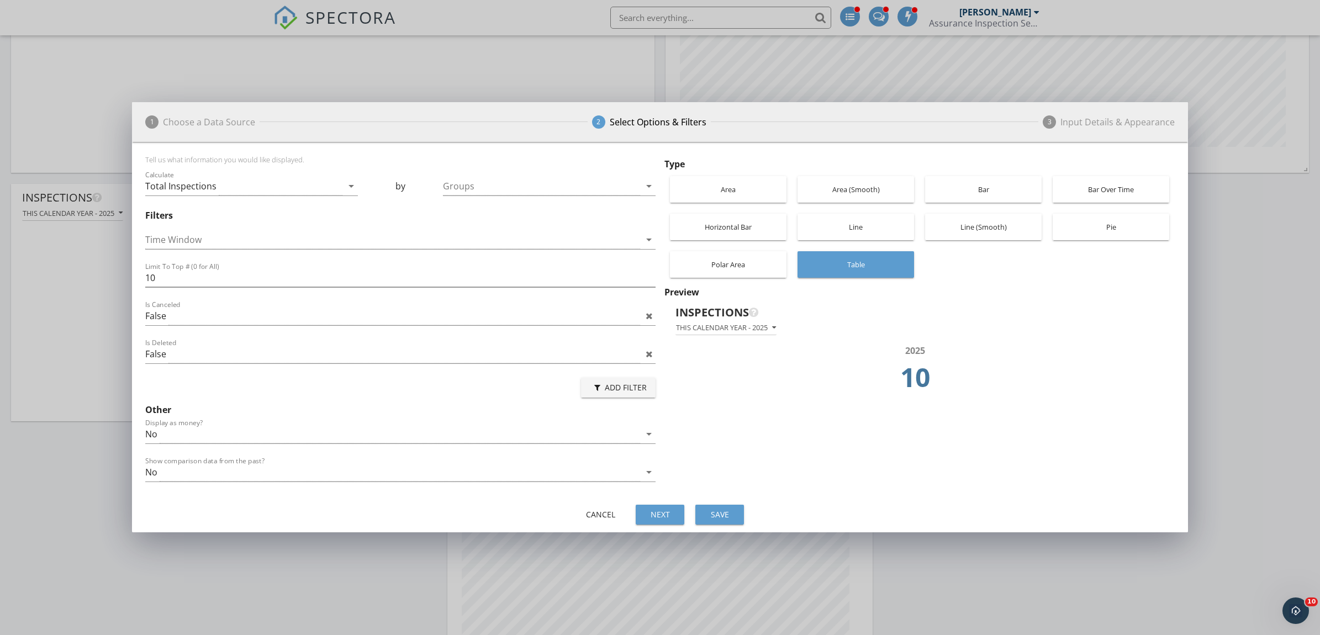
click at [746, 232] on div "Horizontal Bar" at bounding box center [729, 227] width 106 height 27
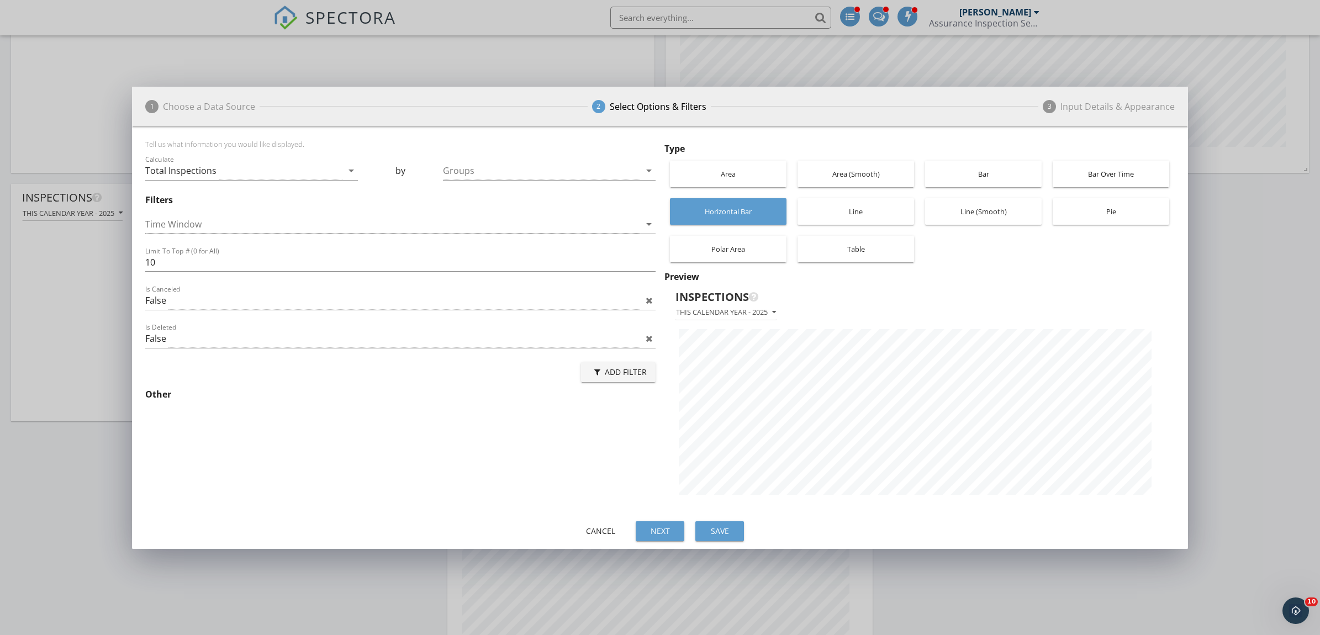
click at [750, 171] on div "Area" at bounding box center [729, 174] width 106 height 27
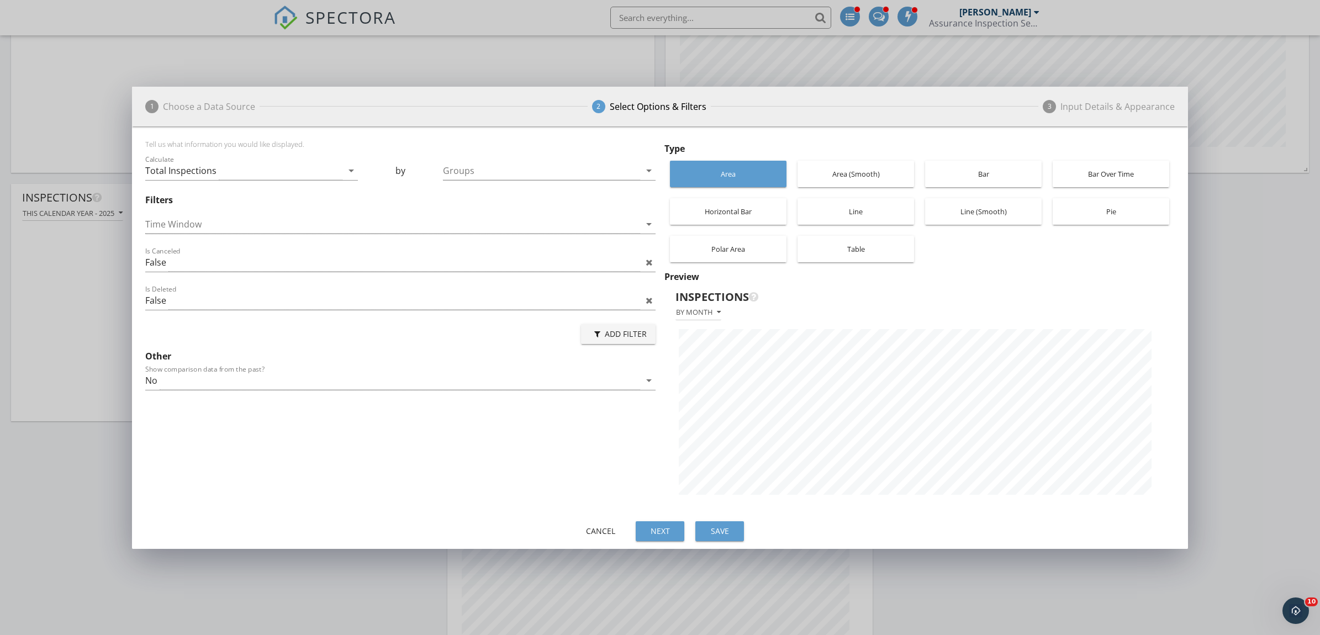
click at [971, 180] on div "Bar" at bounding box center [984, 174] width 106 height 27
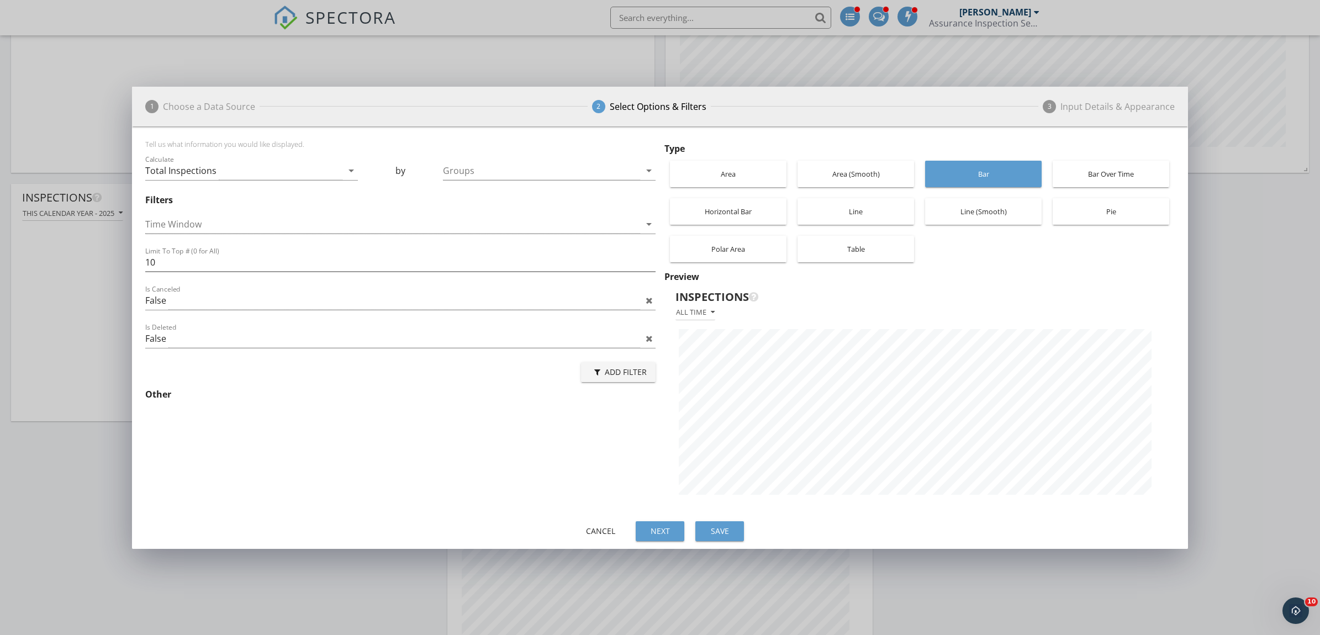
click at [749, 215] on div "Horizontal Bar" at bounding box center [729, 211] width 106 height 27
click at [885, 213] on div "Line" at bounding box center [856, 211] width 106 height 27
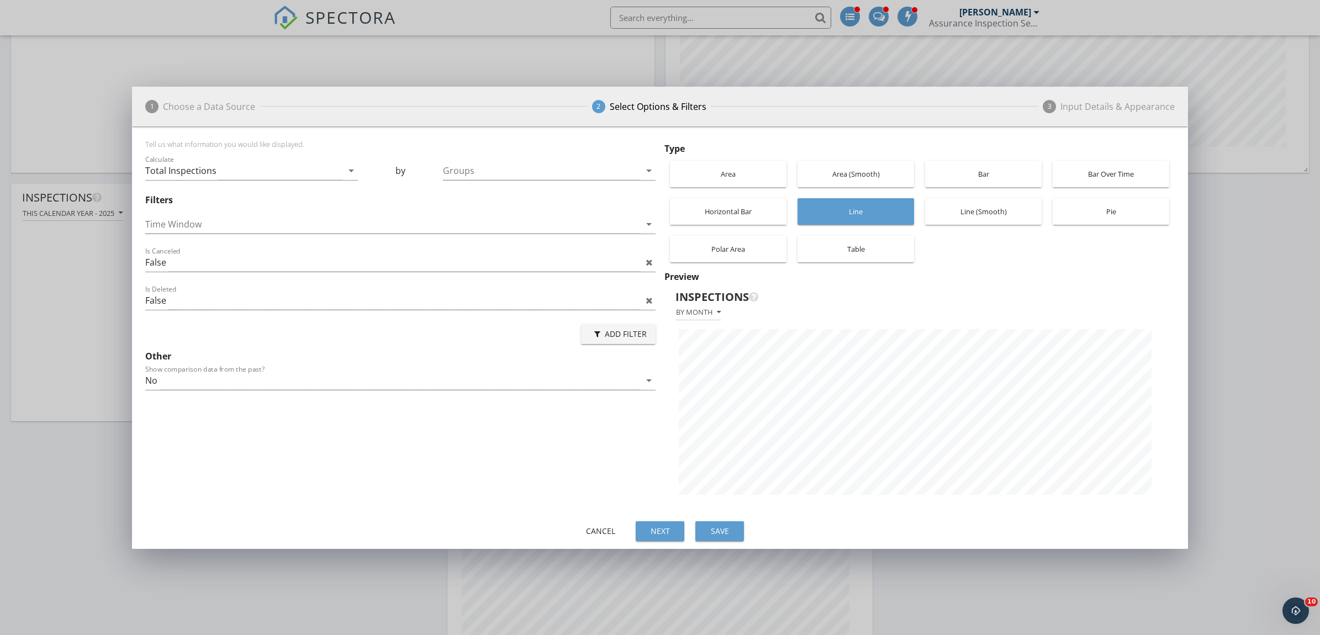
scroll to position [391, 1056]
click at [738, 204] on div "Horizontal Bar" at bounding box center [729, 211] width 106 height 27
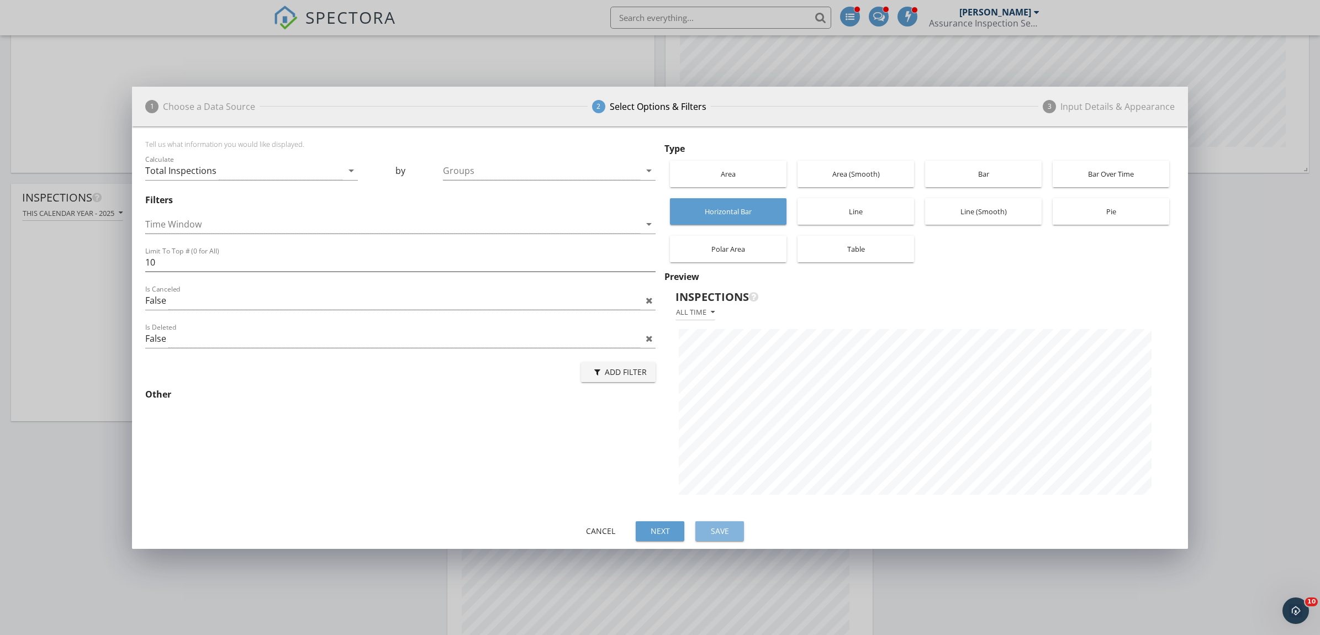
click at [717, 523] on button "Save" at bounding box center [720, 532] width 49 height 20
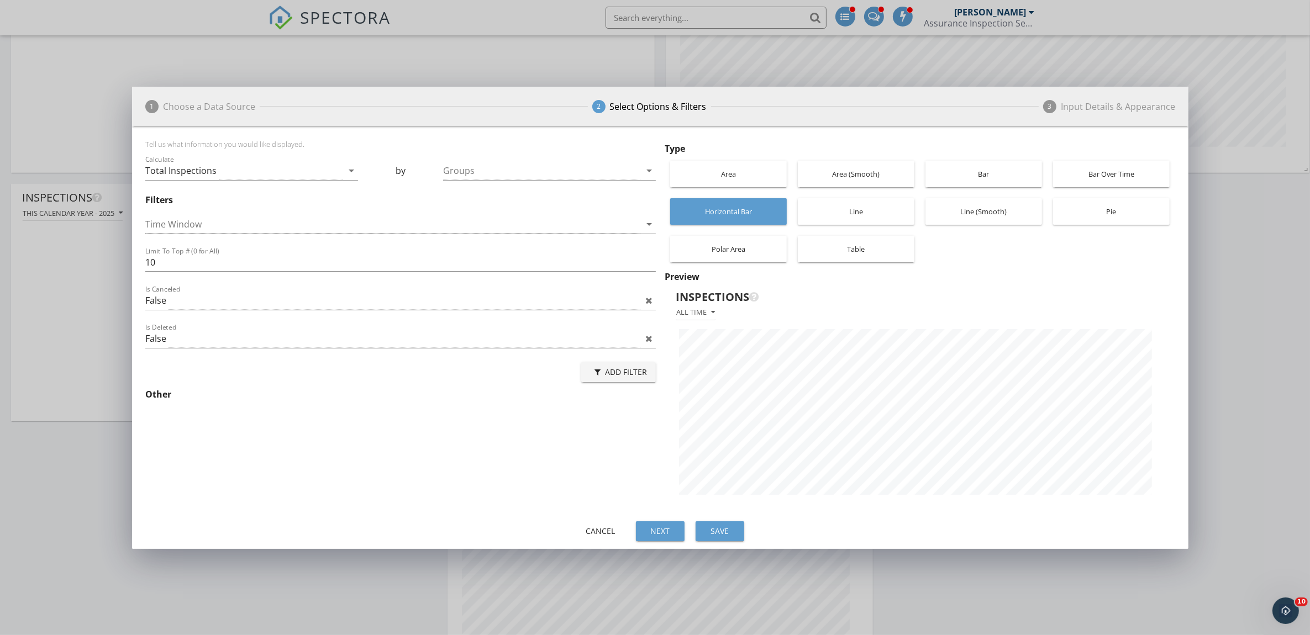
scroll to position [238, 639]
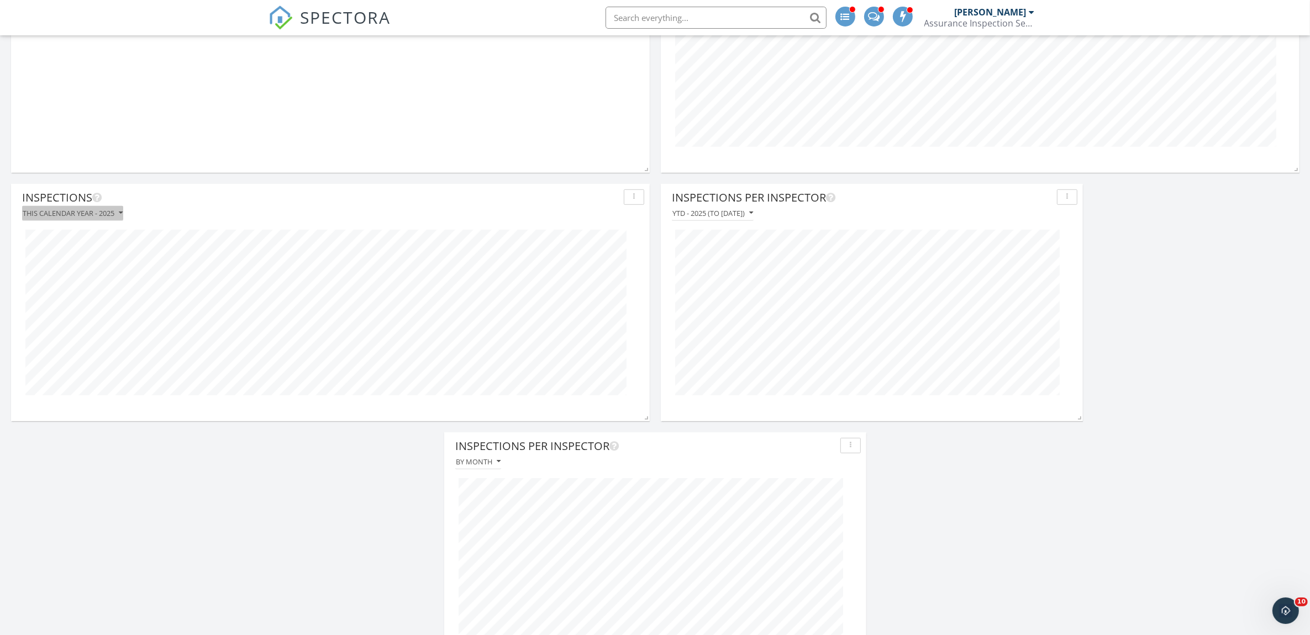
click at [117, 214] on div "This calendar year - 2025" at bounding box center [73, 213] width 100 height 8
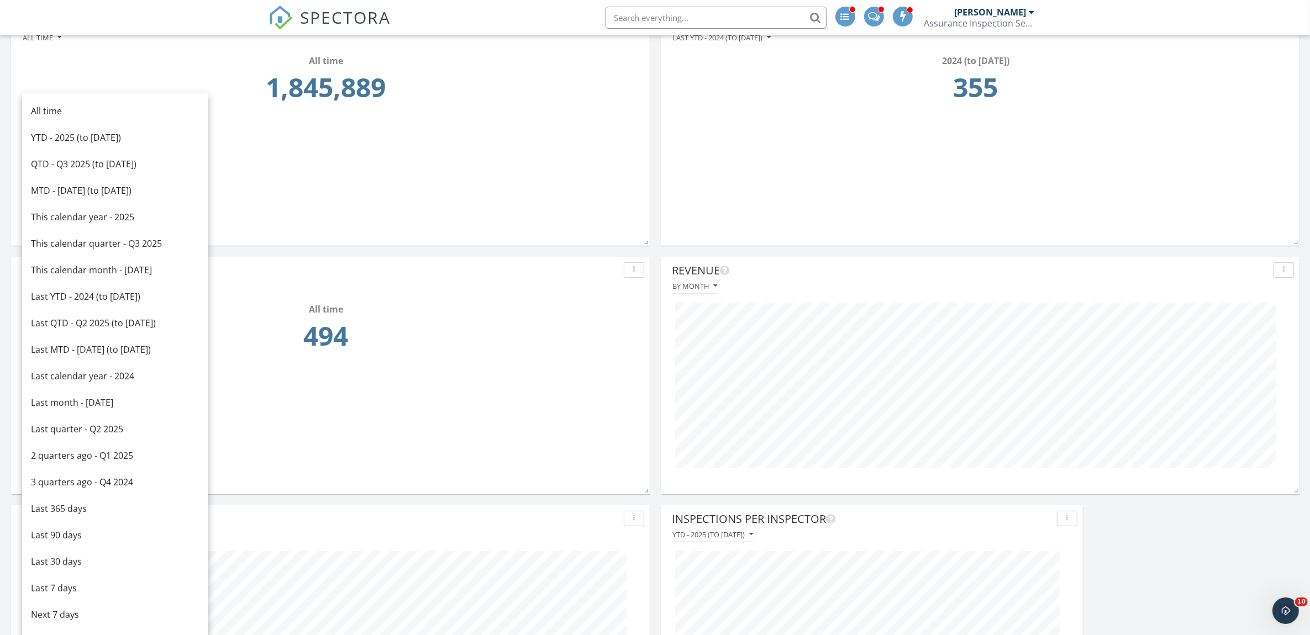
drag, startPoint x: 70, startPoint y: 137, endPoint x: 70, endPoint y: 144, distance: 7.2
click at [71, 137] on div "YTD - 2025 (to [DATE])" at bounding box center [115, 137] width 169 height 13
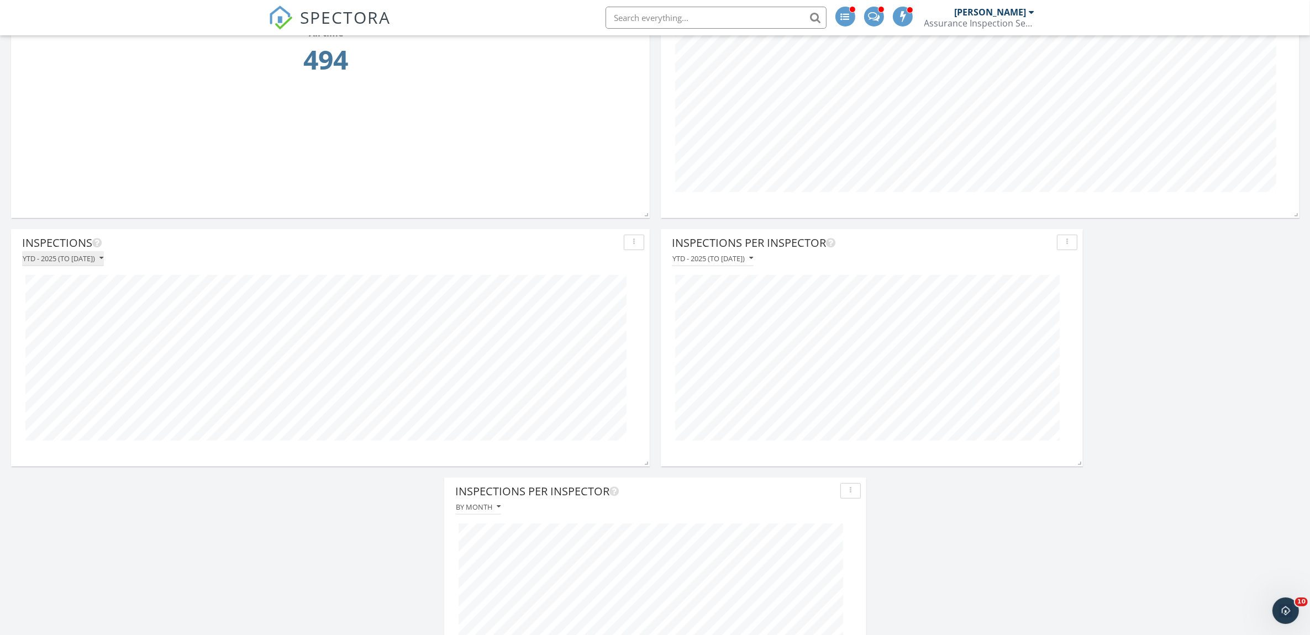
click at [103, 261] on icon "button" at bounding box center [101, 259] width 4 height 8
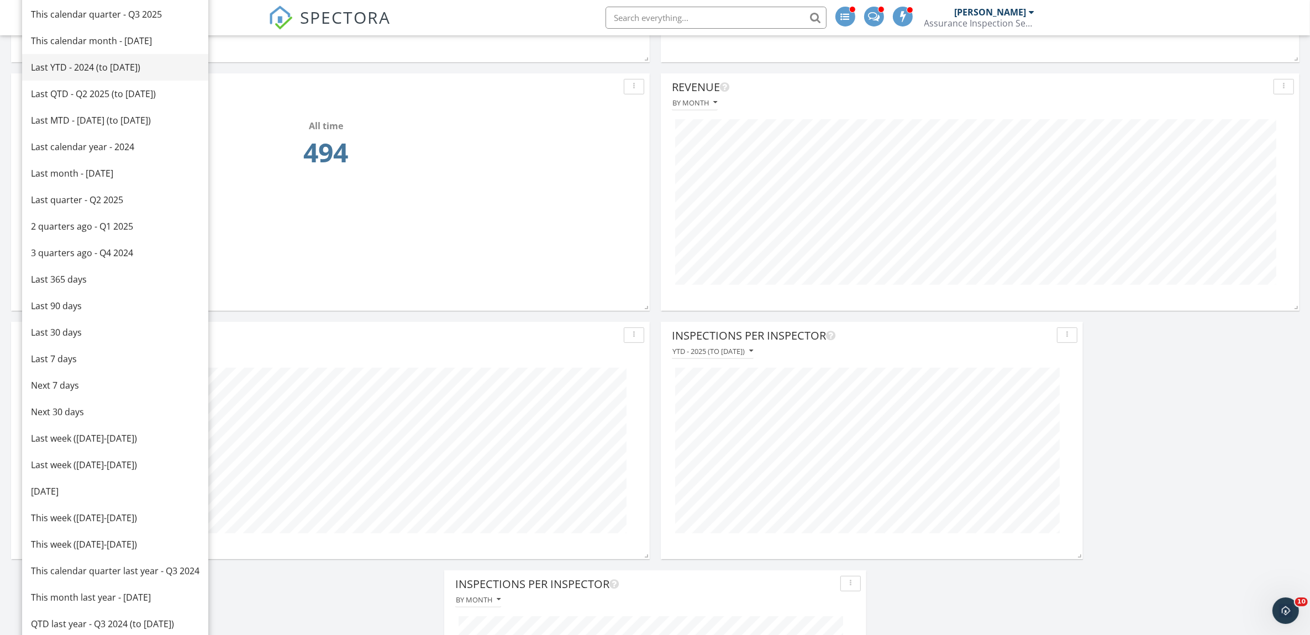
click at [89, 66] on div "Last YTD - 2024 (to [DATE])" at bounding box center [115, 67] width 169 height 13
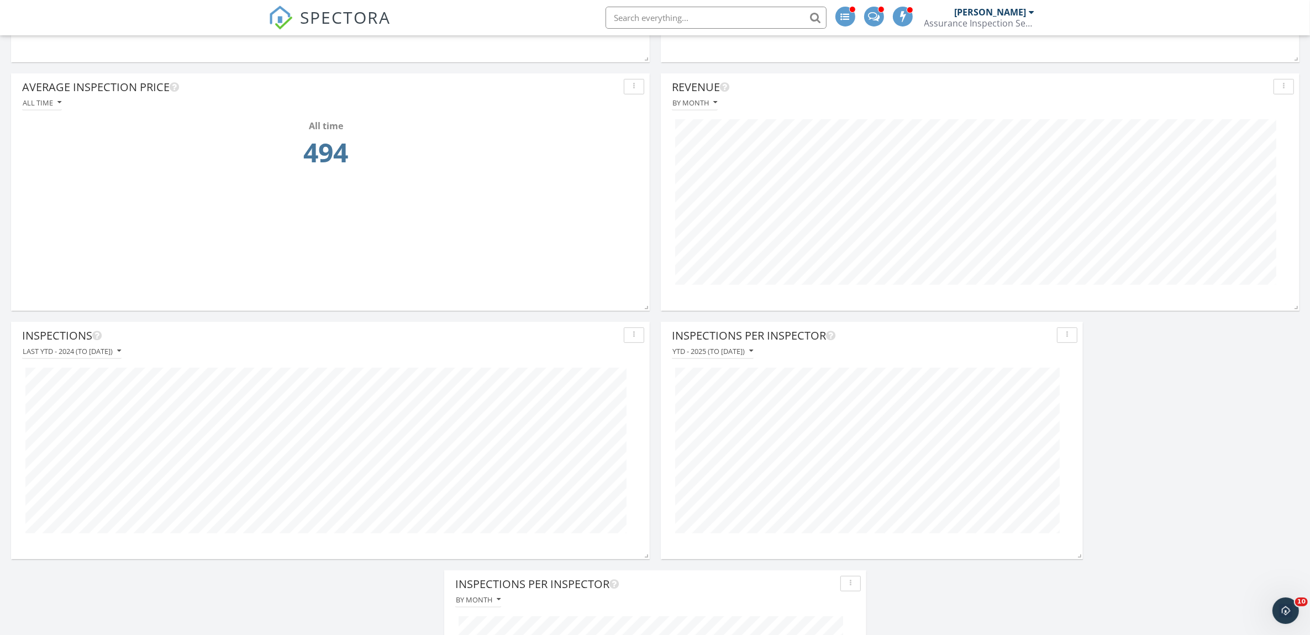
click at [633, 337] on div "button" at bounding box center [634, 336] width 10 height 8
click at [656, 363] on div "Edit" at bounding box center [661, 361] width 56 height 13
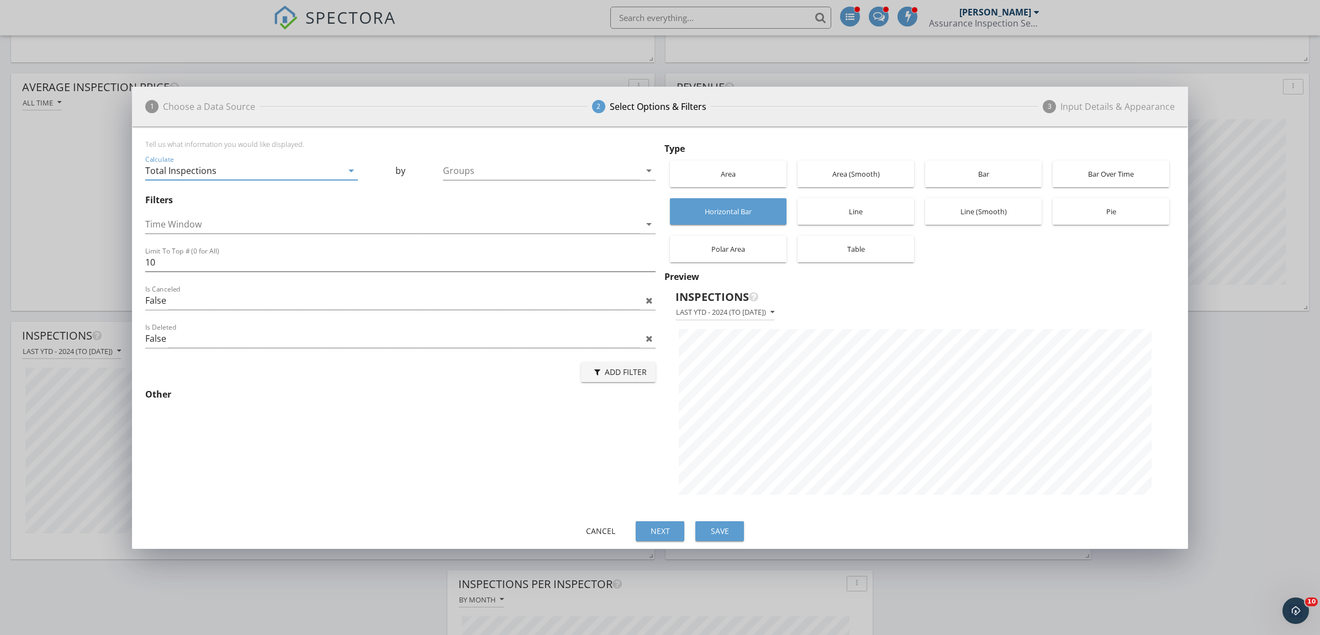
click at [754, 178] on div "Area" at bounding box center [729, 174] width 106 height 27
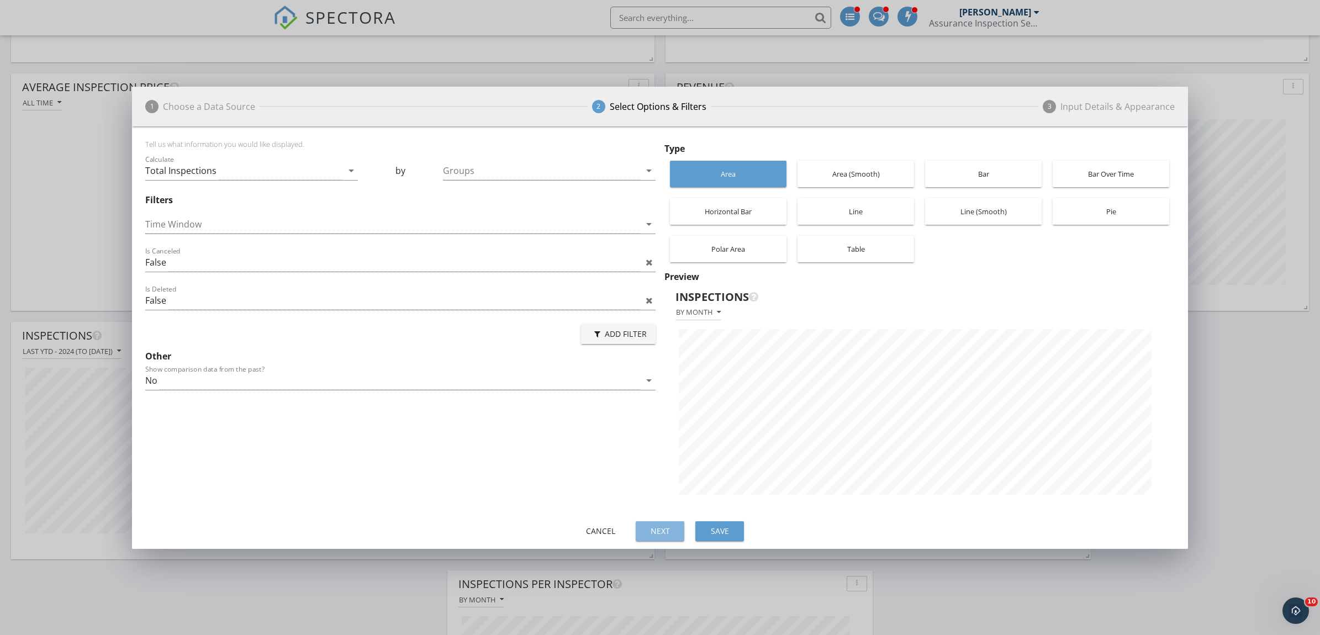
click at [659, 523] on button "Next" at bounding box center [660, 532] width 49 height 20
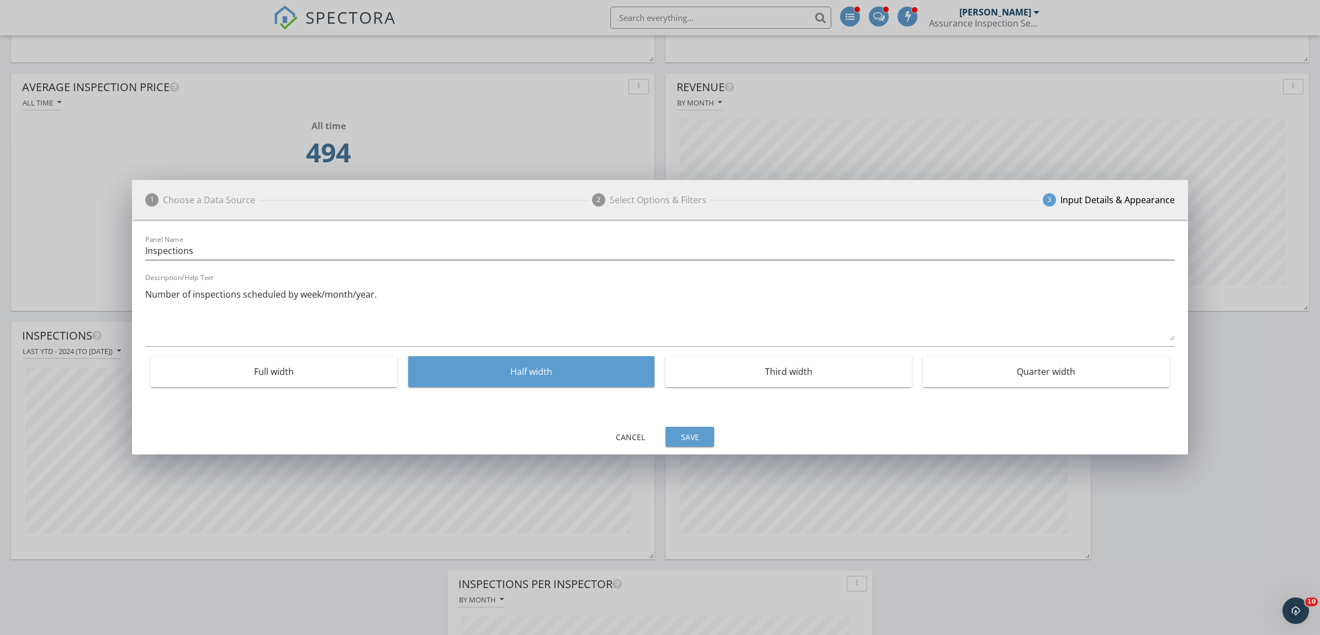
drag, startPoint x: 687, startPoint y: 422, endPoint x: 678, endPoint y: 413, distance: 12.1
click at [687, 421] on div "Panel Name Inspections Description/Help Text Number of inspections scheduled by…" at bounding box center [660, 322] width 1056 height 204
click at [690, 435] on div "Save" at bounding box center [690, 438] width 31 height 12
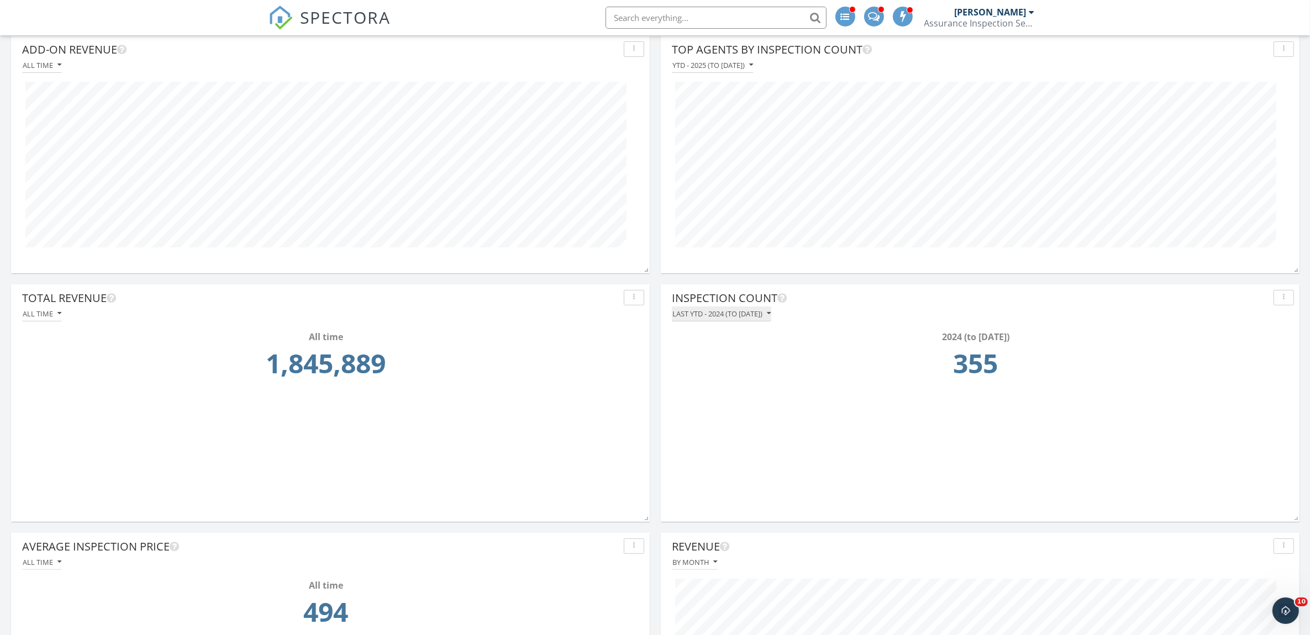
click at [771, 314] on icon "button" at bounding box center [769, 314] width 4 height 8
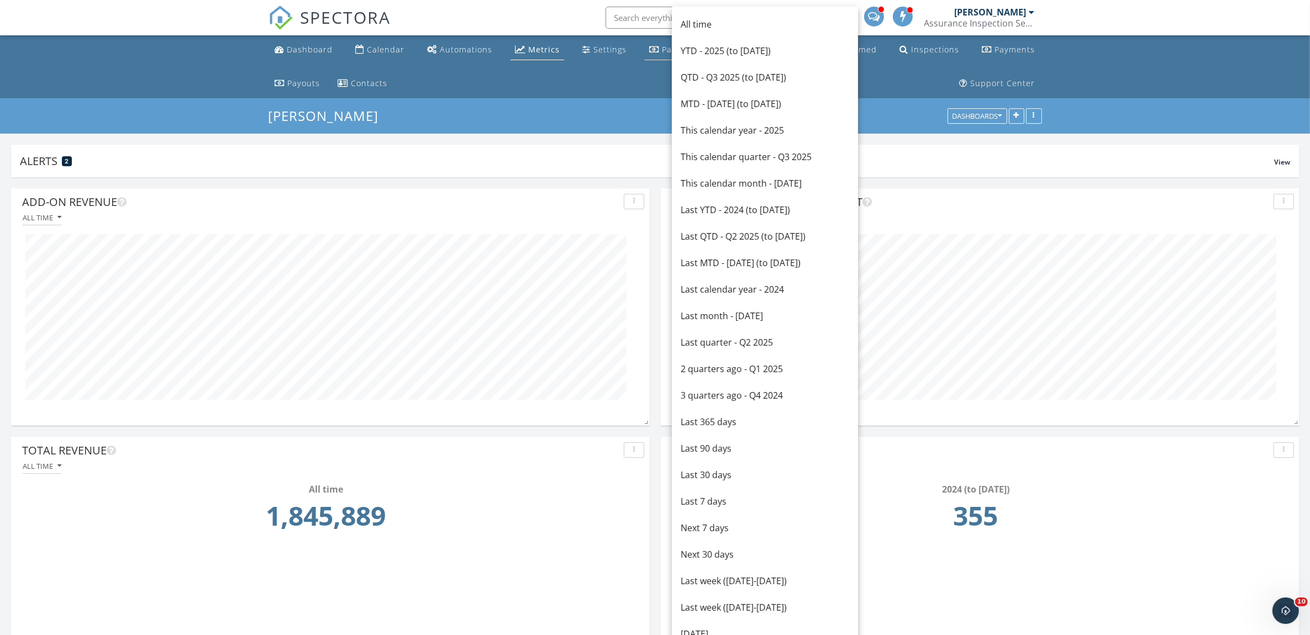
click at [703, 48] on div "YTD - 2025 (to [DATE])" at bounding box center [765, 50] width 169 height 13
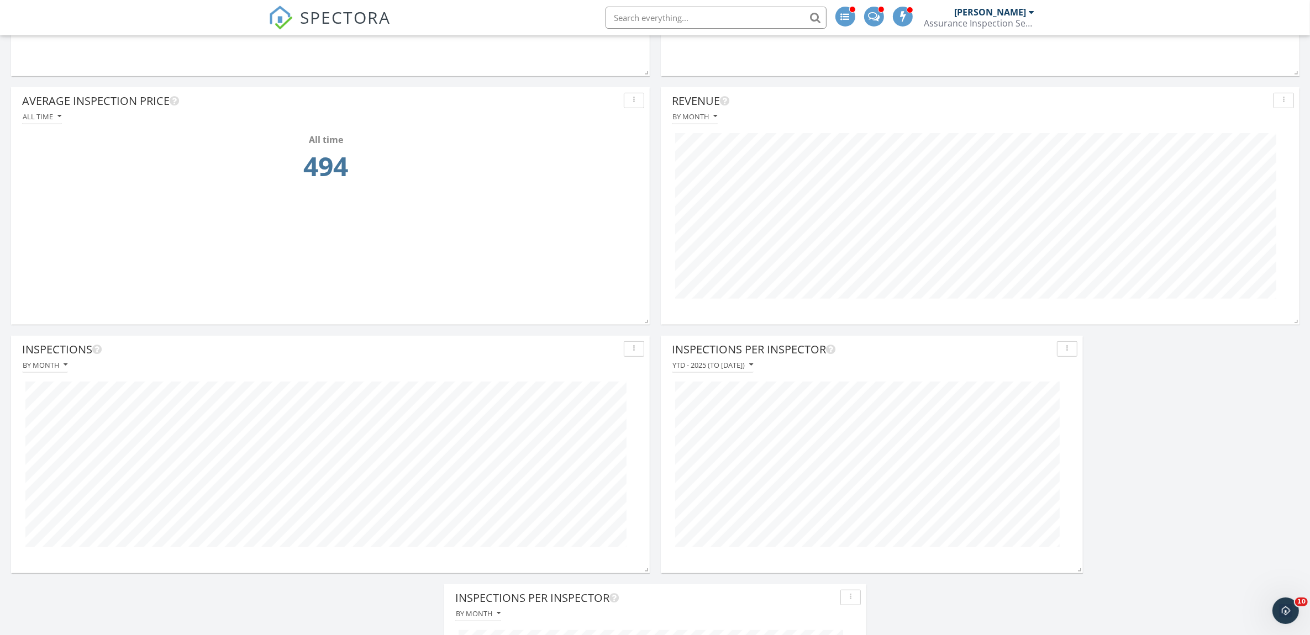
click at [633, 348] on icon "button" at bounding box center [634, 349] width 2 height 8
click at [655, 402] on div "Edit" at bounding box center [665, 401] width 64 height 13
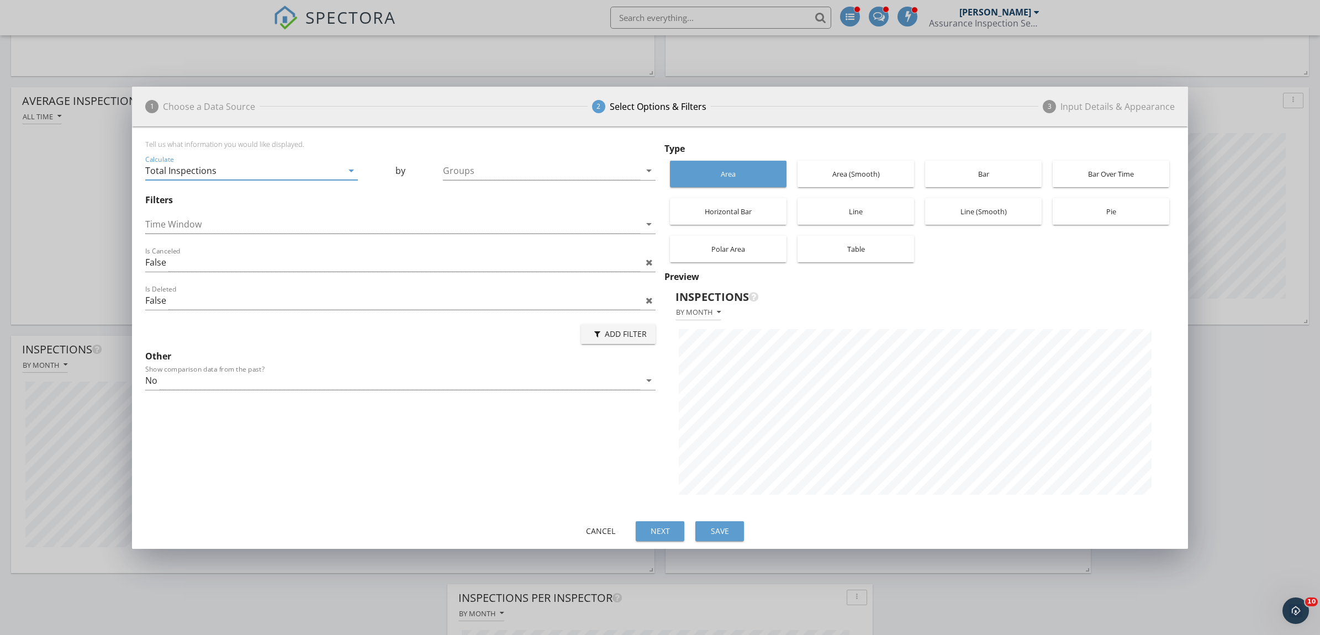
click at [998, 161] on div "Bar" at bounding box center [984, 174] width 106 height 27
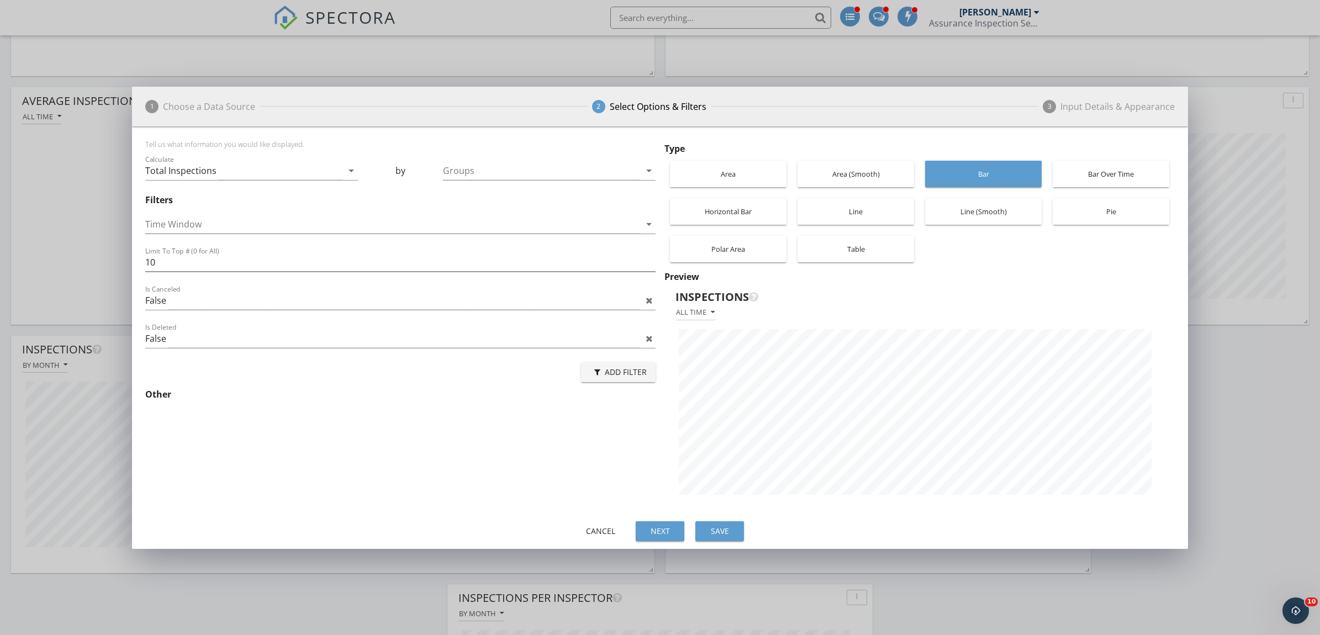
click at [1119, 177] on div "Bar Over Time" at bounding box center [1112, 174] width 106 height 27
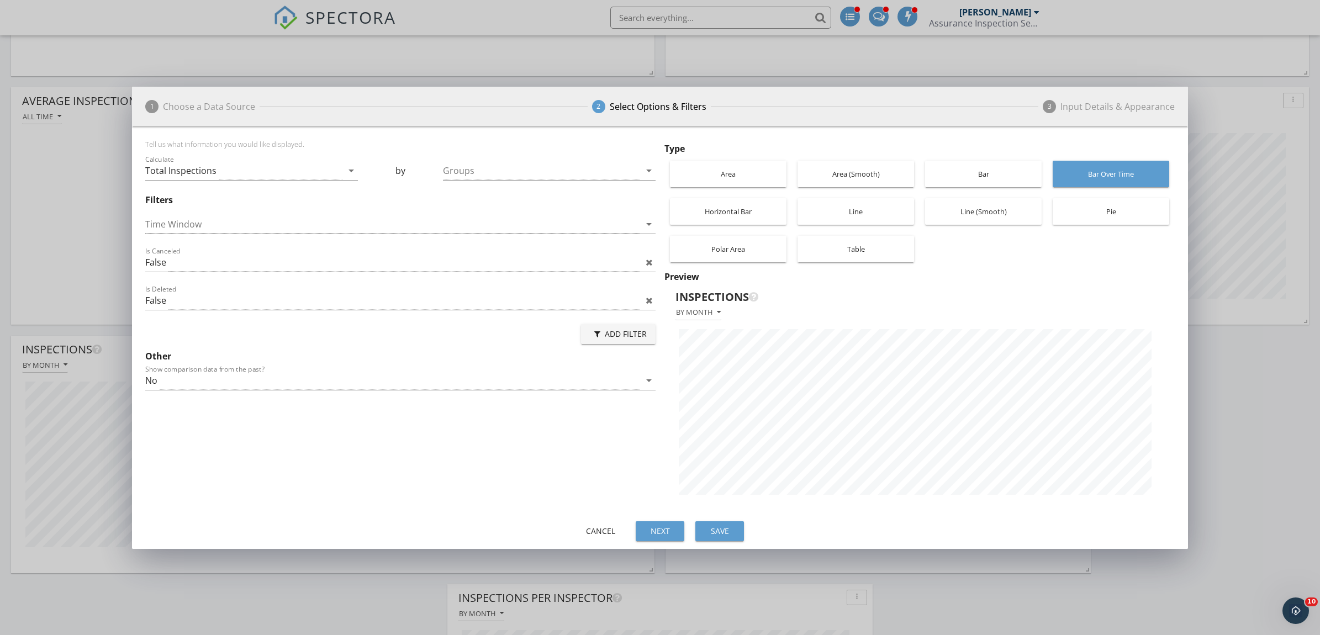
click at [725, 534] on div "Save" at bounding box center [719, 531] width 31 height 12
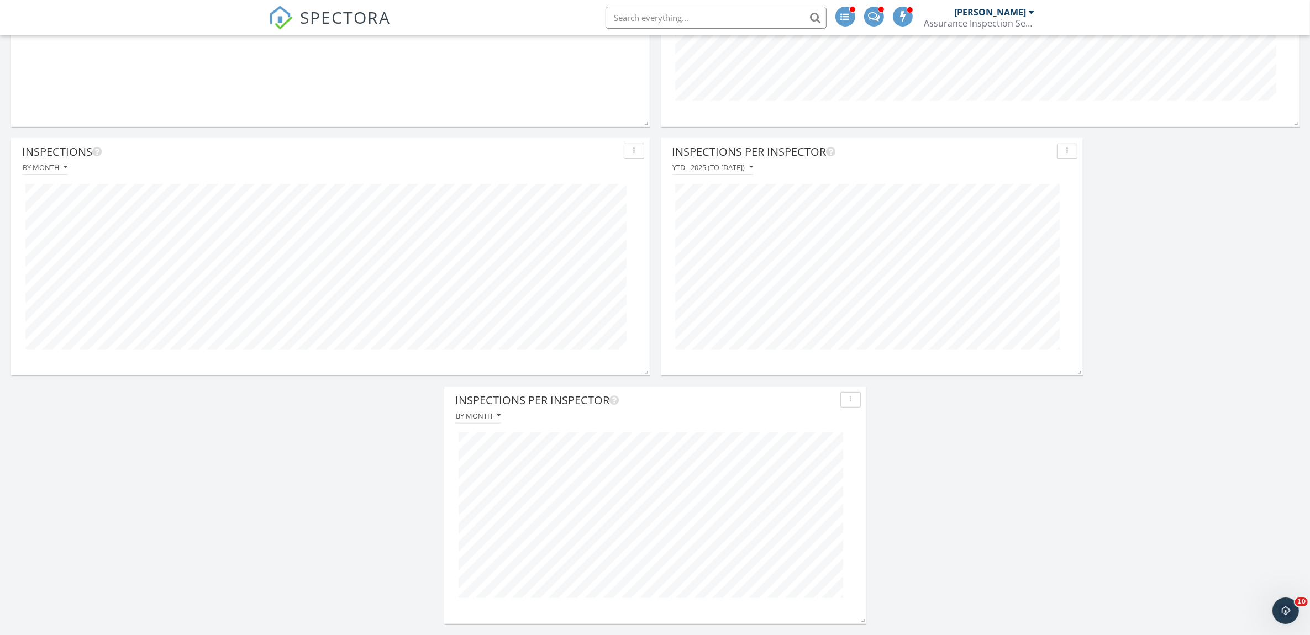
click at [851, 398] on icon "button" at bounding box center [851, 400] width 2 height 8
click at [870, 561] on div "Delete" at bounding box center [881, 559] width 64 height 13
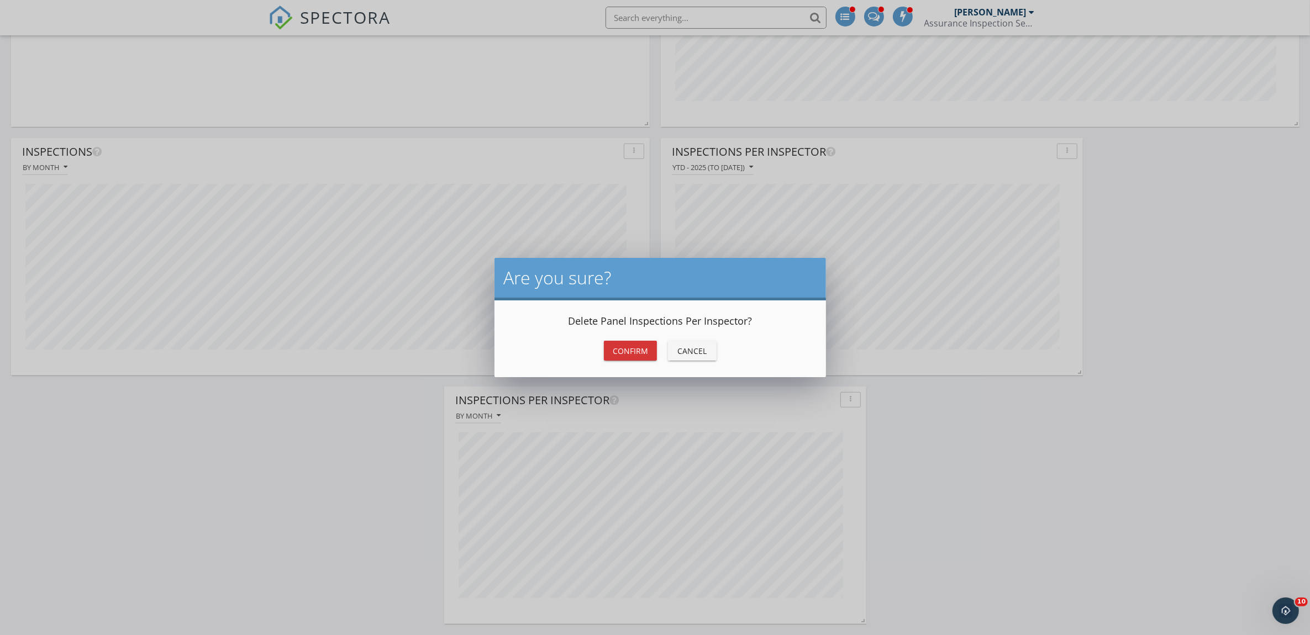
drag, startPoint x: 634, startPoint y: 348, endPoint x: 725, endPoint y: 411, distance: 110.5
click at [642, 352] on div "Confirm" at bounding box center [630, 351] width 35 height 12
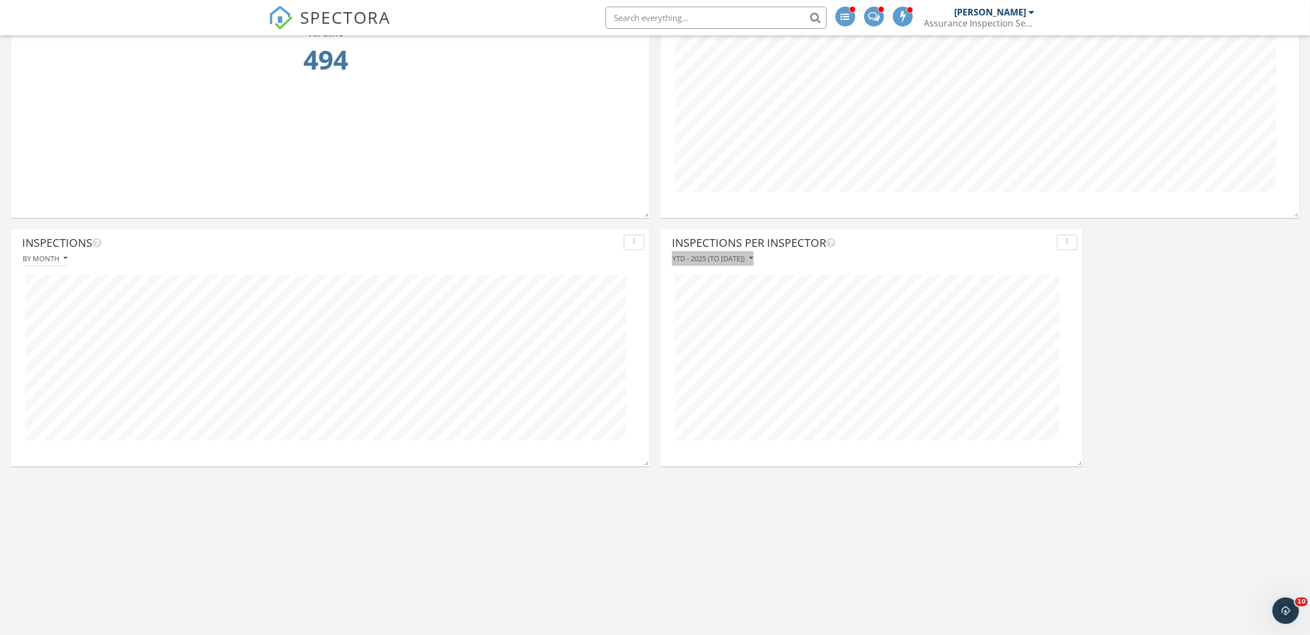
click at [753, 258] on icon "button" at bounding box center [751, 259] width 4 height 8
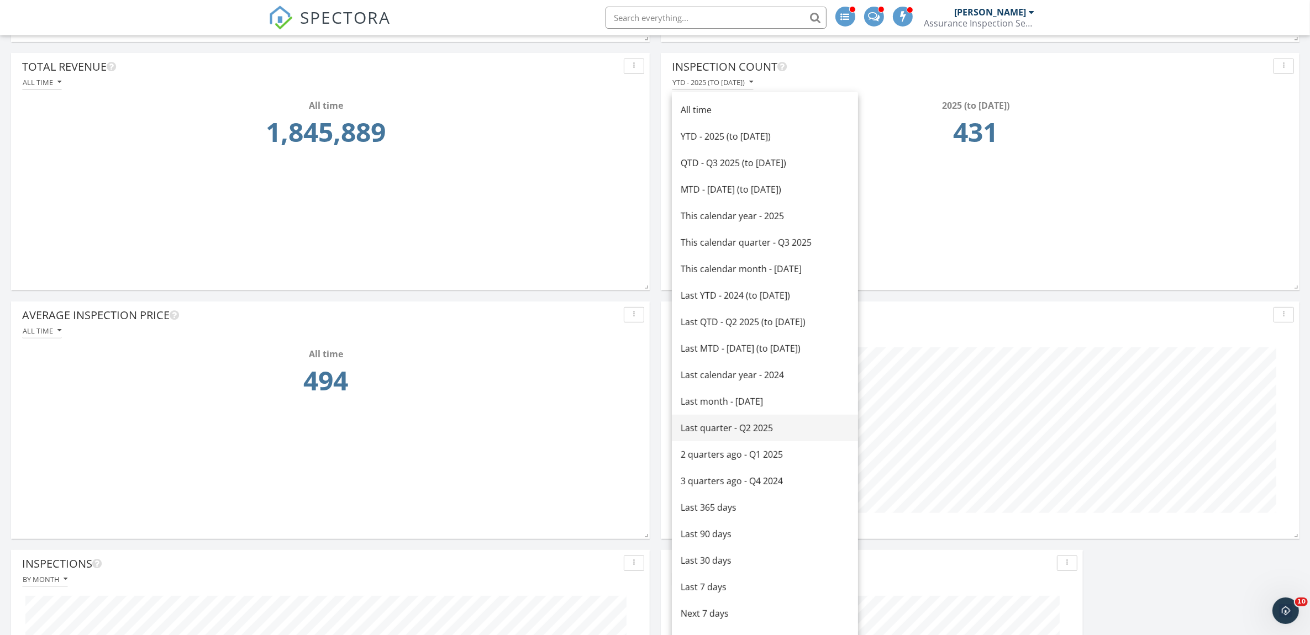
scroll to position [382, 0]
click at [719, 117] on div "All time" at bounding box center [765, 111] width 169 height 13
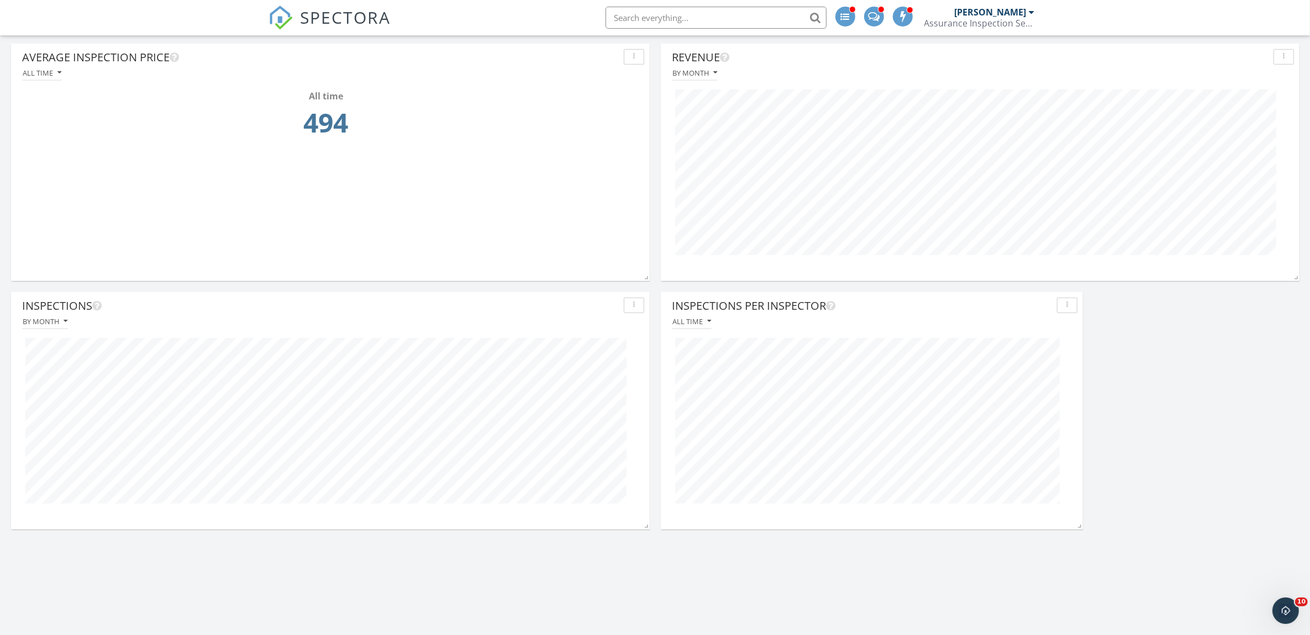
scroll to position [659, 0]
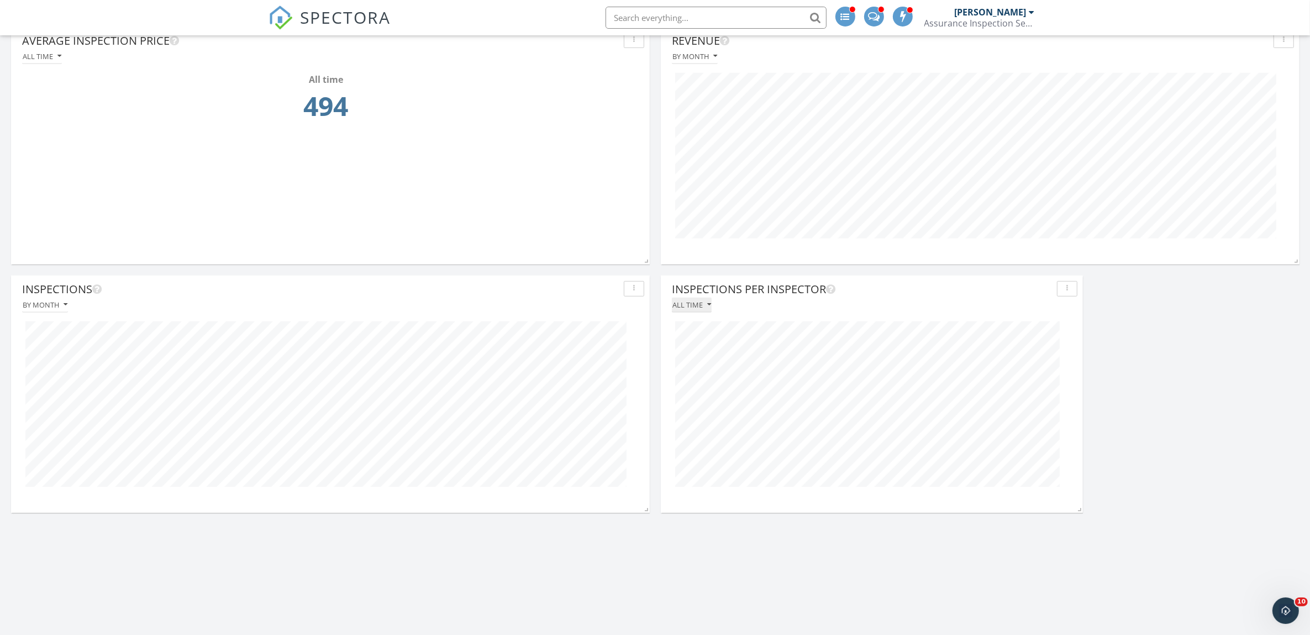
click at [710, 304] on icon "button" at bounding box center [709, 305] width 4 height 8
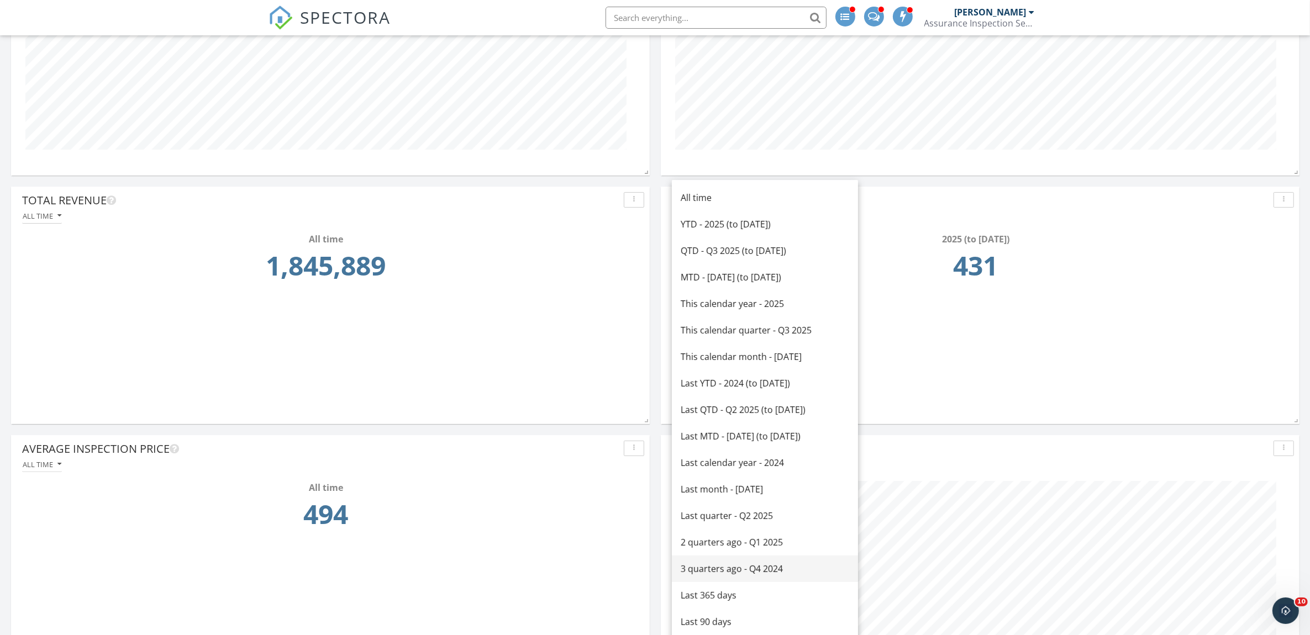
scroll to position [244, 0]
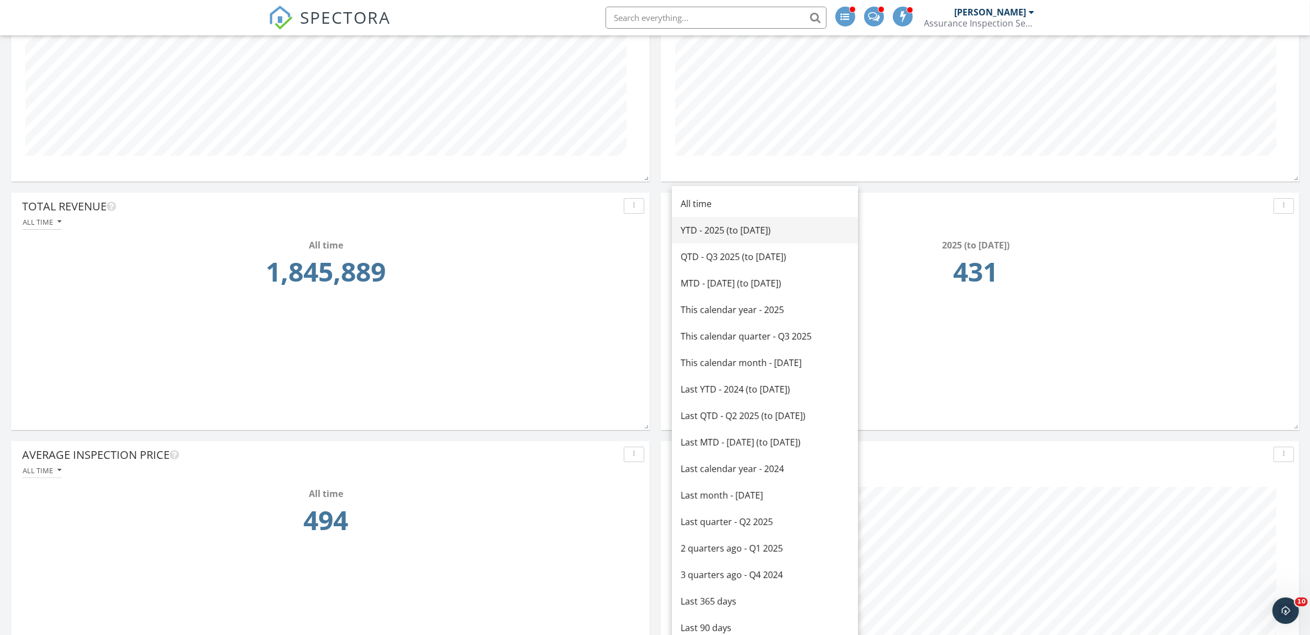
click at [719, 232] on div "YTD - 2025 (to [DATE])" at bounding box center [765, 230] width 169 height 13
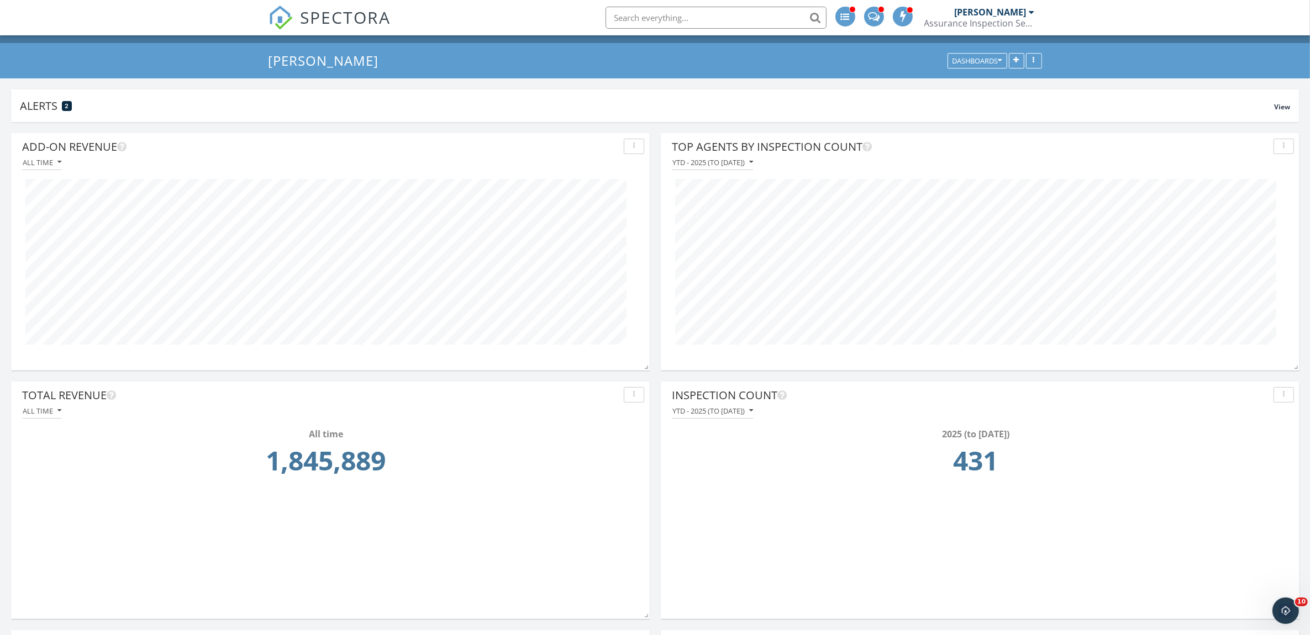
scroll to position [0, 0]
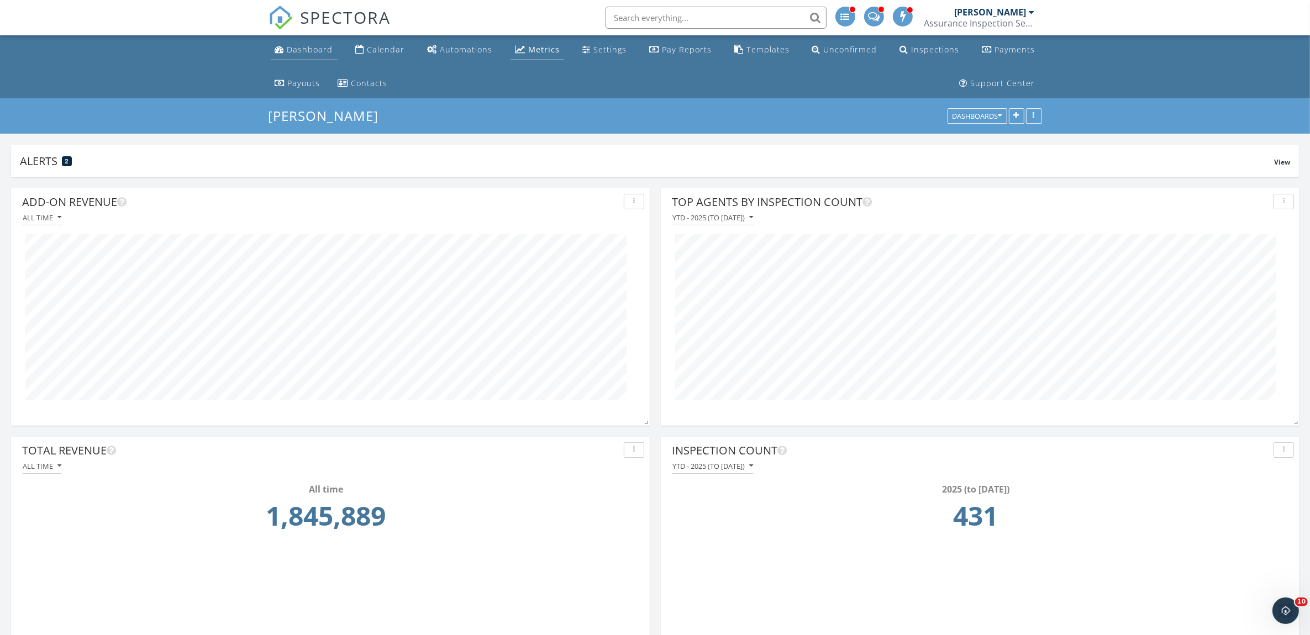
click at [315, 45] on div "Dashboard" at bounding box center [310, 49] width 46 height 10
